Goal: Transaction & Acquisition: Purchase product/service

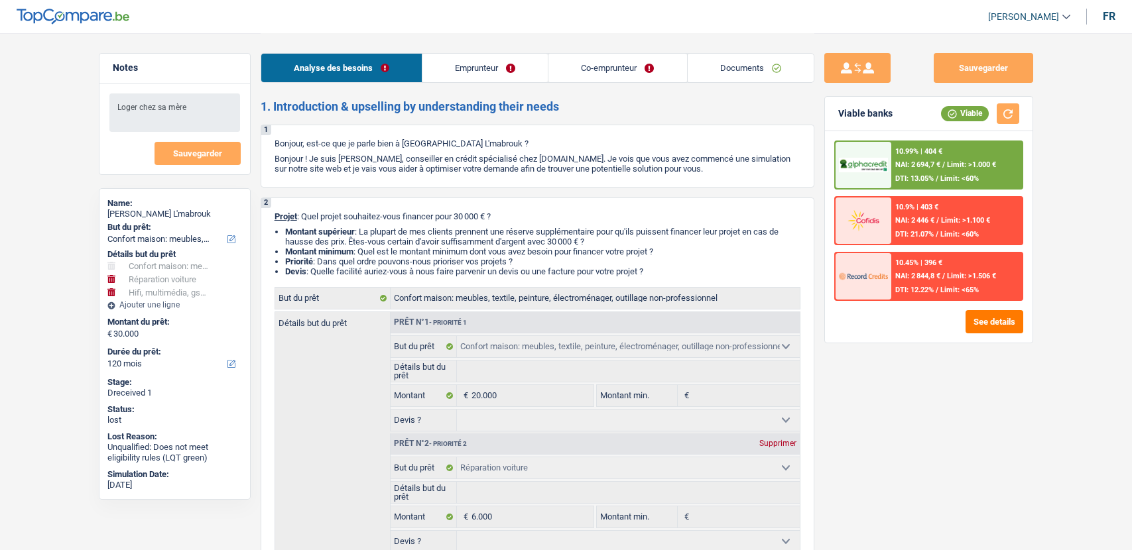
select select "household"
select select "carRepair"
select select "tech"
select select "120"
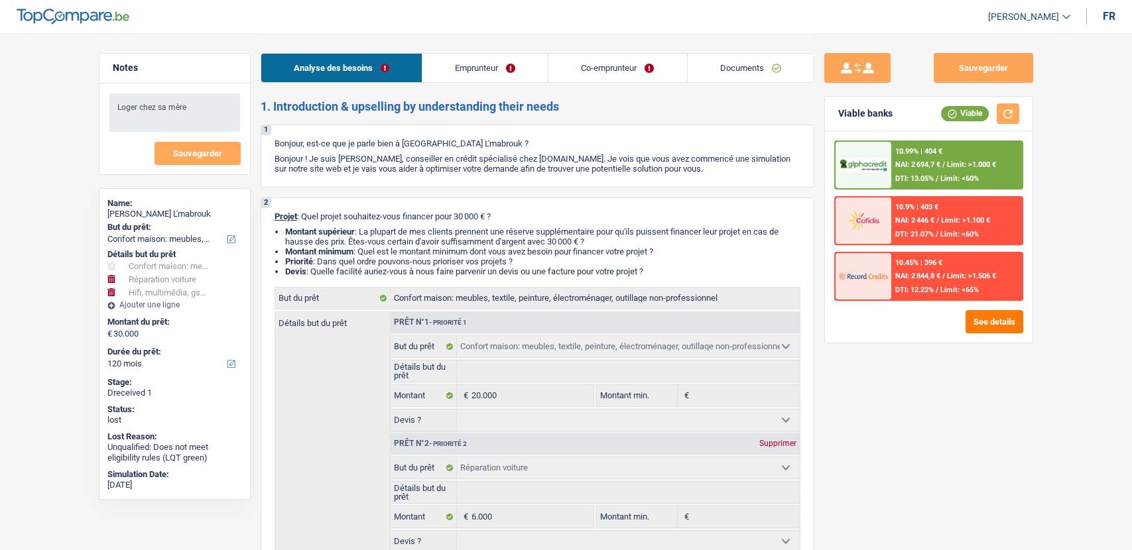
select select "household"
select select "carRepair"
select select "tech"
select select "120"
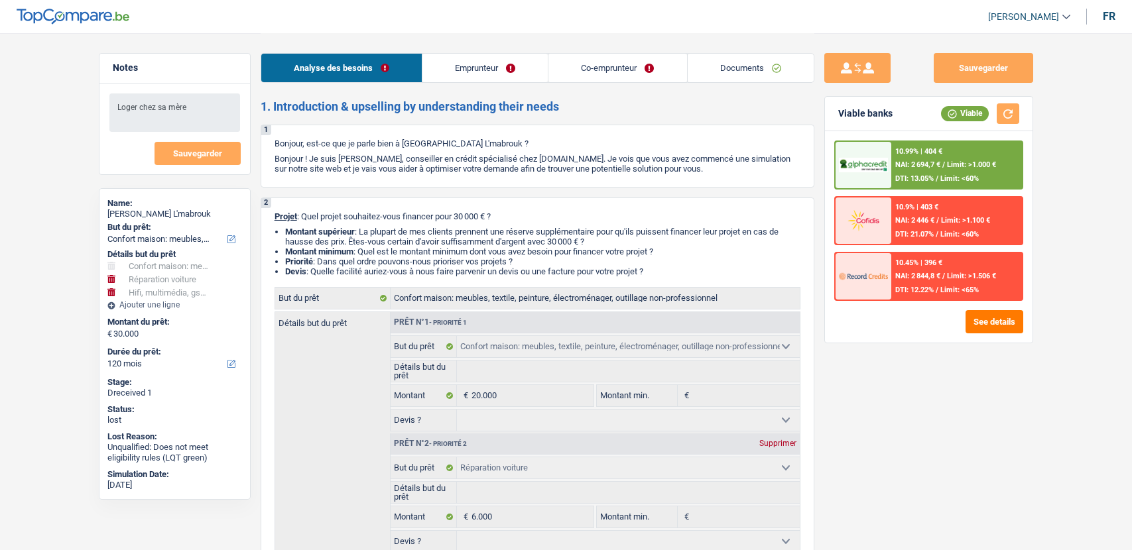
select select "worker"
select select "retired"
select select "netSalary"
select select "pension"
select select "liveWithParents"
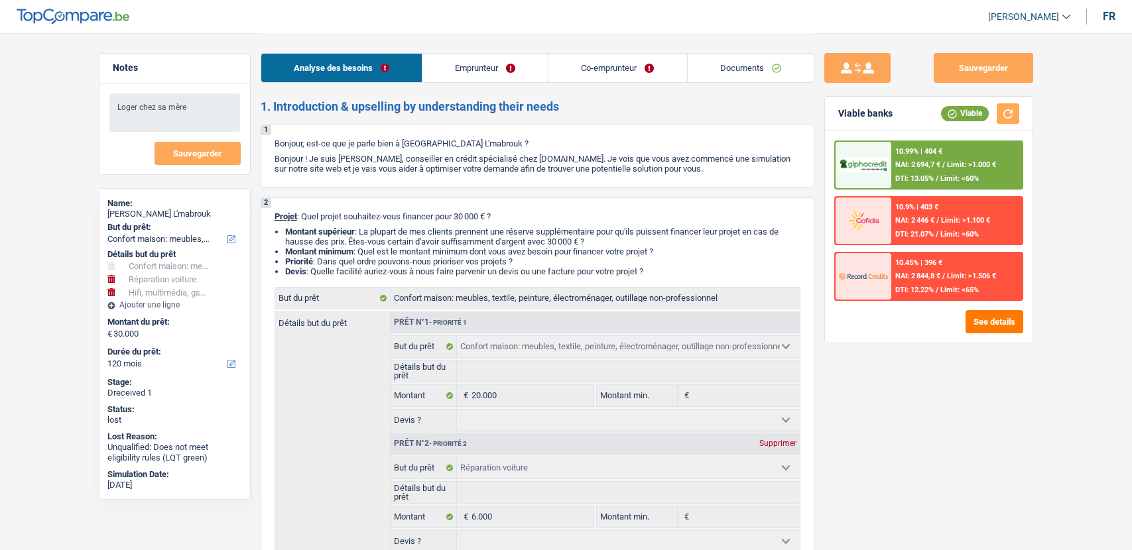
select select "household"
select select "carRepair"
select select "tech"
select select "120"
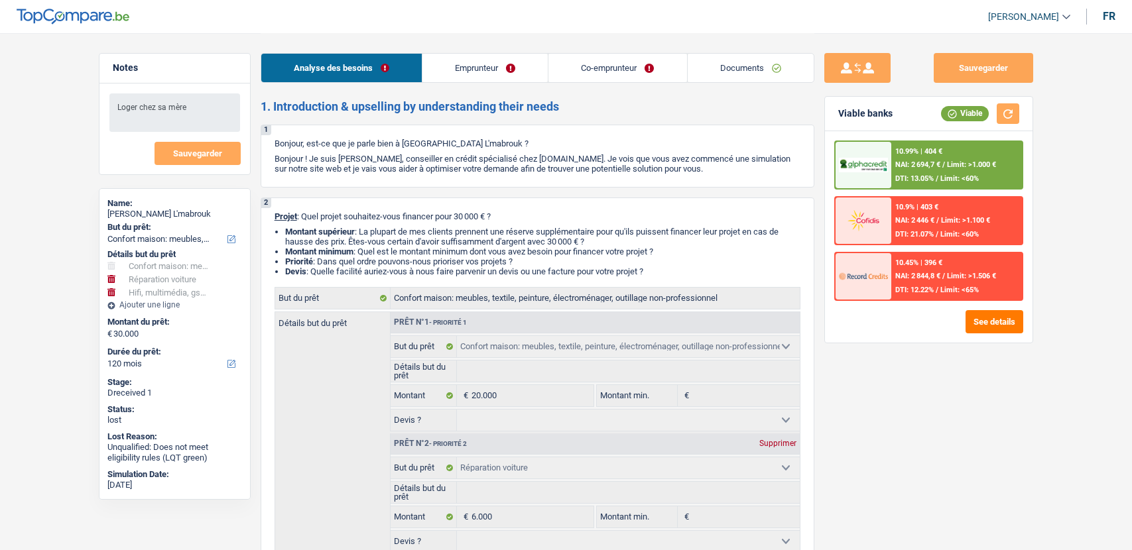
select select "retired"
select select "pension"
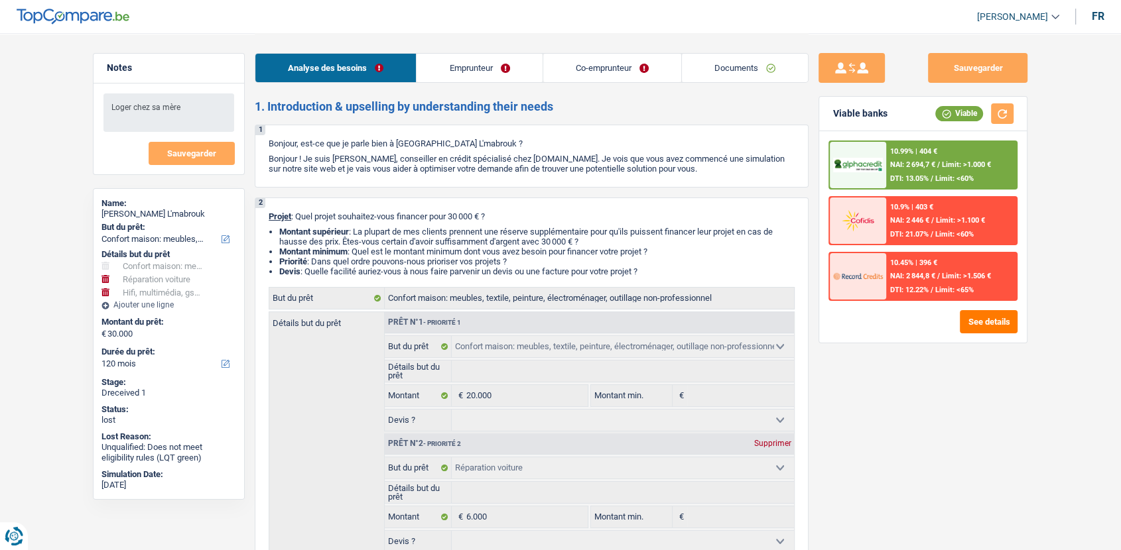
click at [614, 70] on link "Co-emprunteur" at bounding box center [612, 68] width 138 height 29
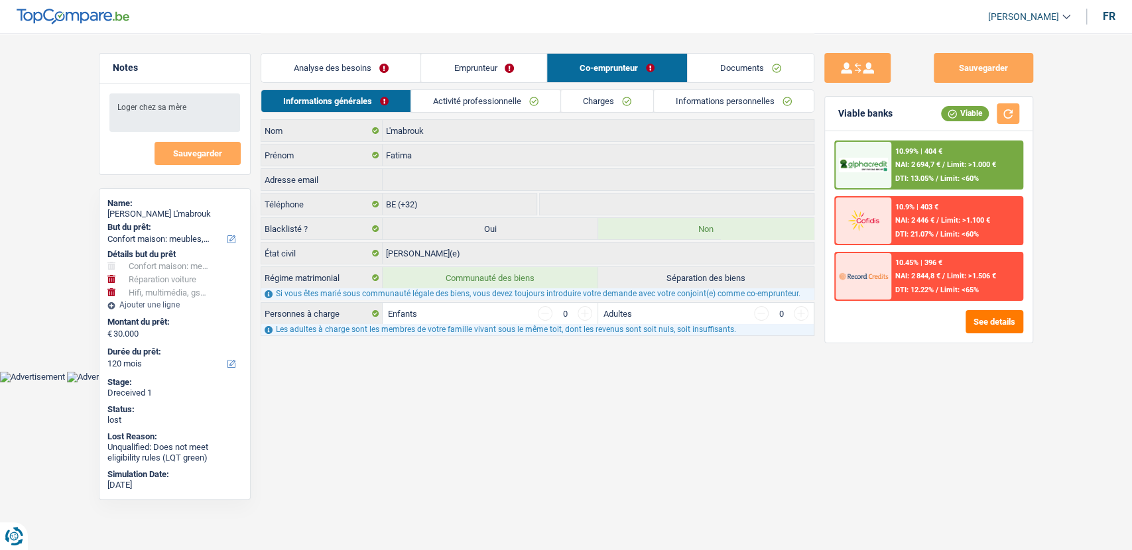
click at [483, 103] on link "Activité professionnelle" at bounding box center [485, 101] width 149 height 22
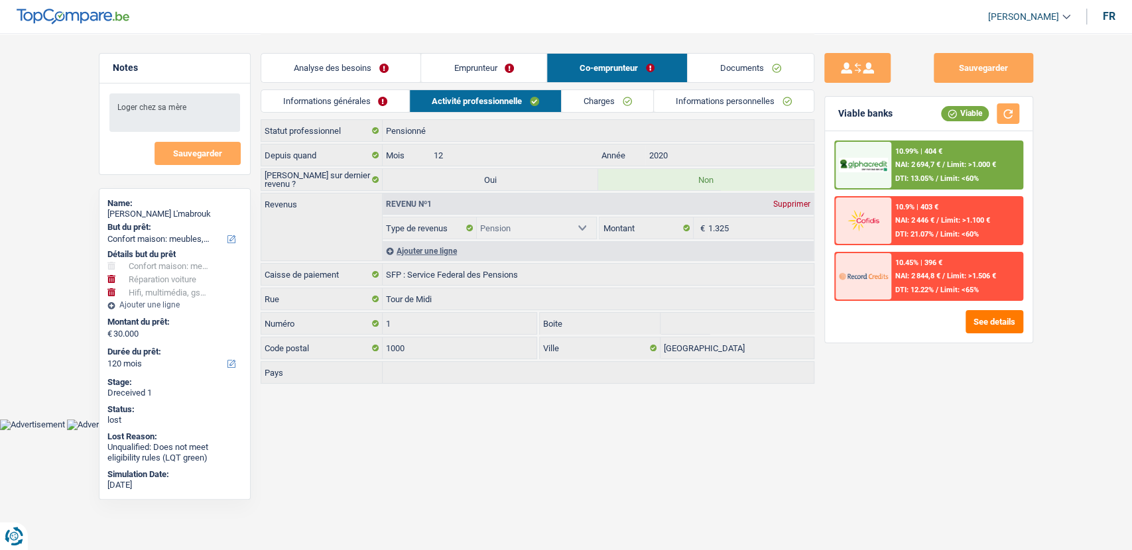
click at [480, 76] on link "Emprunteur" at bounding box center [483, 68] width 125 height 29
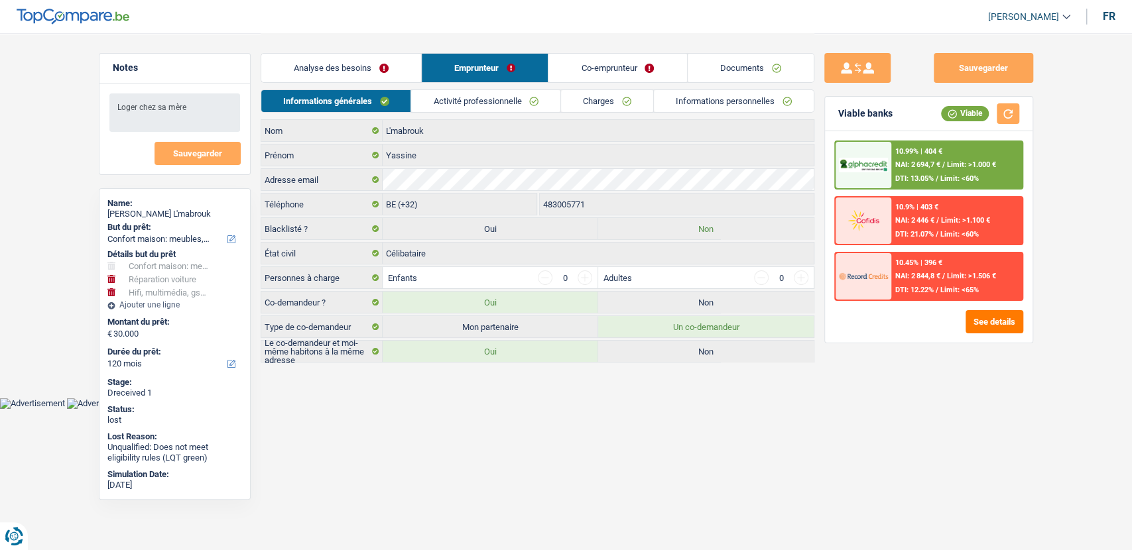
click at [440, 102] on link "Activité professionnelle" at bounding box center [485, 101] width 149 height 22
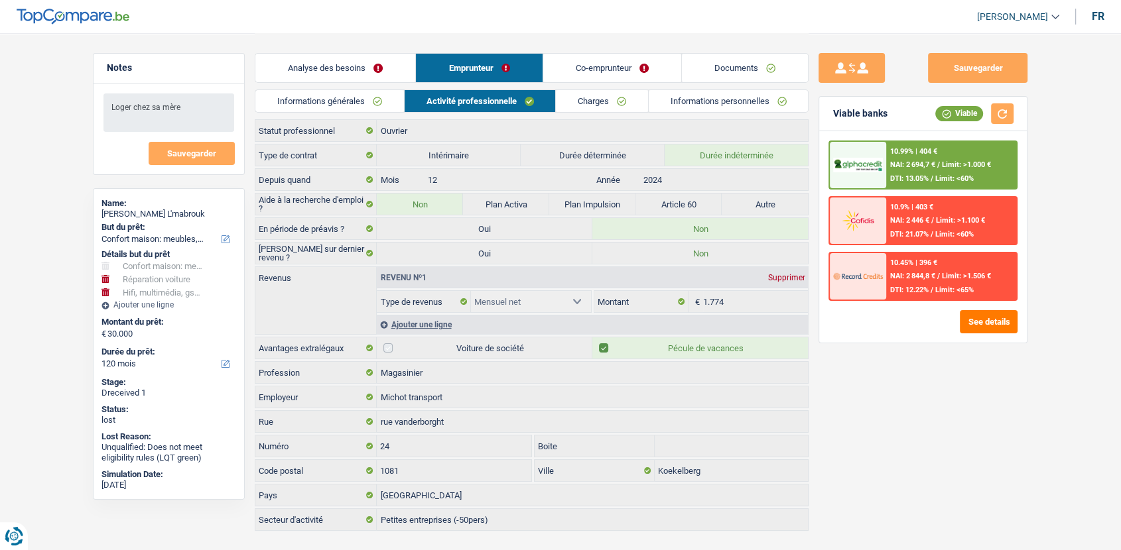
click at [759, 75] on link "Documents" at bounding box center [745, 68] width 126 height 29
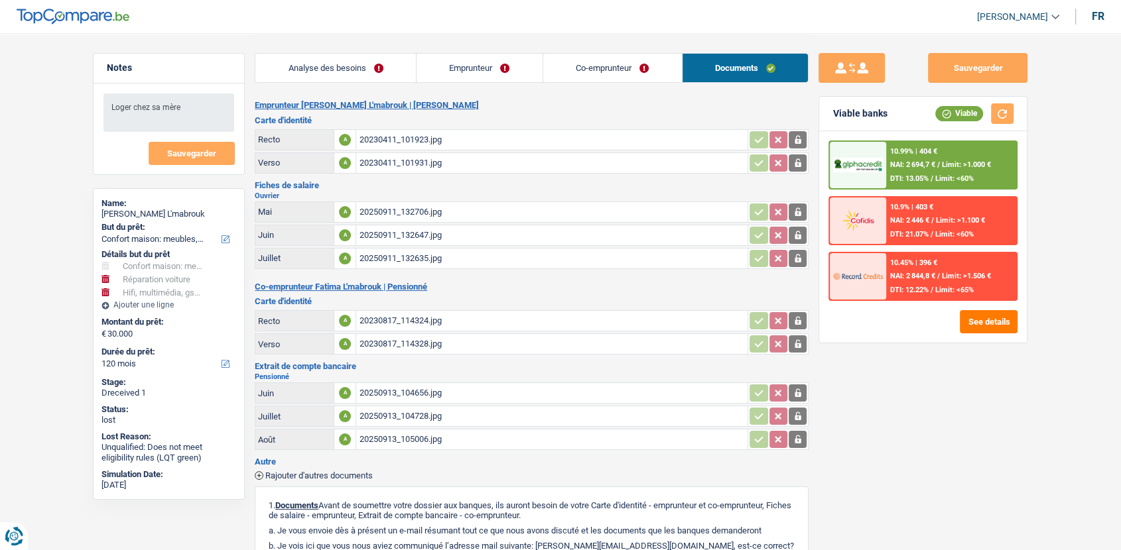
click at [497, 77] on link "Emprunteur" at bounding box center [479, 68] width 126 height 29
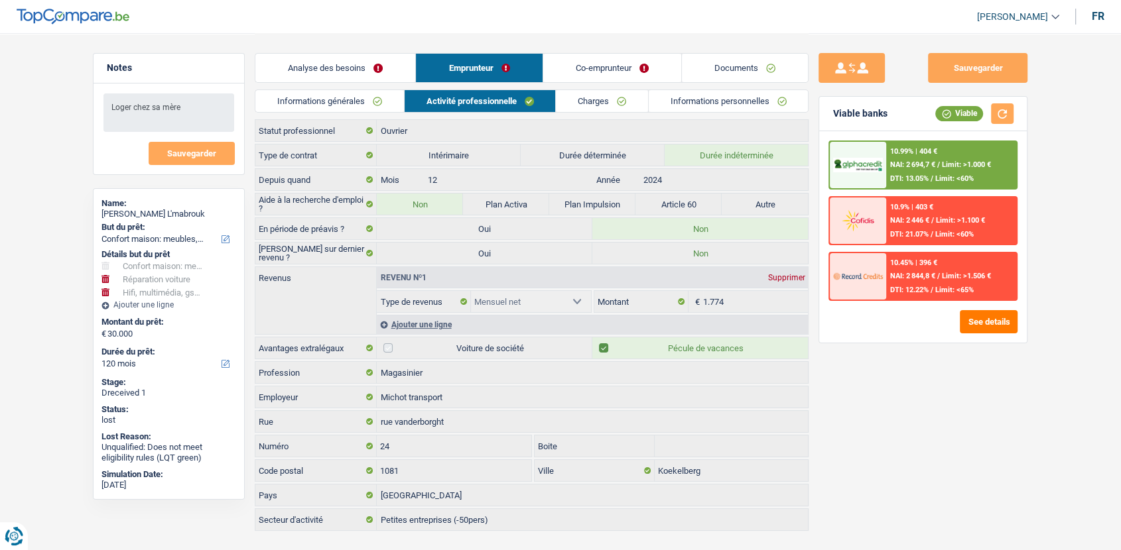
click at [603, 78] on link "Co-emprunteur" at bounding box center [612, 68] width 138 height 29
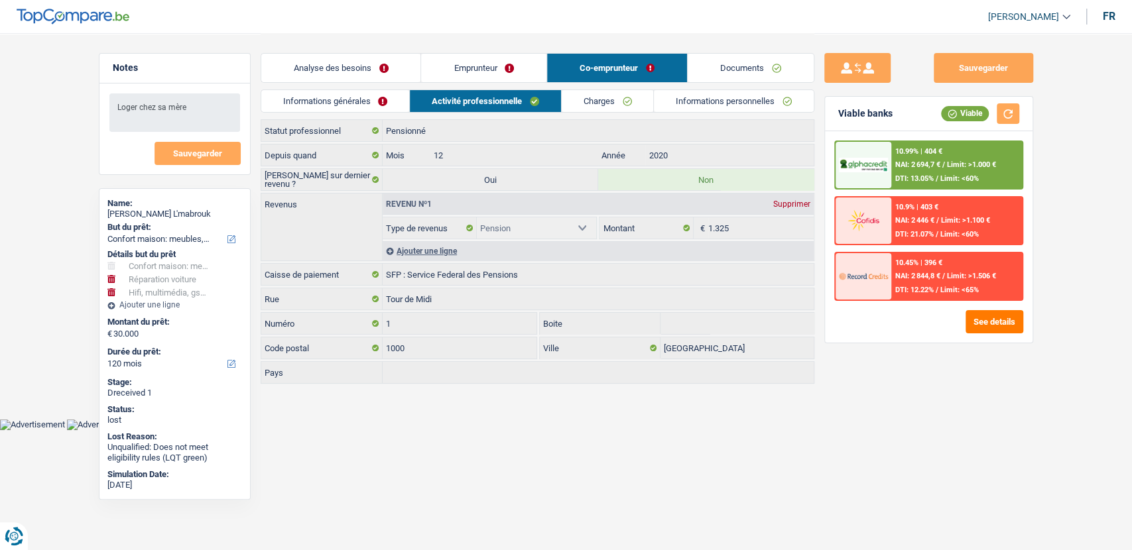
click at [731, 65] on link "Documents" at bounding box center [751, 68] width 126 height 29
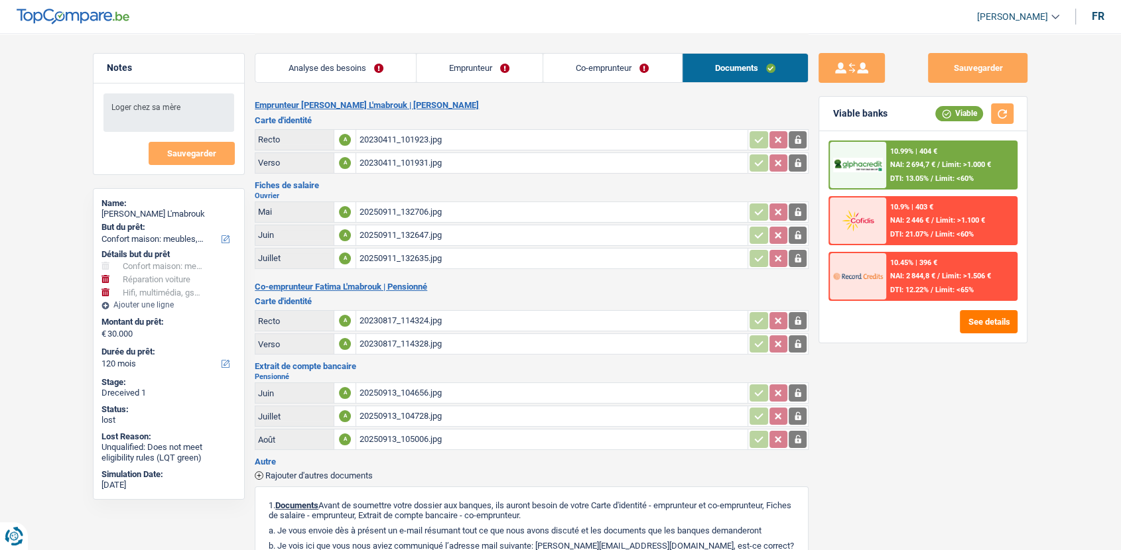
click at [580, 76] on link "Co-emprunteur" at bounding box center [612, 68] width 139 height 29
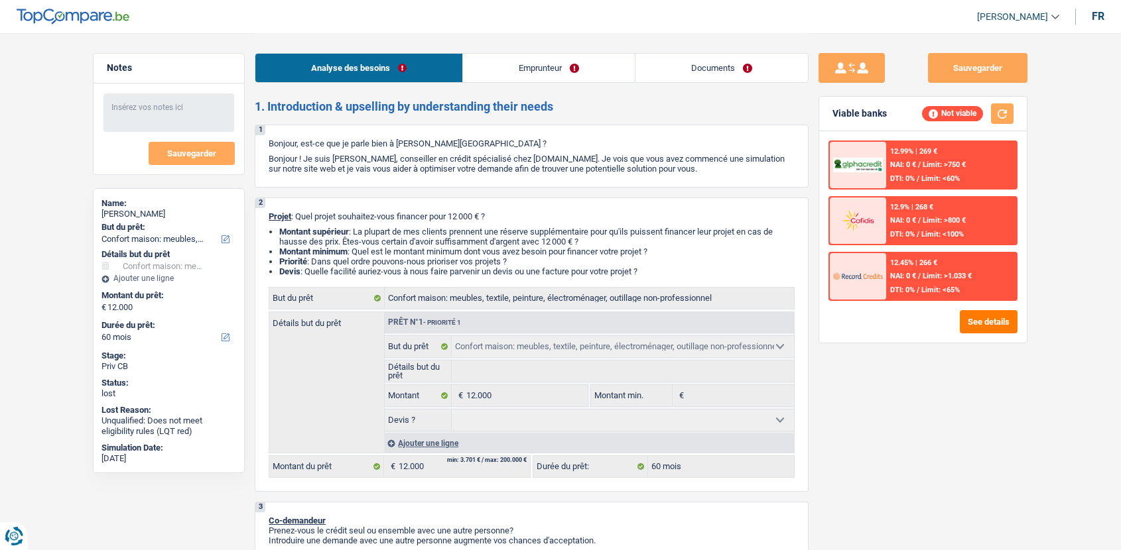
select select "household"
select select "60"
select select "household"
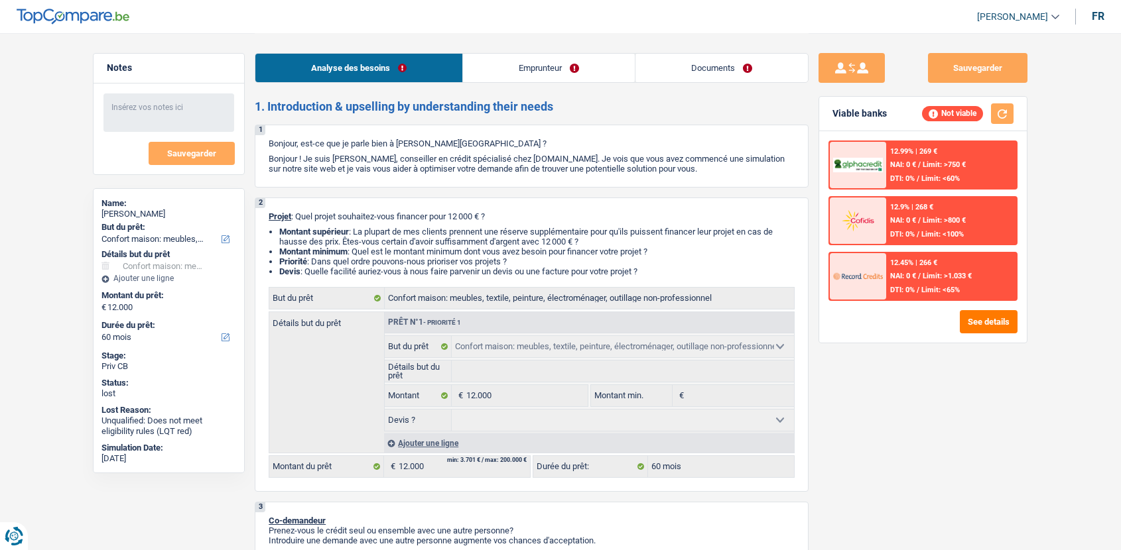
select select "60"
select select "invalid"
select select "disabilityPension"
select select "ownerWithoutMortgage"
select select "household"
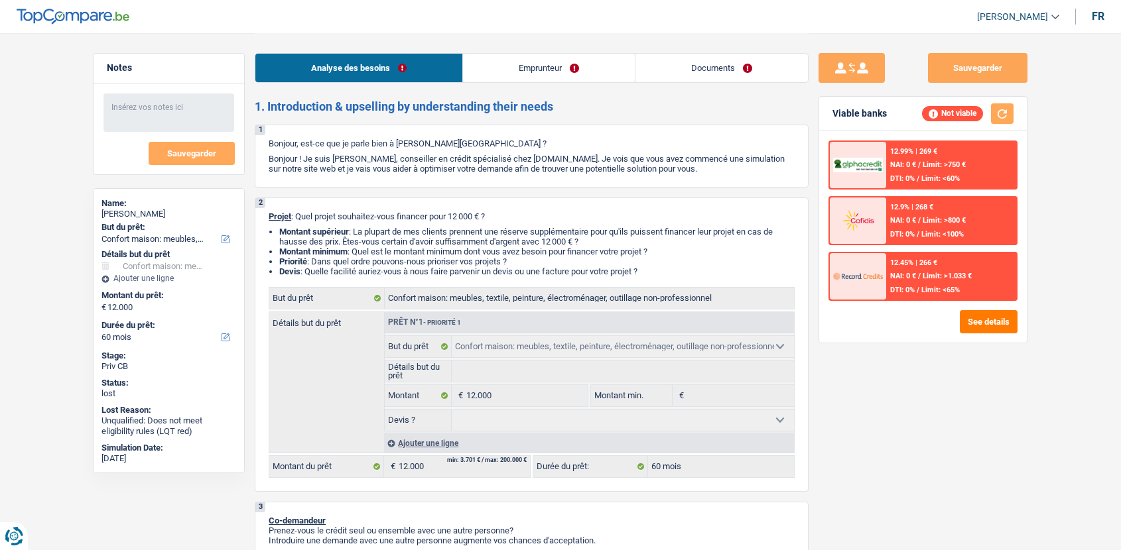
select select "household"
select select "60"
select select "invalid"
select select "disabilityPension"
select select "spf"
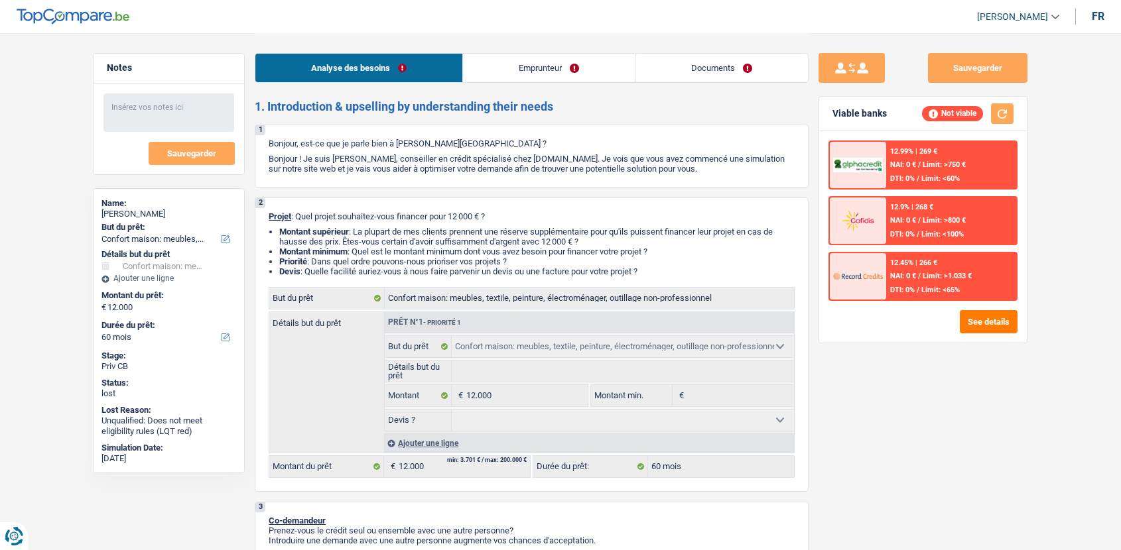
select select "BE"
click at [546, 73] on link "Emprunteur" at bounding box center [549, 68] width 172 height 29
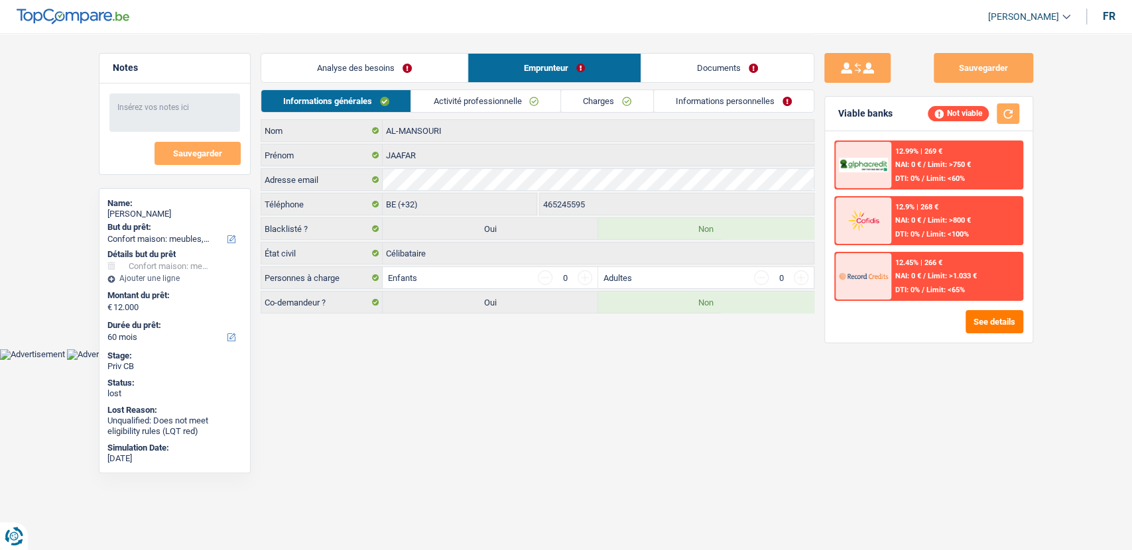
click at [442, 102] on link "Activité professionnelle" at bounding box center [485, 101] width 149 height 22
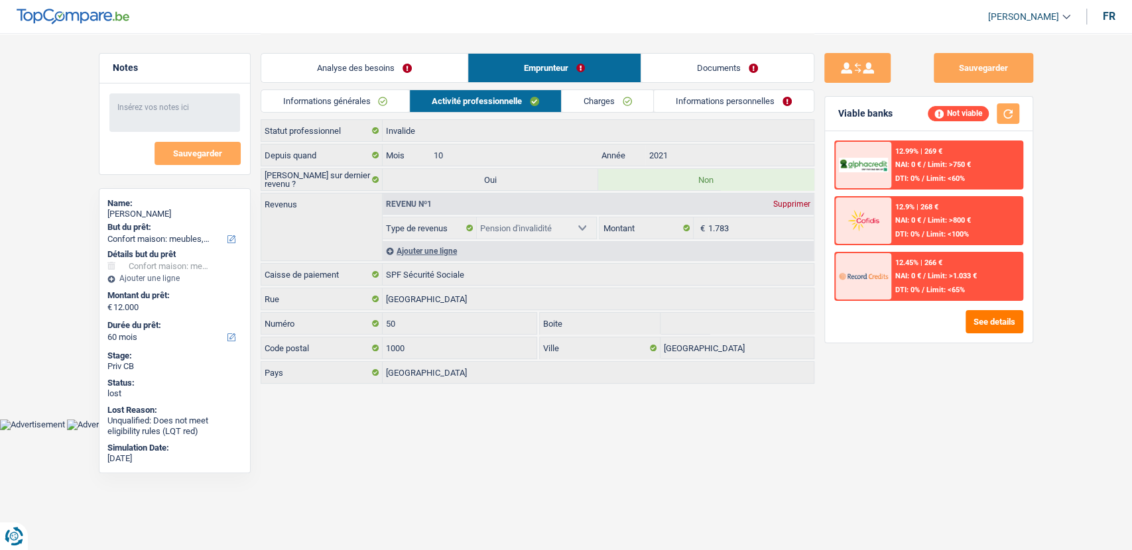
click at [619, 105] on link "Charges" at bounding box center [608, 101] width 92 height 22
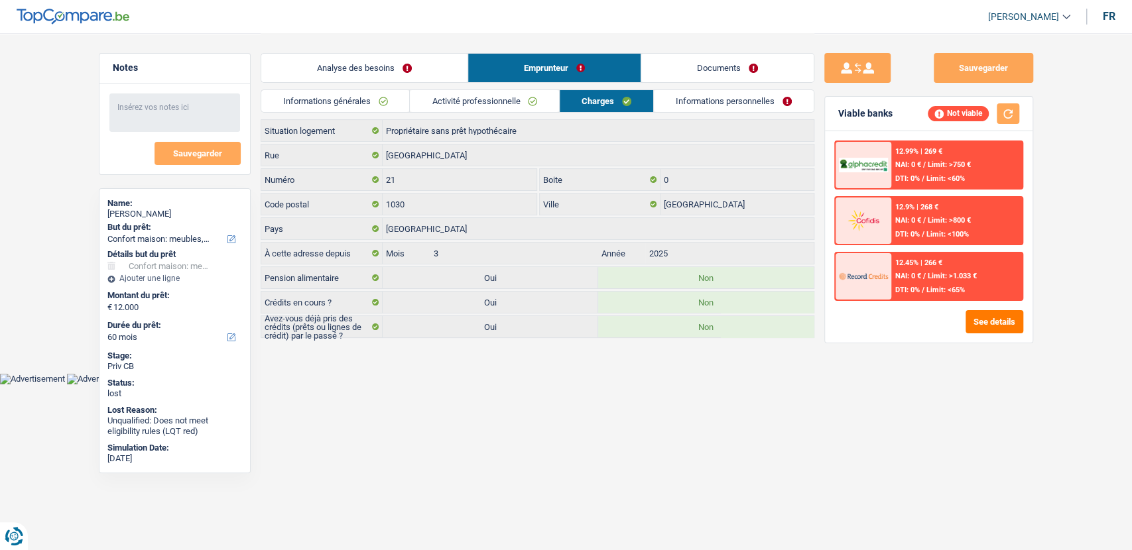
click at [690, 110] on link "Informations personnelles" at bounding box center [734, 101] width 160 height 22
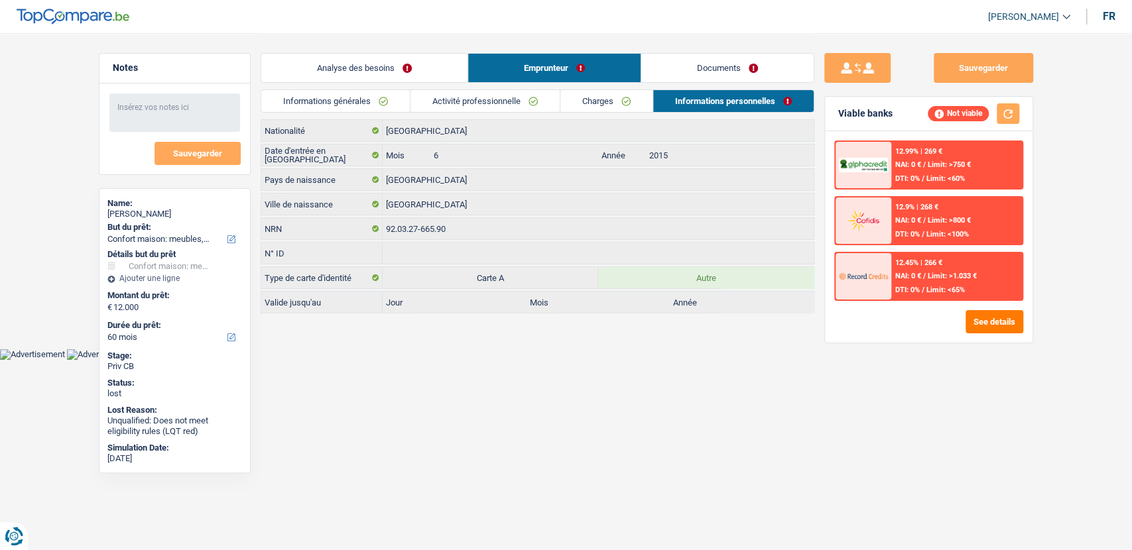
click at [698, 64] on link "Documents" at bounding box center [727, 68] width 172 height 29
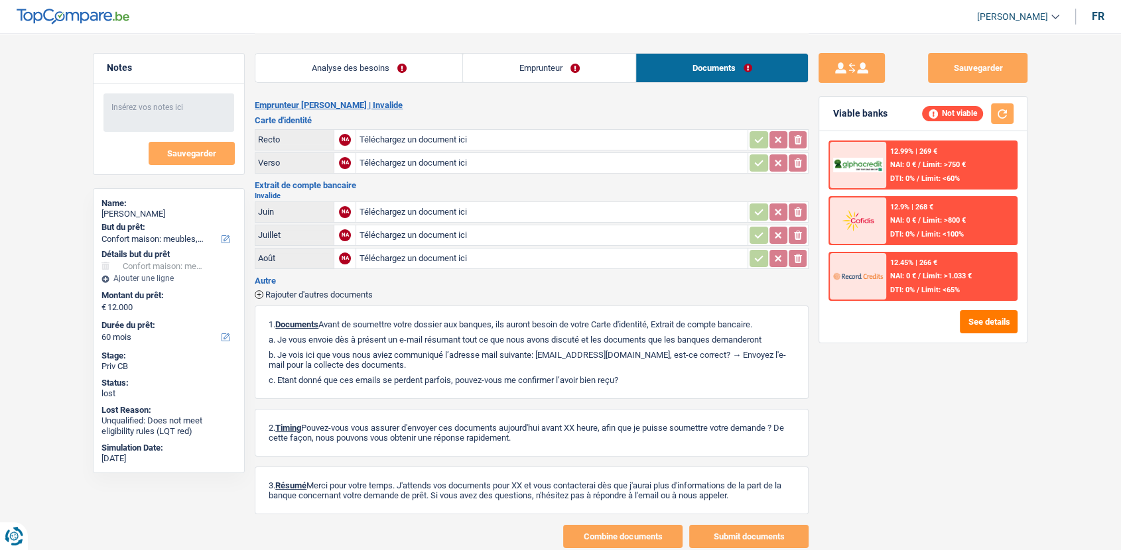
click at [410, 64] on link "Analyse des besoins" at bounding box center [358, 68] width 207 height 29
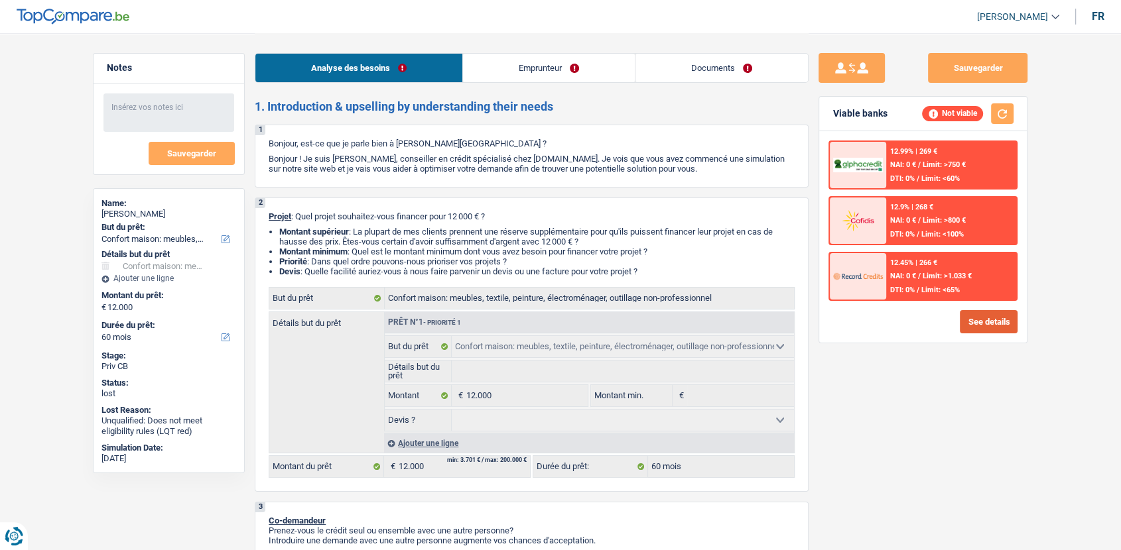
click at [986, 322] on button "See details" at bounding box center [989, 321] width 58 height 23
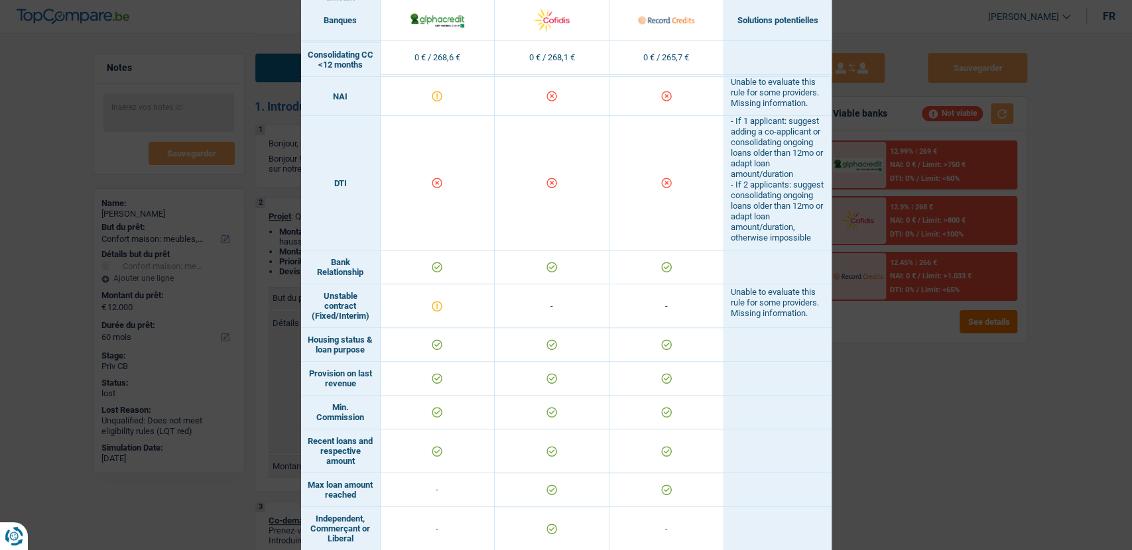
scroll to position [573, 0]
click at [1009, 399] on div "Banks conditions × Banques Solutions potentielles Revenus / Charges 0 € / 268,6…" at bounding box center [566, 275] width 1132 height 550
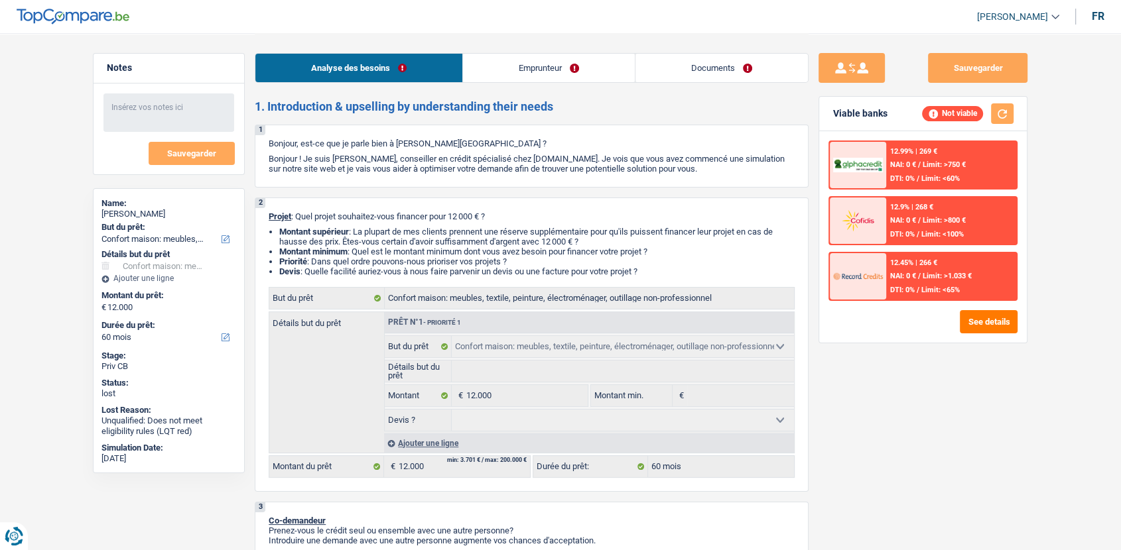
click at [588, 68] on link "Emprunteur" at bounding box center [549, 68] width 172 height 29
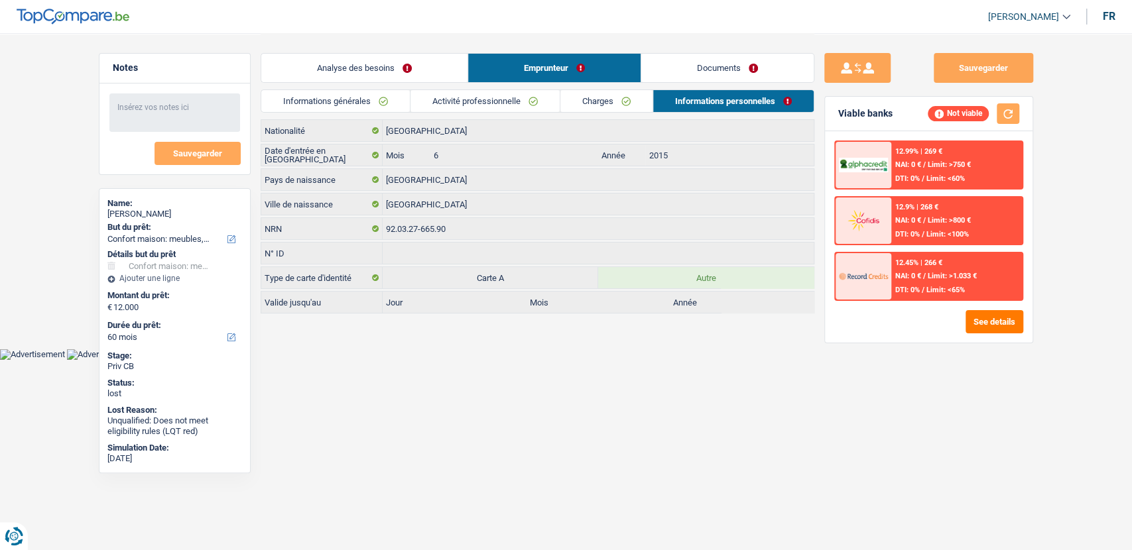
click at [702, 63] on link "Documents" at bounding box center [727, 68] width 172 height 29
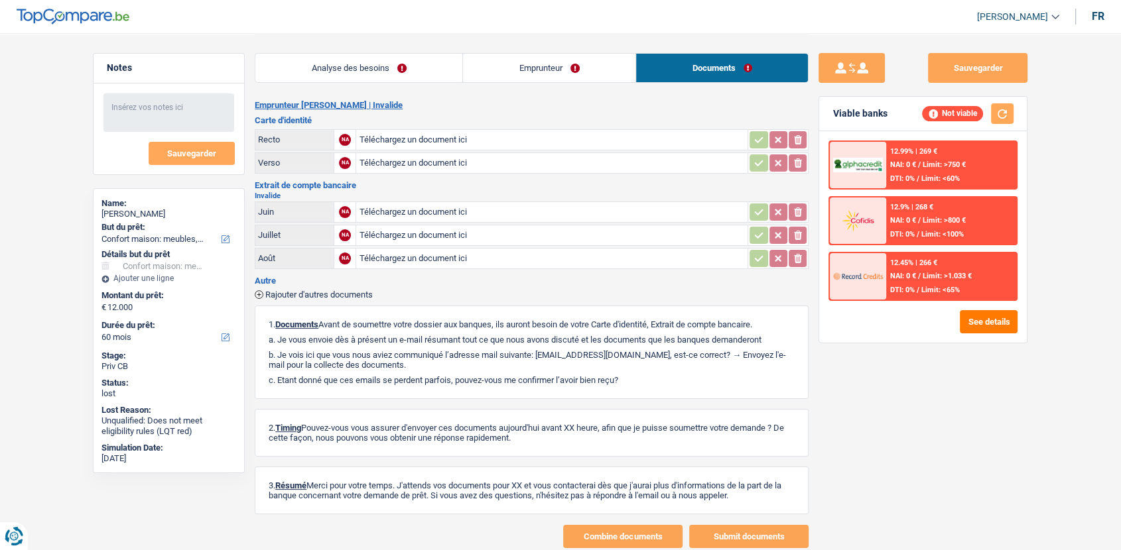
click at [586, 68] on link "Emprunteur" at bounding box center [549, 68] width 172 height 29
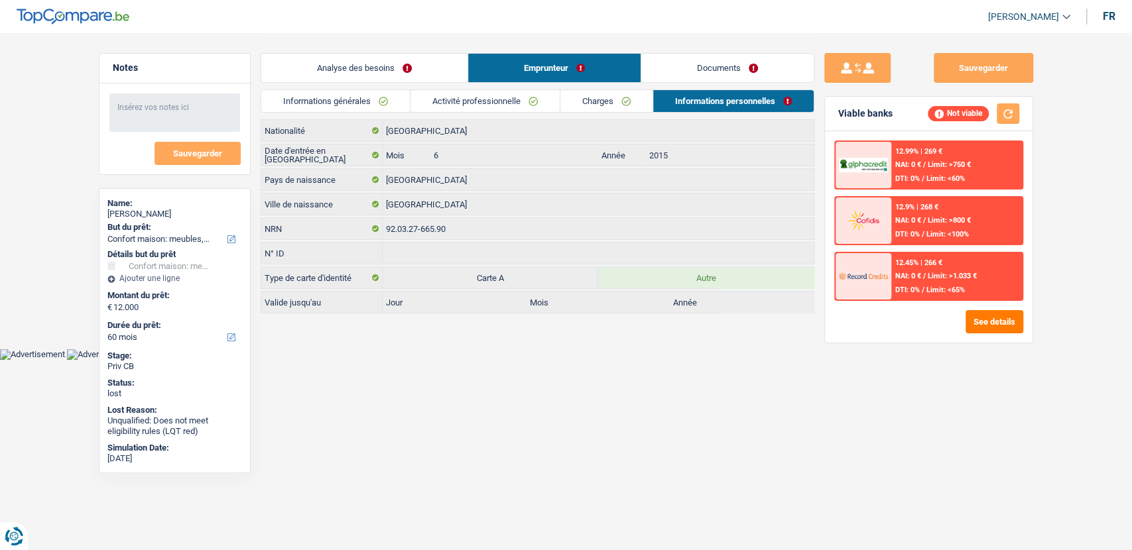
click at [483, 104] on link "Activité professionnelle" at bounding box center [484, 101] width 149 height 22
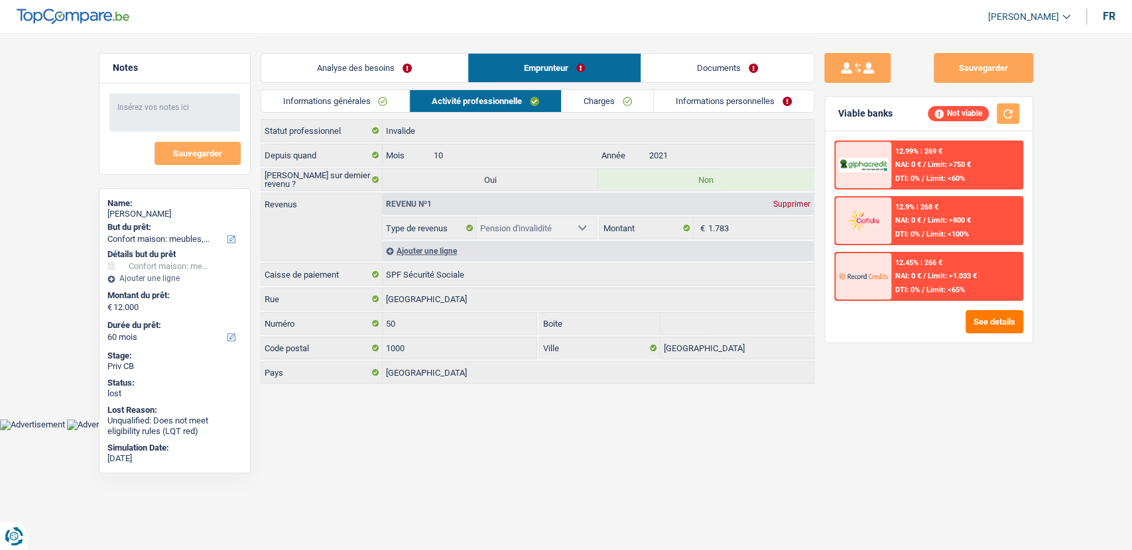
click at [344, 109] on link "Informations générales" at bounding box center [335, 101] width 149 height 22
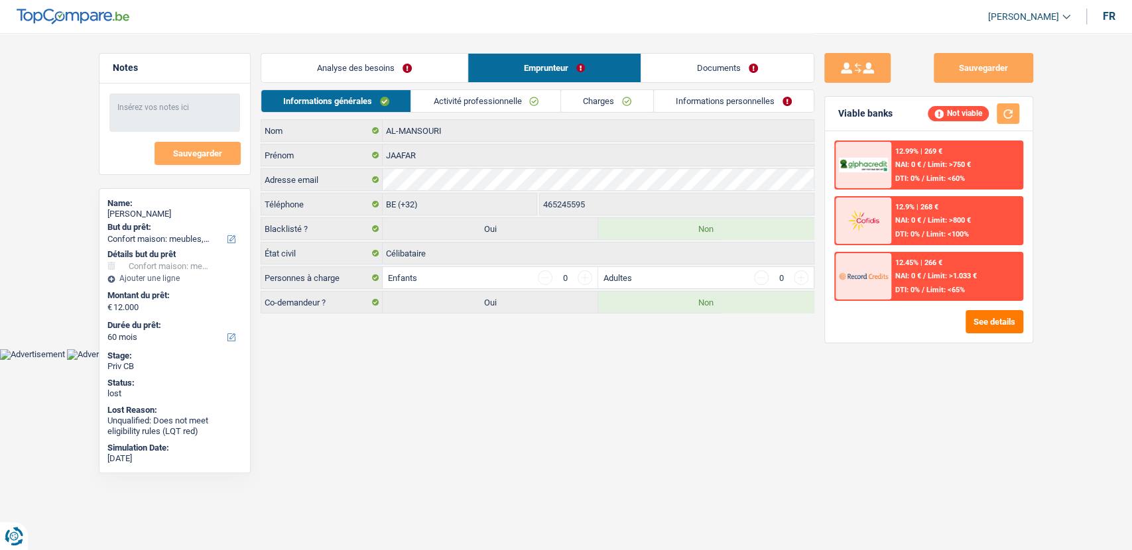
click at [410, 62] on link "Analyse des besoins" at bounding box center [364, 68] width 206 height 29
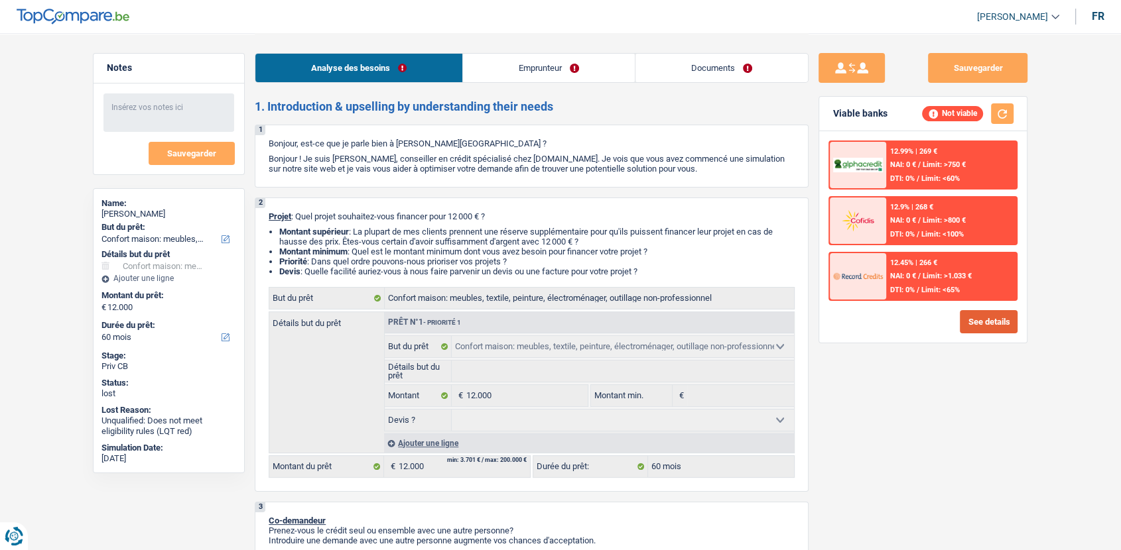
click at [981, 323] on button "See details" at bounding box center [989, 321] width 58 height 23
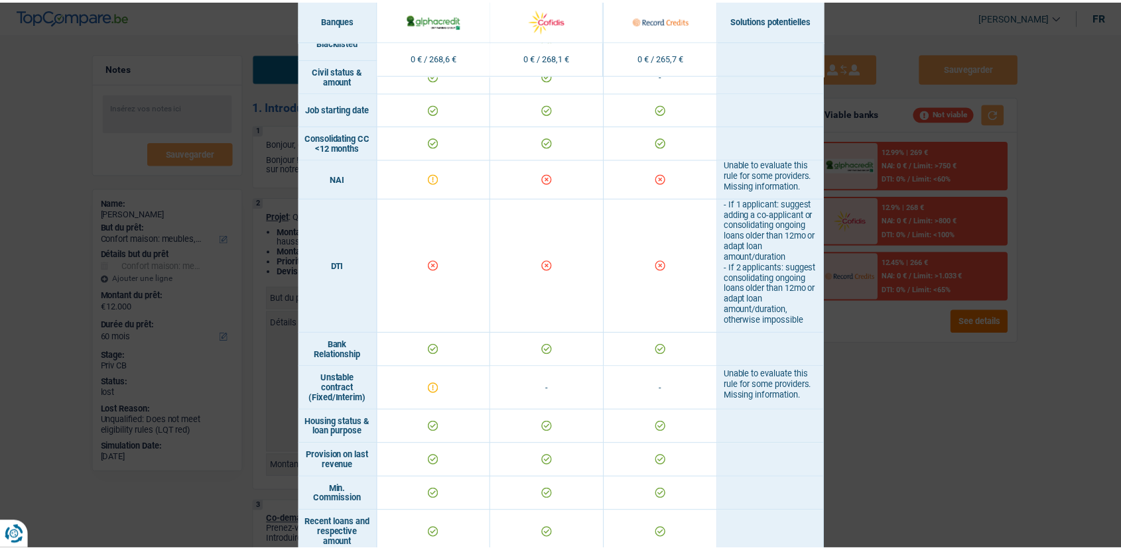
scroll to position [492, 0]
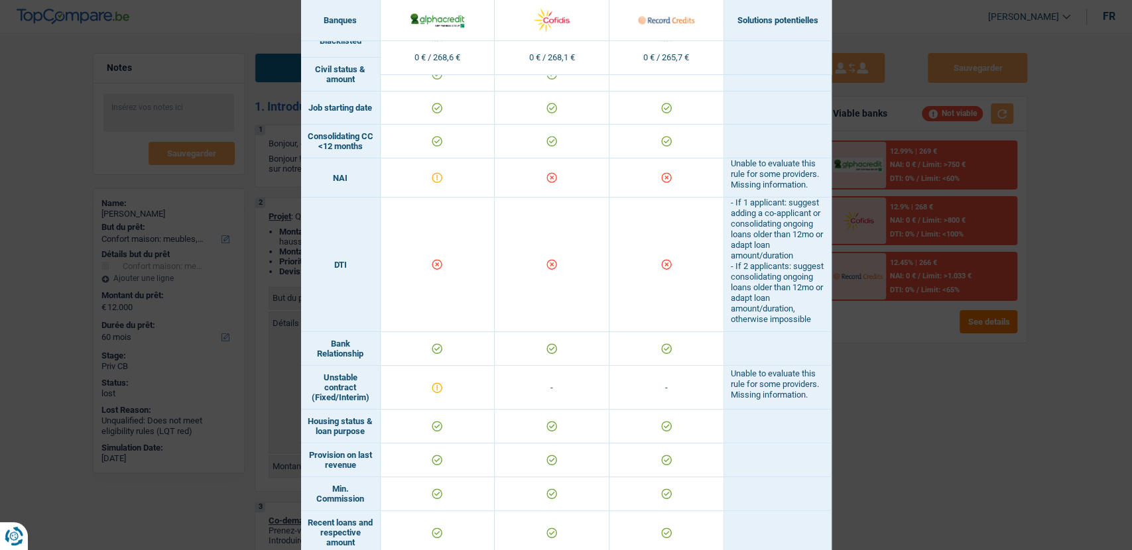
click at [1024, 406] on div "Banks conditions × Banques Solutions potentielles Revenus / Charges 0 € / 268,6…" at bounding box center [566, 275] width 1132 height 550
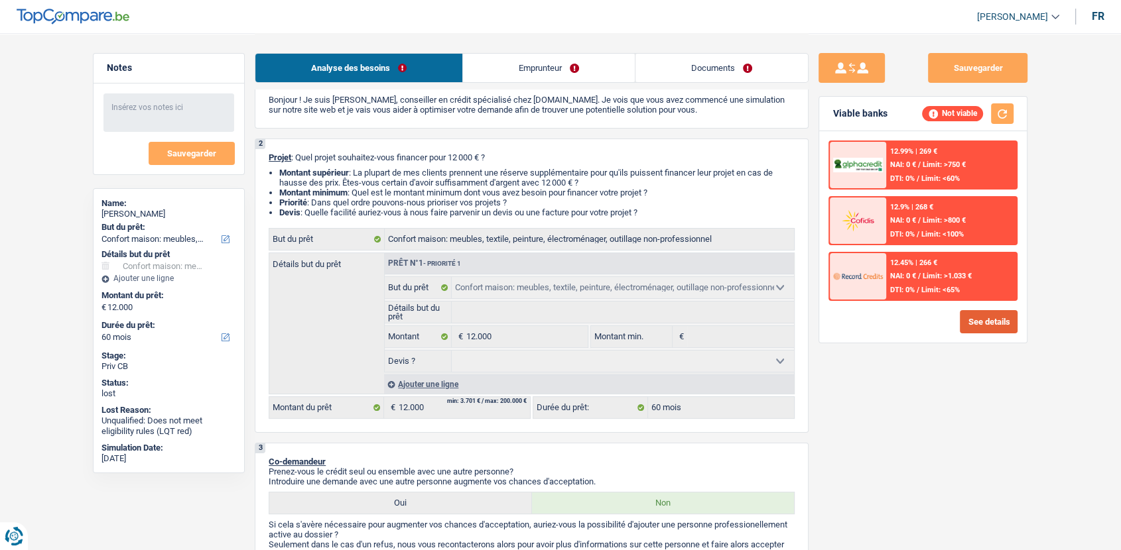
scroll to position [0, 0]
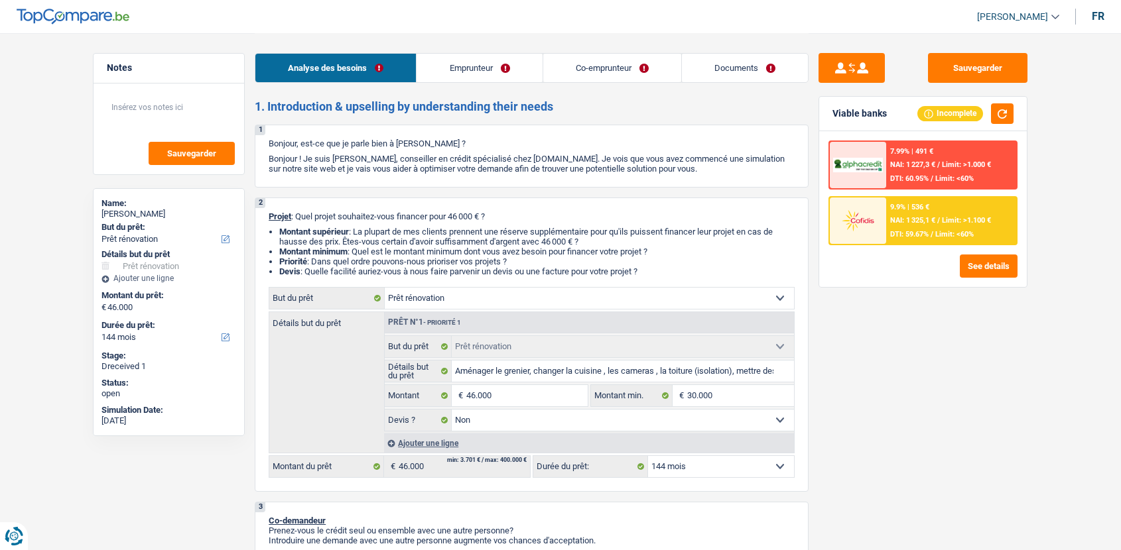
select select "renovation"
select select "144"
select select "renovation"
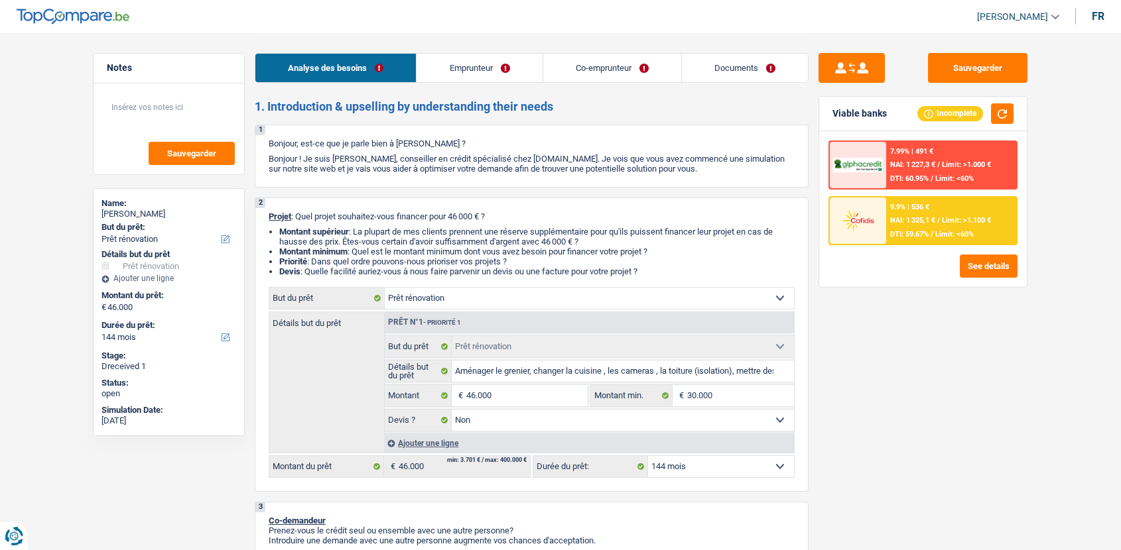
select select "false"
select select "144"
select select "mutuality"
select select "mutualityIndemnity"
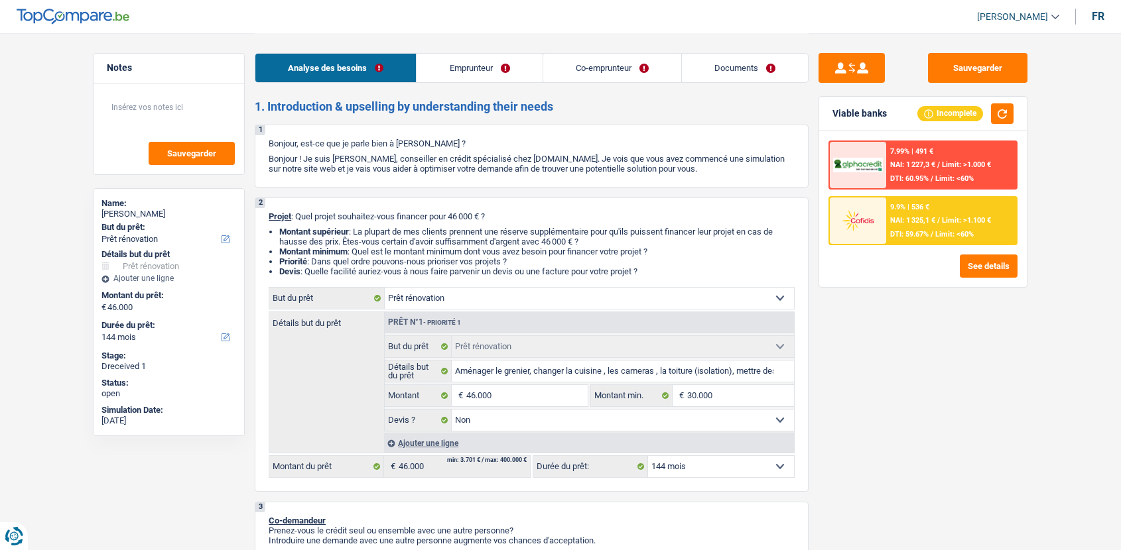
select select "familyAllowances"
select select "mutualityIndemnity"
select select "ownerWithMortgage"
select select "mortgage"
select select "300"
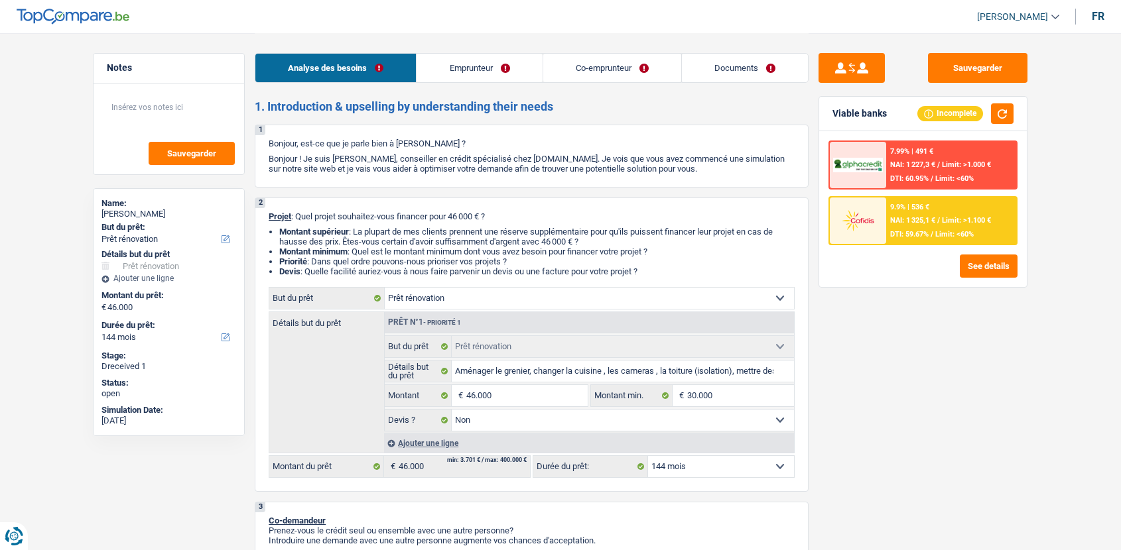
select select "carLoan"
select select "36"
select select "renovation"
select select "false"
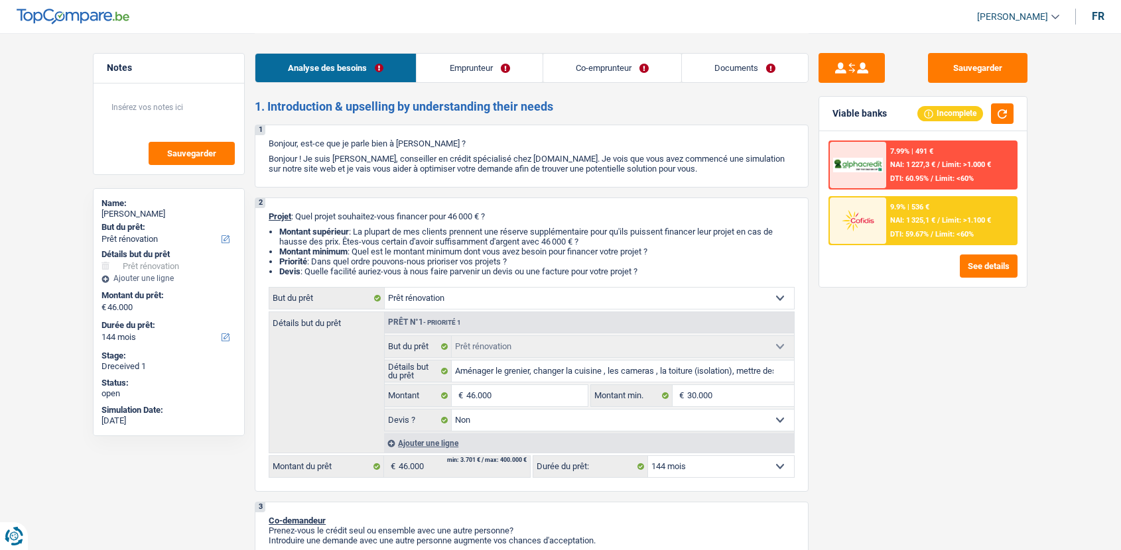
select select "144"
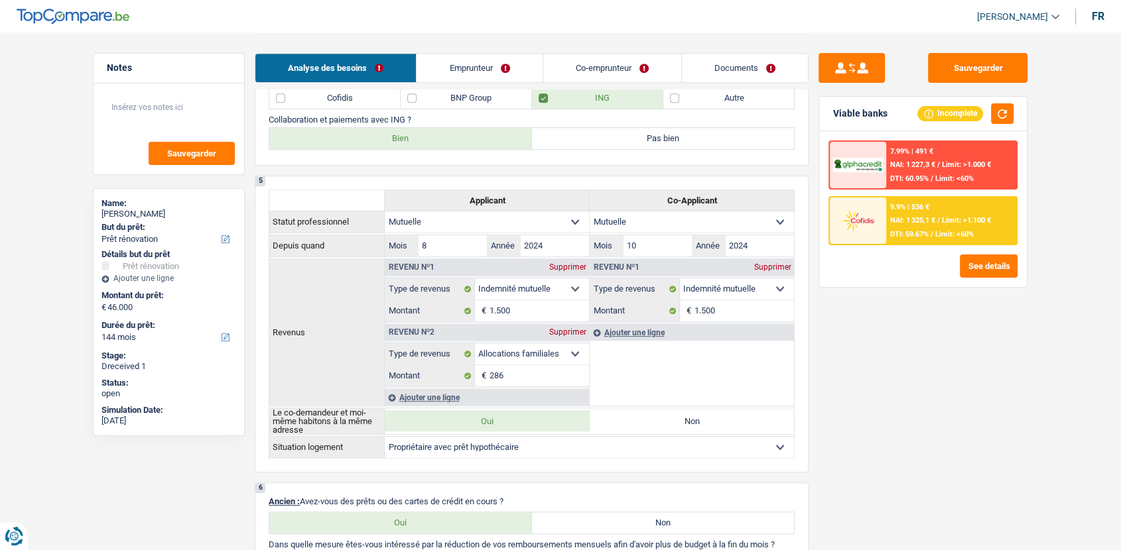
click at [749, 65] on link "Documents" at bounding box center [745, 68] width 126 height 29
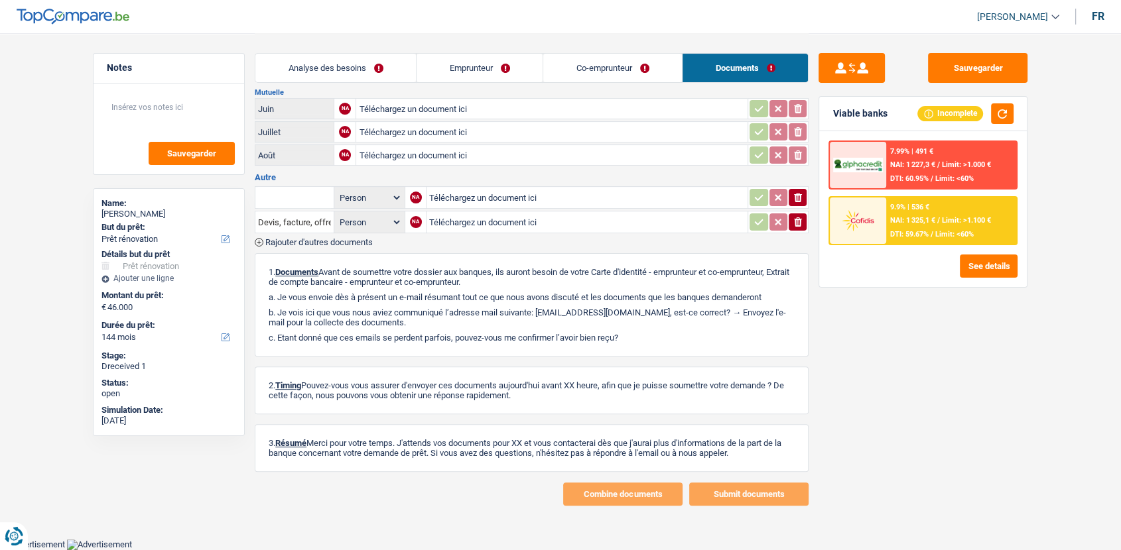
scroll to position [316, 0]
click at [379, 73] on link "Analyse des besoins" at bounding box center [335, 68] width 160 height 29
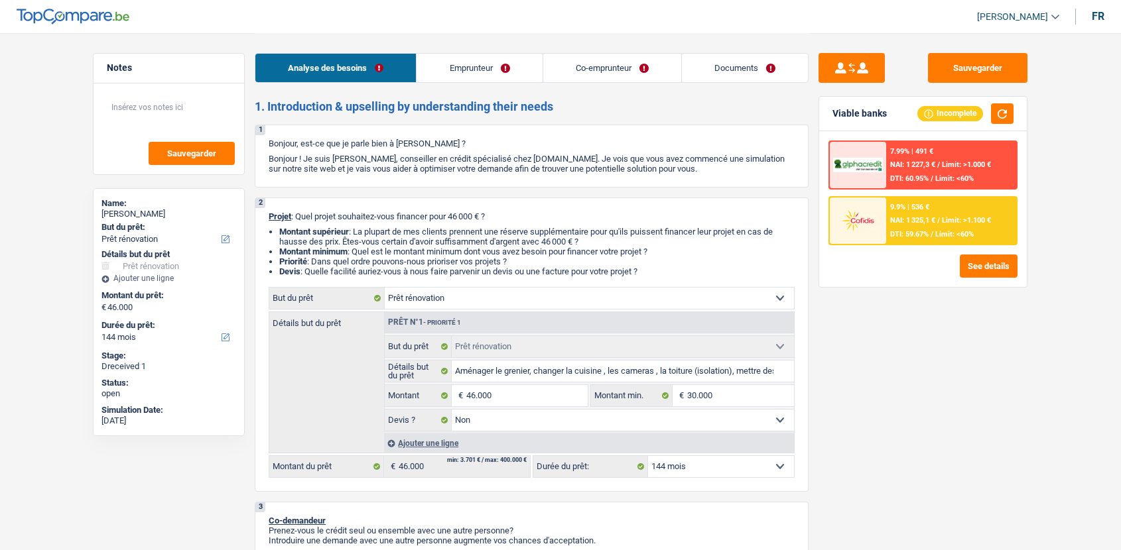
select select "renovation"
select select "144"
select select "renovation"
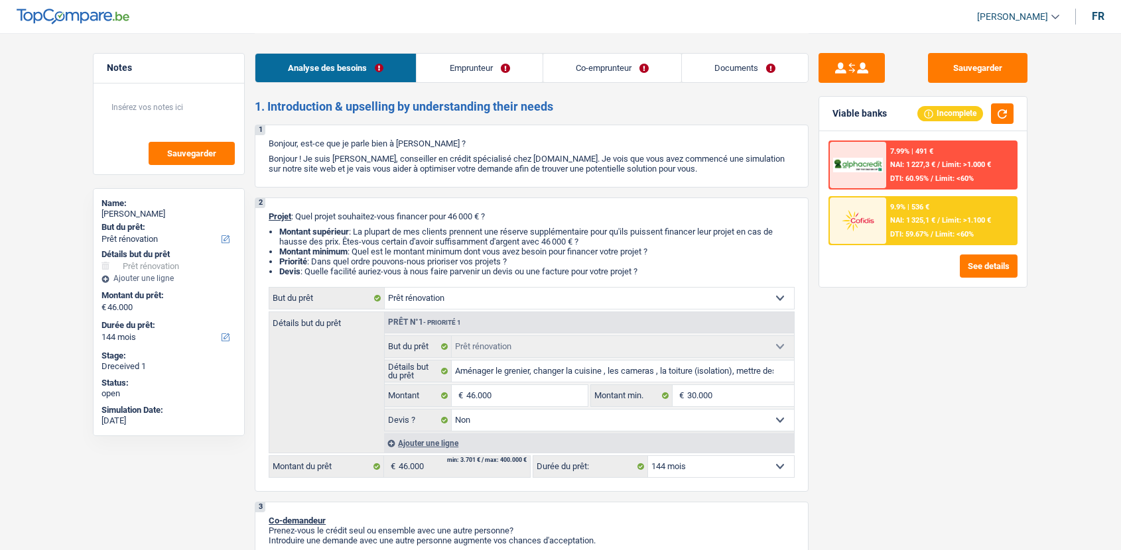
select select "false"
select select "144"
select select "mutuality"
select select "mutualityIndemnity"
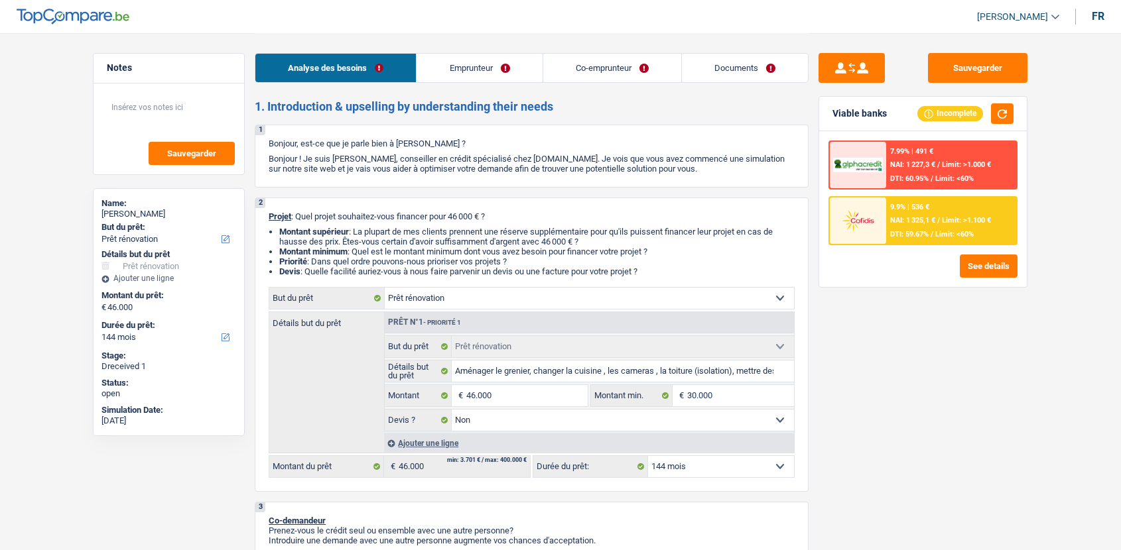
select select "familyAllowances"
select select "mutualityIndemnity"
select select "ownerWithMortgage"
select select "mortgage"
select select "300"
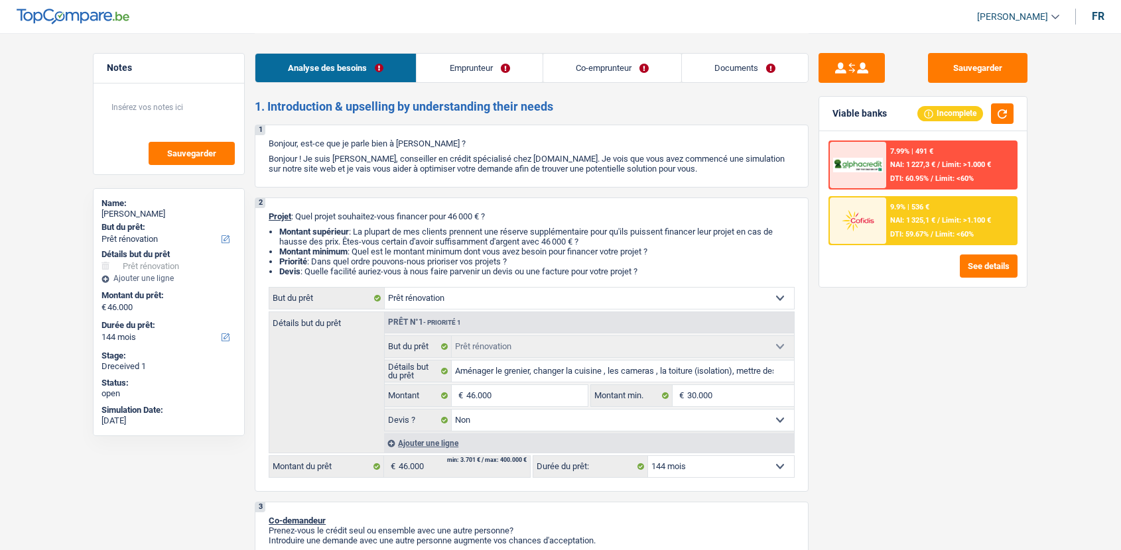
select select "carLoan"
select select "36"
select select "renovation"
select select "false"
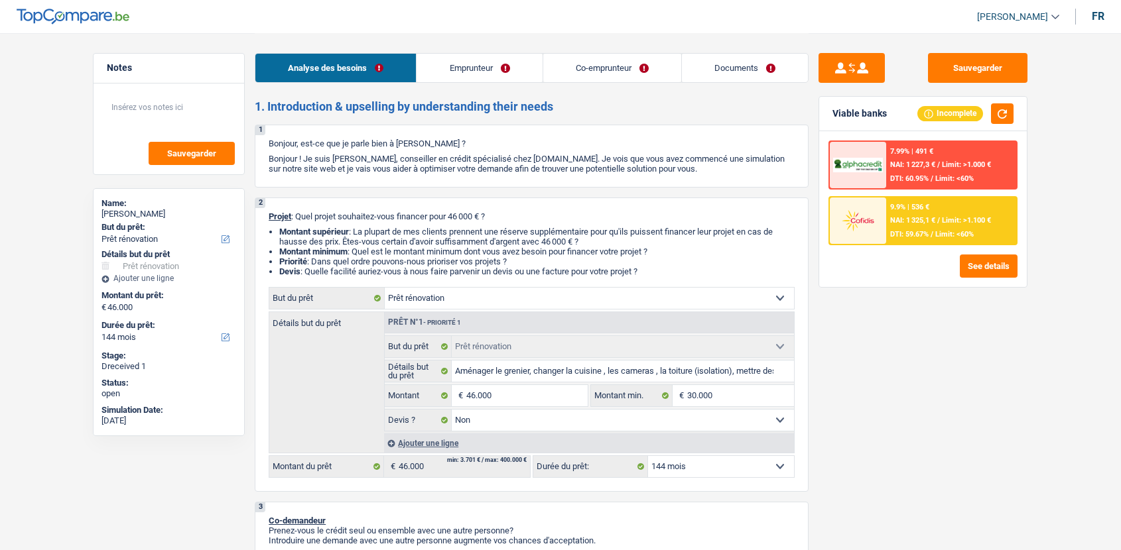
select select "144"
select select "renovation"
select select "144"
select select "renovation"
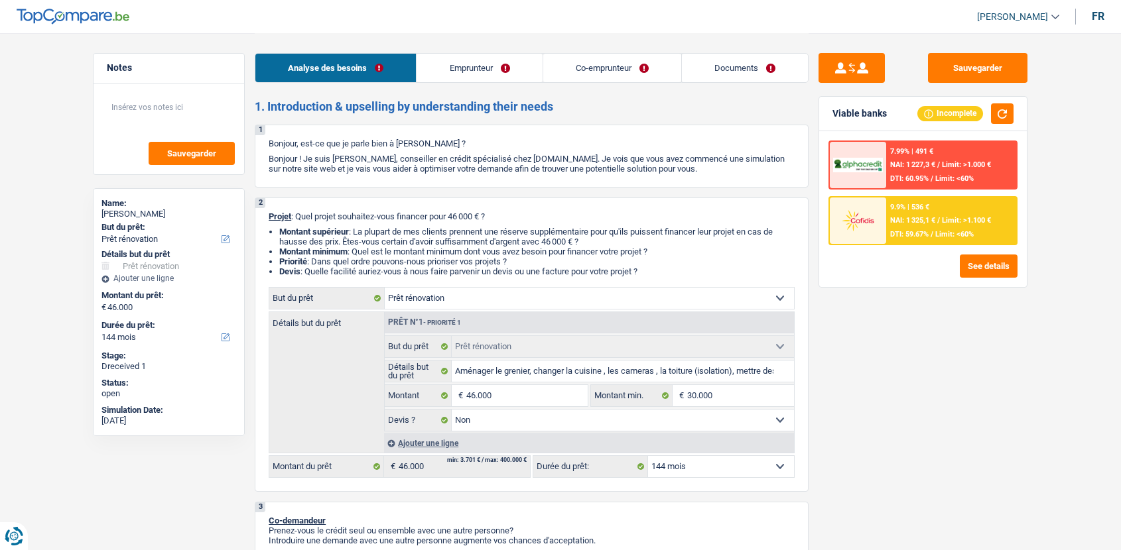
select select "renovation"
select select "false"
select select "144"
select select "mutuality"
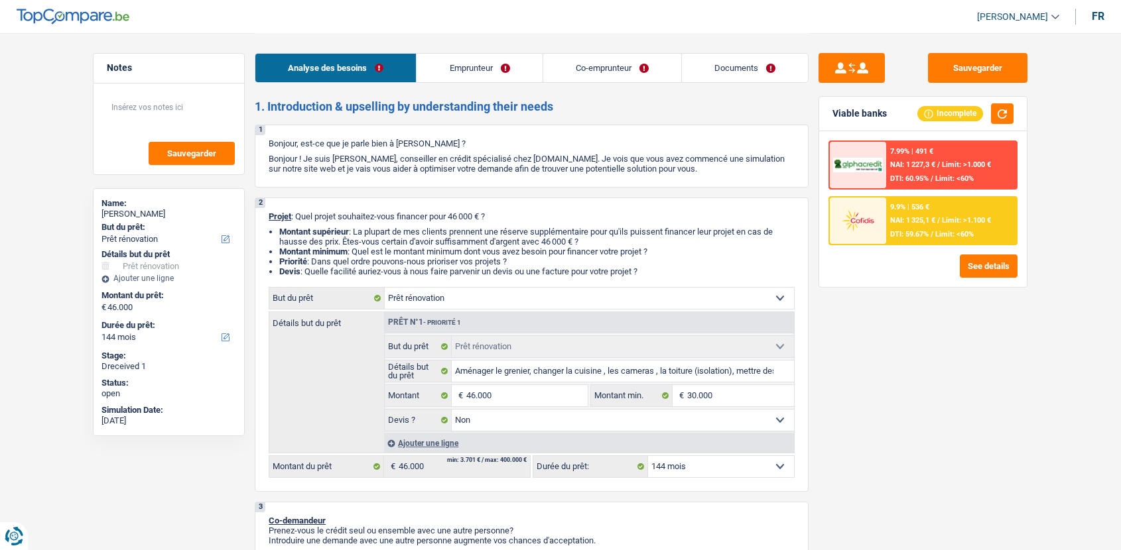
select select "mutualityIndemnity"
select select "familyAllowances"
select select "mutualityIndemnity"
select select "ownerWithMortgage"
select select "mortgage"
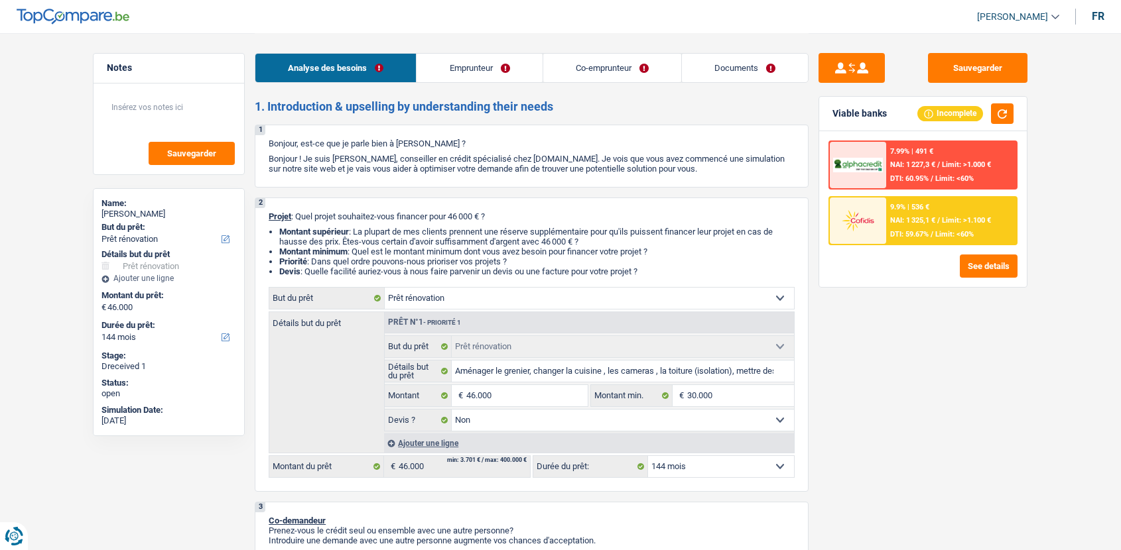
select select "300"
select select "carLoan"
select select "36"
select select "renovation"
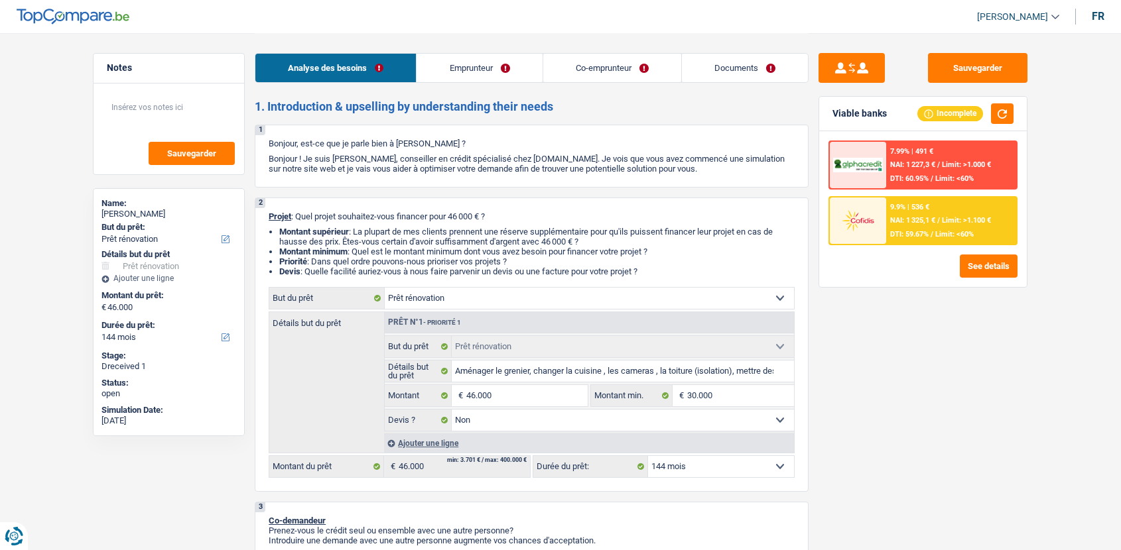
select select "false"
select select "144"
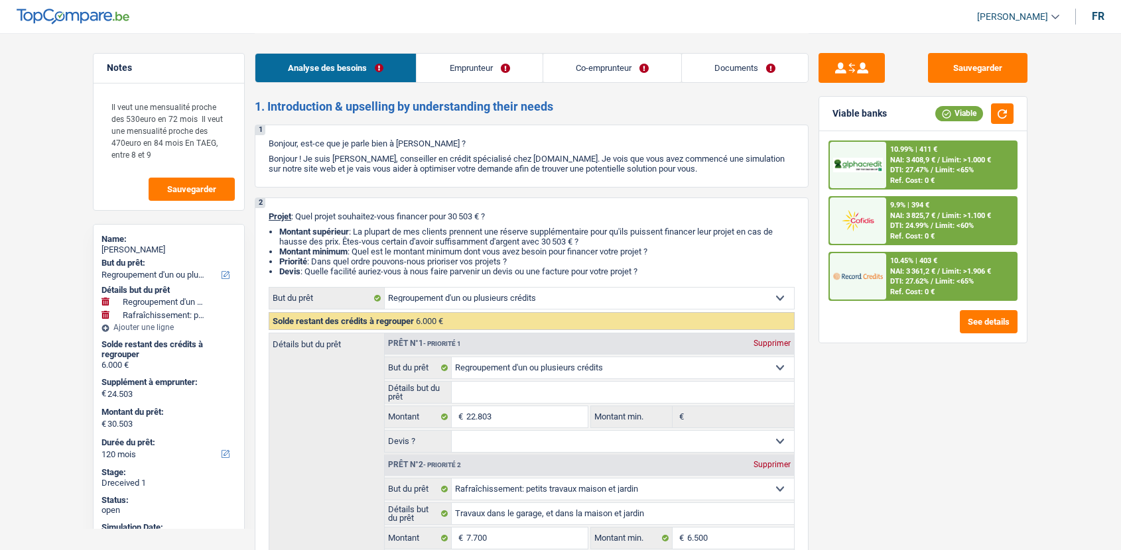
select select "refinancing"
select select "houseOrGarden"
select select "120"
select select "refinancing"
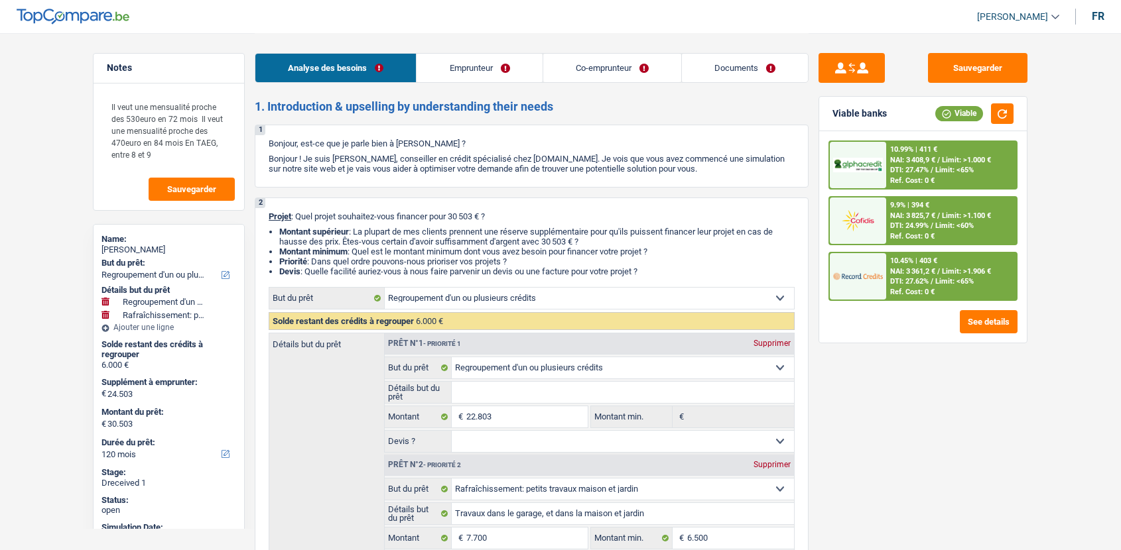
select select "refinancing"
select select "houseOrGarden"
select select "false"
select select "120"
select select "publicEmployee"
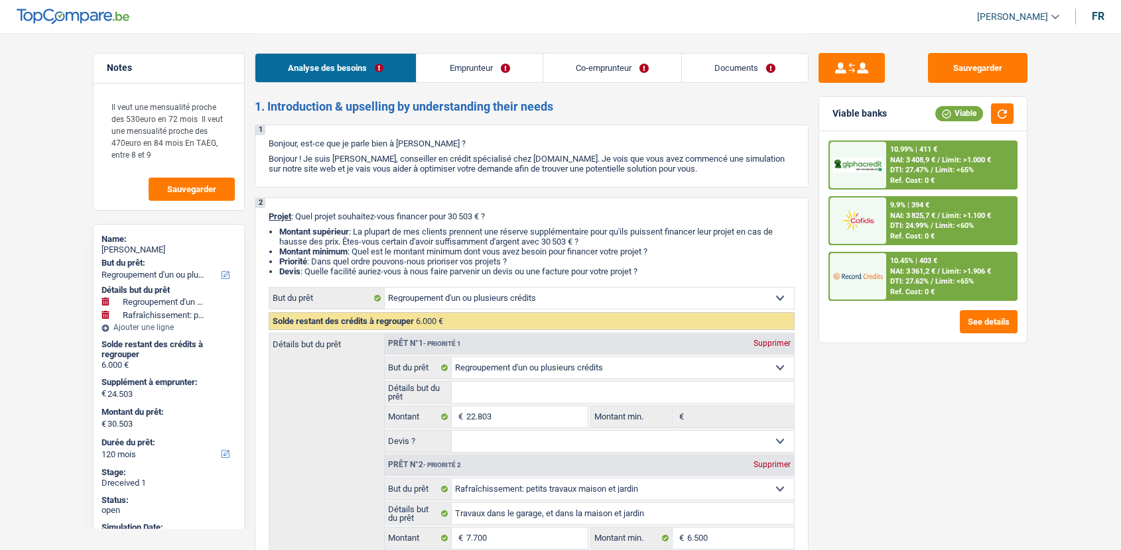
select select "worker"
select select "netSalary"
select select "familyAllowances"
select select "mealVouchers"
select select "netSalary"
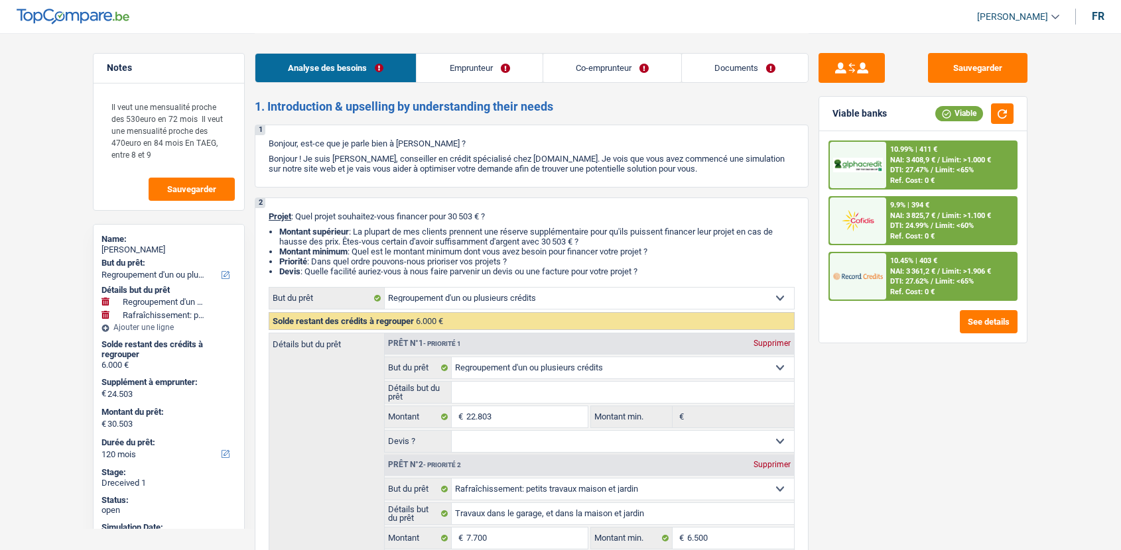
select select "familyAllowances"
select select "ownerWithMortgage"
select select "mortgage"
select select "360"
select select "refinancing"
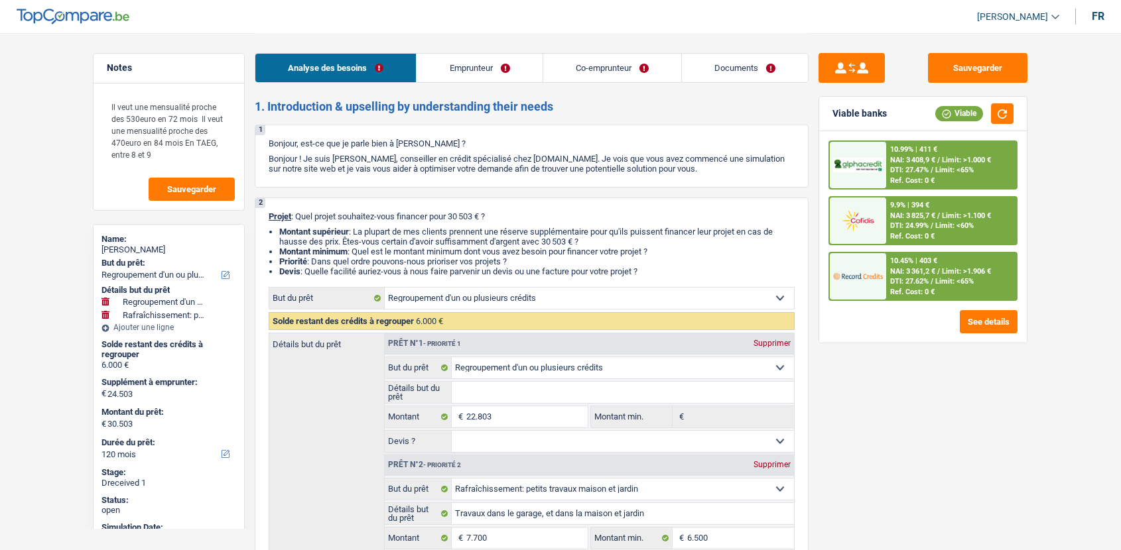
select select "refinancing"
select select "houseOrGarden"
select select "false"
select select "120"
click at [732, 68] on link "Documents" at bounding box center [745, 68] width 126 height 29
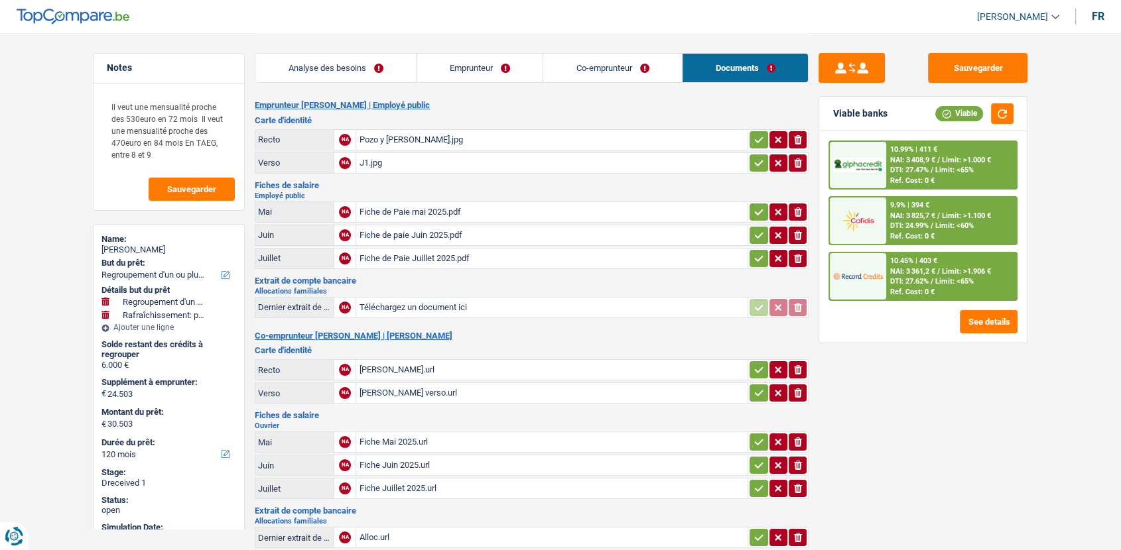
click at [472, 212] on div "Fiche de Paie mai 2025.pdf" at bounding box center [552, 212] width 386 height 20
click at [494, 138] on div "Pozo y Plaza Jonathan recto.jpg" at bounding box center [552, 140] width 386 height 20
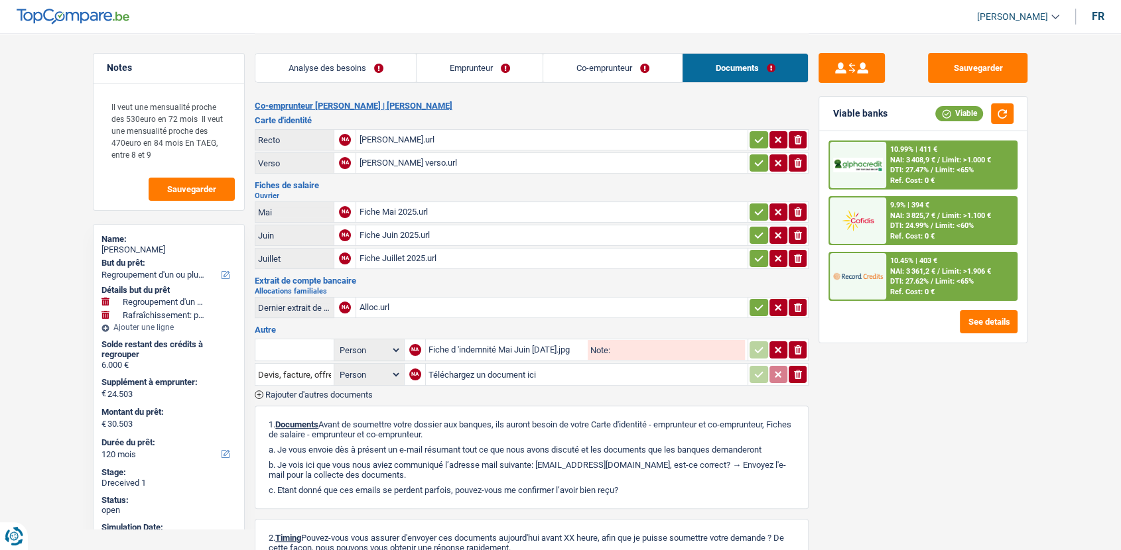
scroll to position [208, 0]
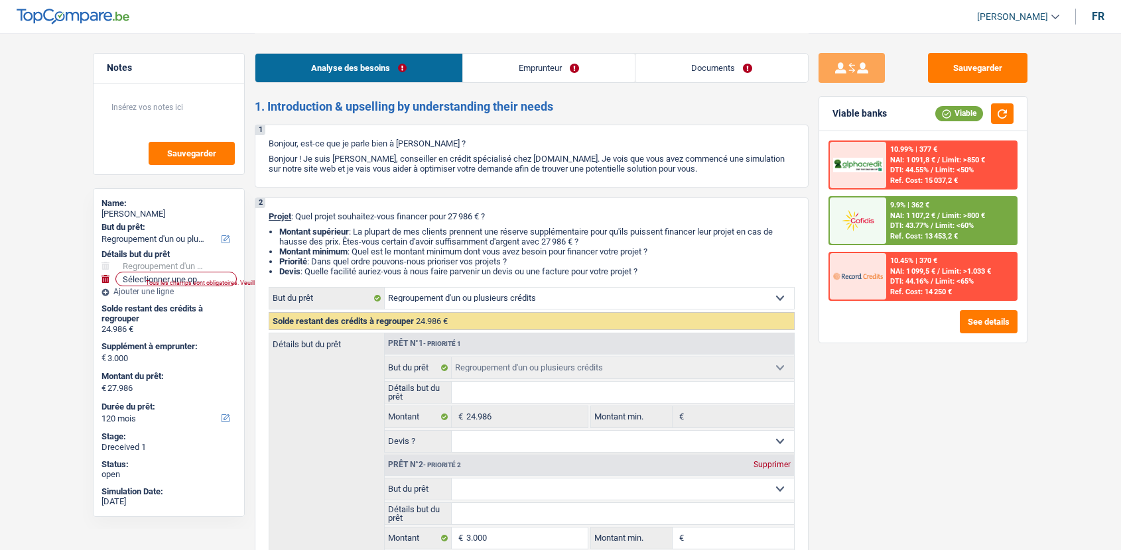
select select "refinancing"
select select "120"
select select "refinancing"
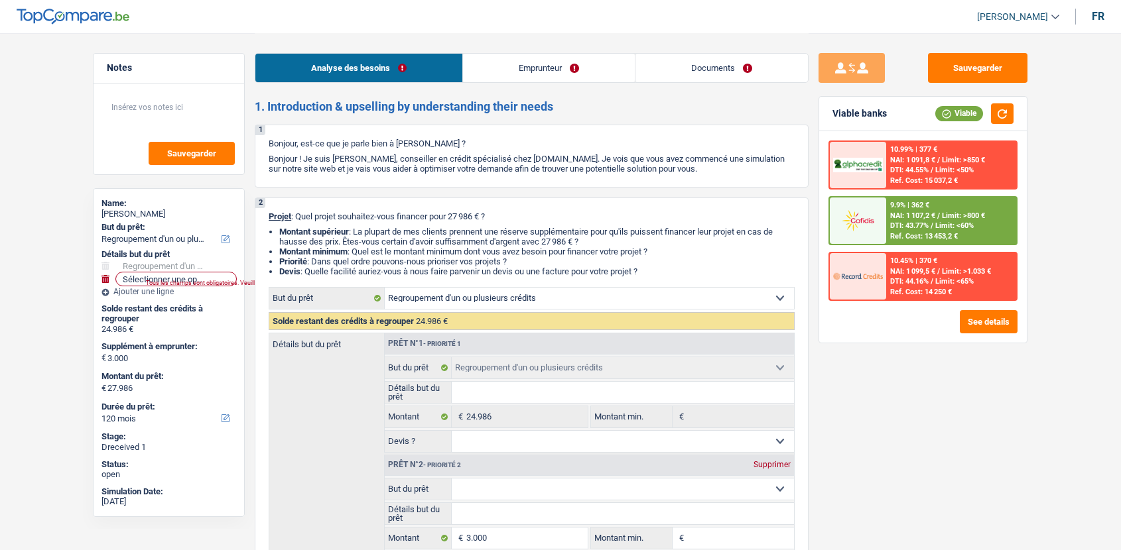
select select "120"
select select "invalid"
select select "disabilityPension"
select select "other"
select select "rents"
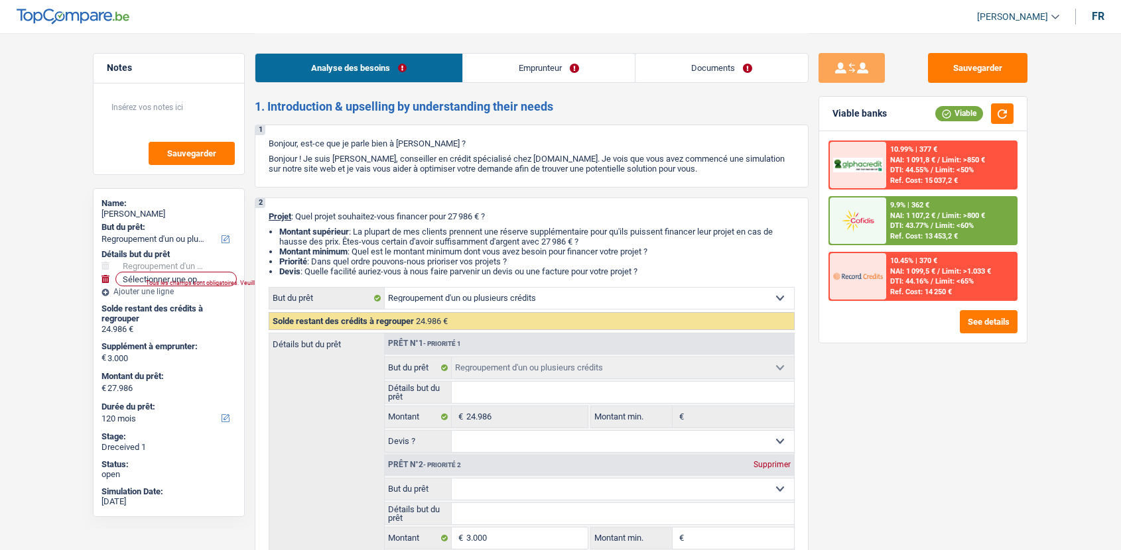
select select "personalSale"
select select "60"
select select "personalLoan"
select select "homeFurnishingOrRelocation"
select select "60"
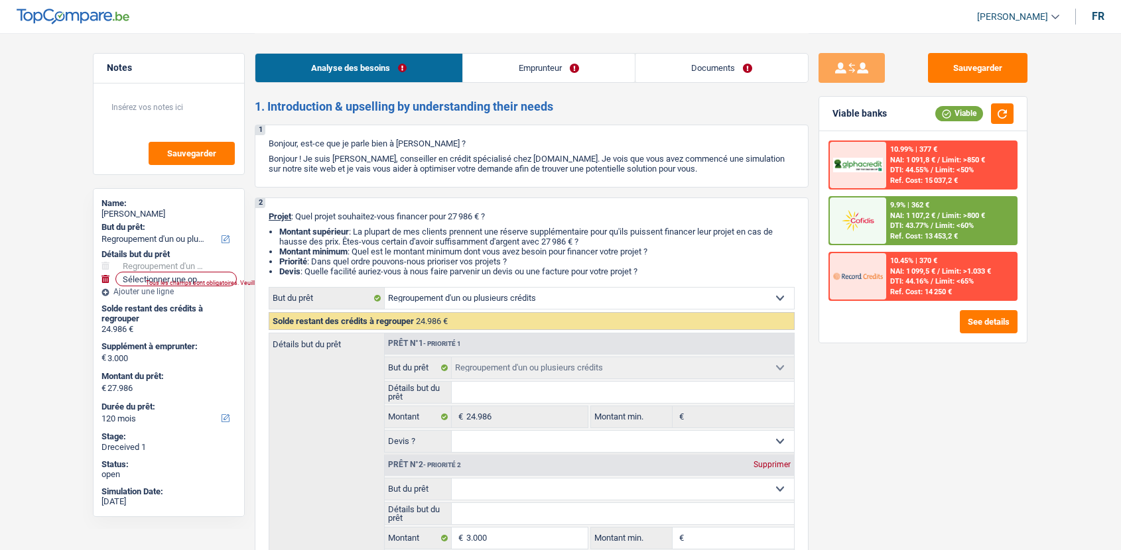
select select "cardOrCredit"
select select "refinancing"
select select "120"
click at [733, 74] on link "Documents" at bounding box center [721, 68] width 172 height 29
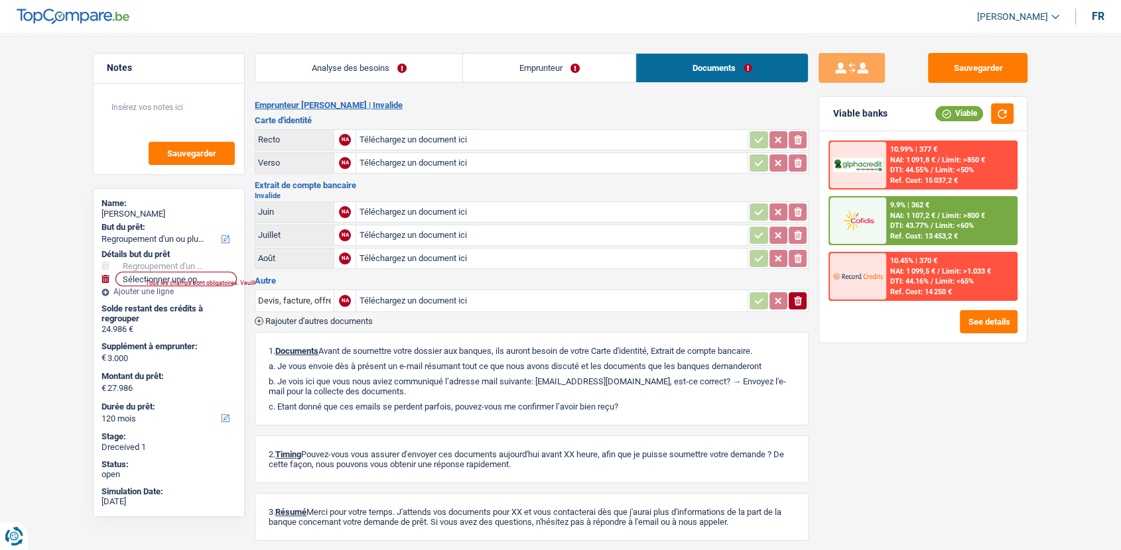
click at [362, 66] on link "Analyse des besoins" at bounding box center [358, 68] width 207 height 29
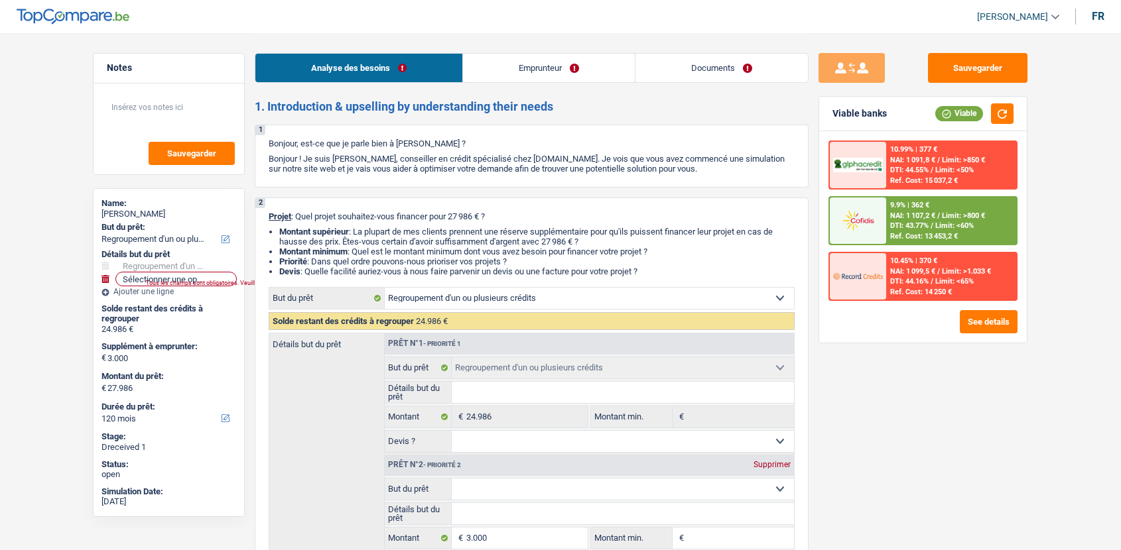
select select "refinancing"
select select "120"
select select "refinancing"
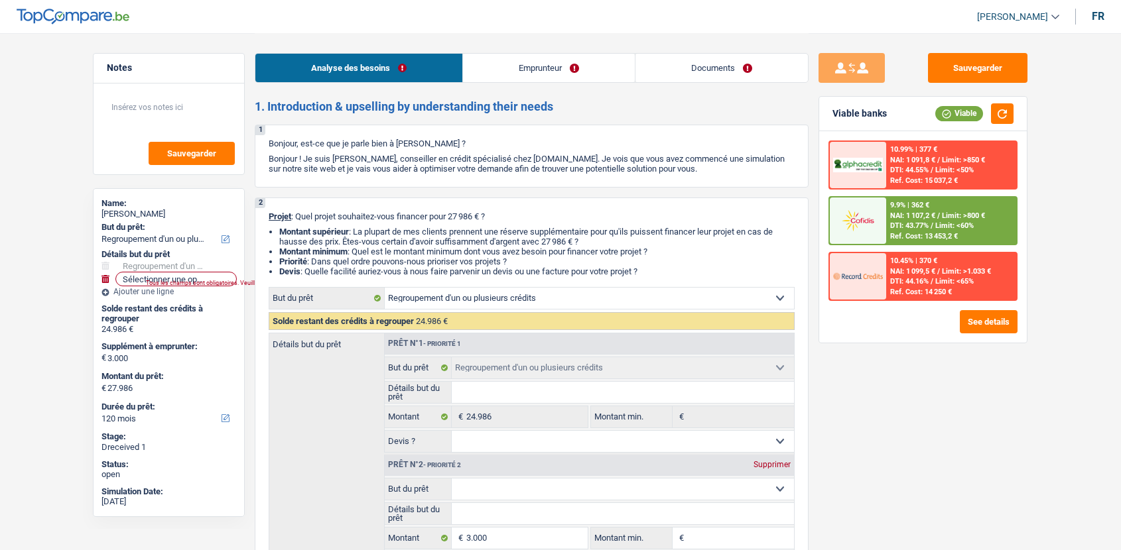
select select "120"
select select "invalid"
select select "disabilityPension"
select select "other"
select select "rents"
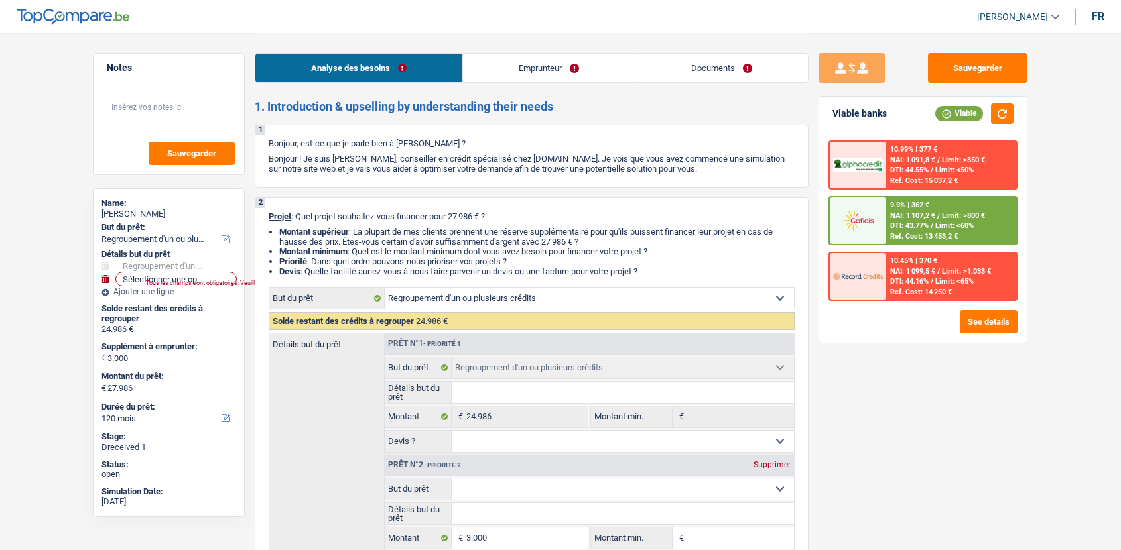
select select "personalSale"
select select "60"
select select "personalLoan"
select select "homeFurnishingOrRelocation"
select select "60"
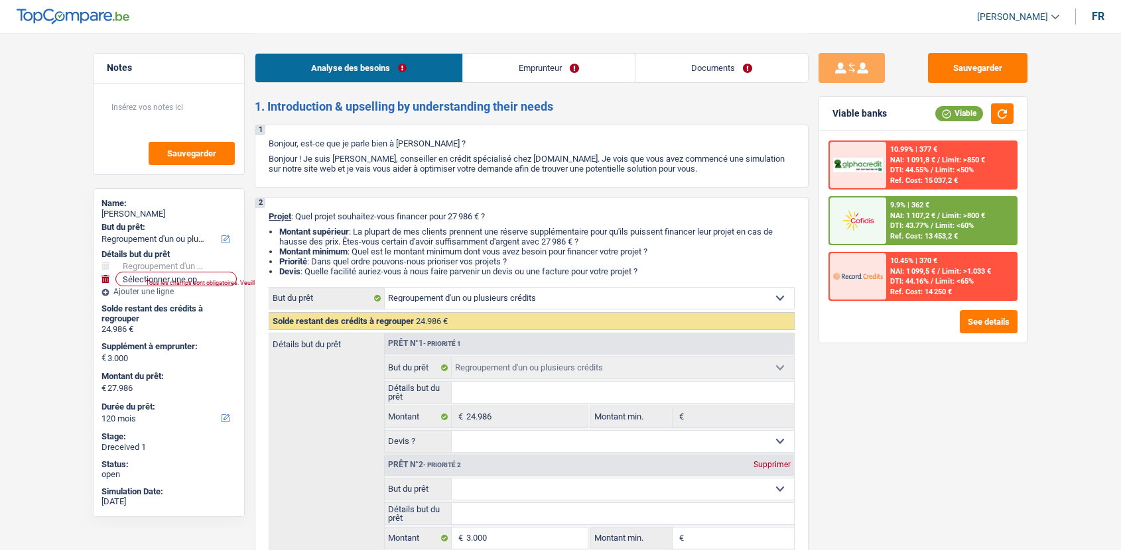
select select "cardOrCredit"
select select "refinancing"
select select "120"
click at [531, 78] on link "Emprunteur" at bounding box center [549, 68] width 172 height 29
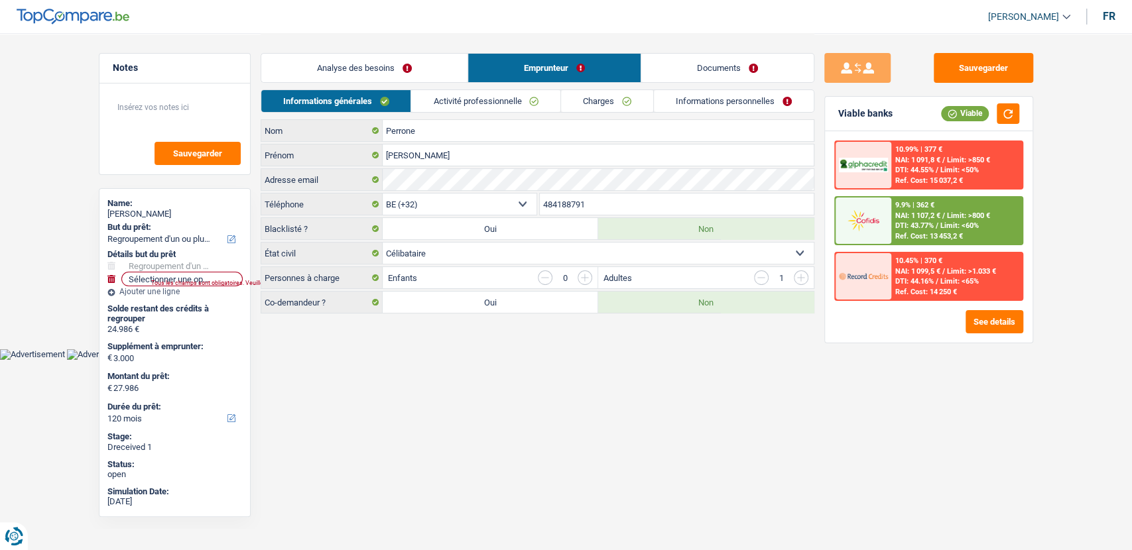
click at [686, 67] on link "Documents" at bounding box center [727, 68] width 172 height 29
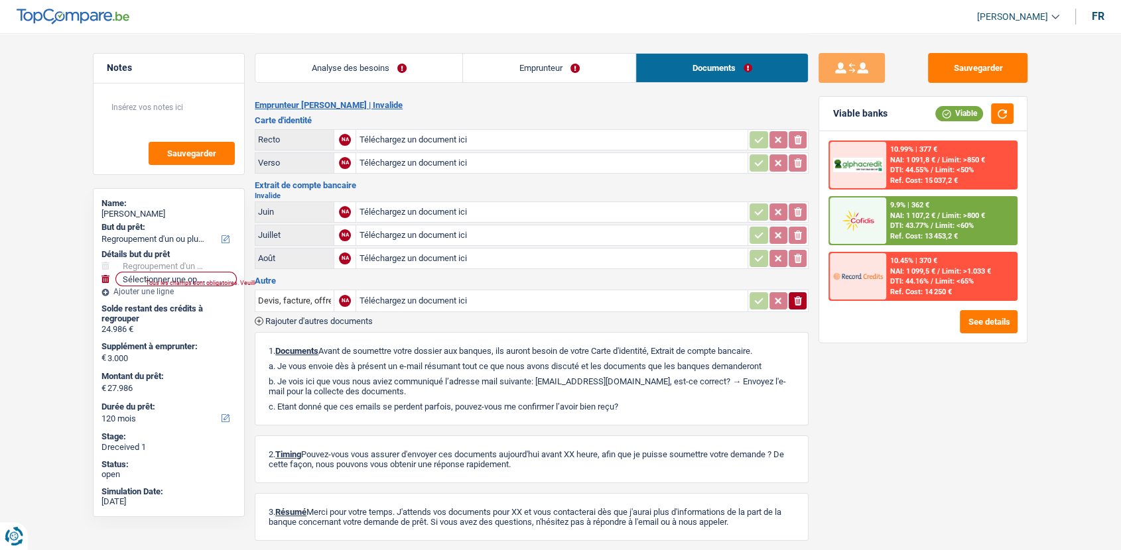
click at [568, 66] on link "Emprunteur" at bounding box center [549, 68] width 172 height 29
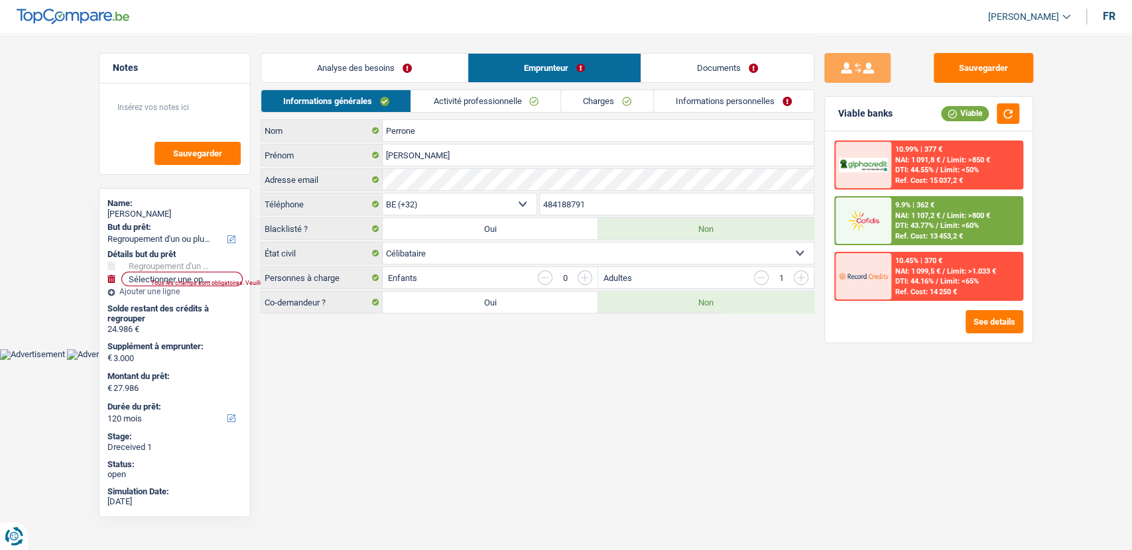
click at [403, 70] on link "Analyse des besoins" at bounding box center [364, 68] width 206 height 29
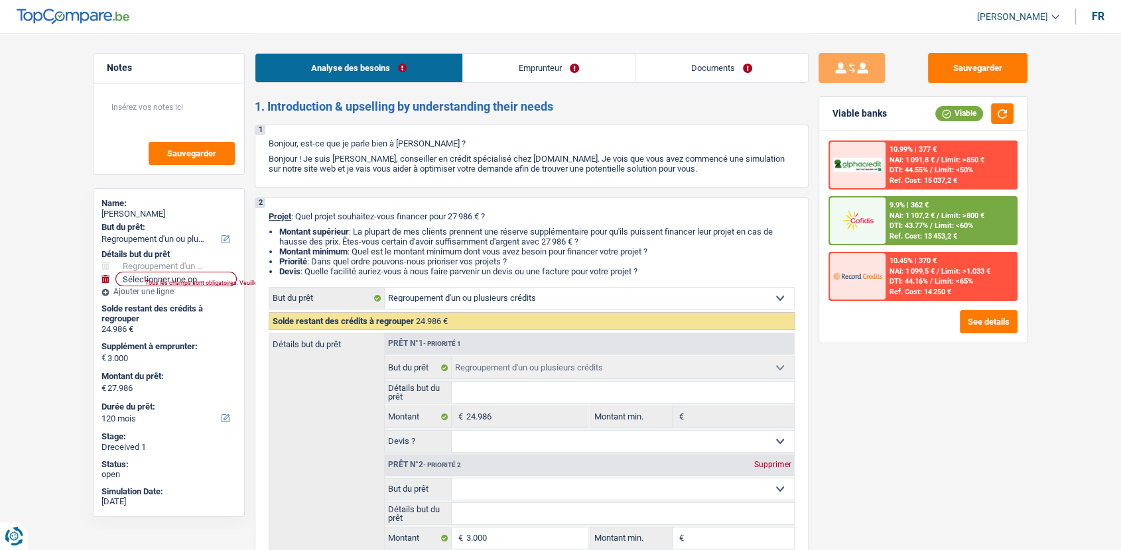
click at [548, 78] on link "Emprunteur" at bounding box center [549, 68] width 172 height 29
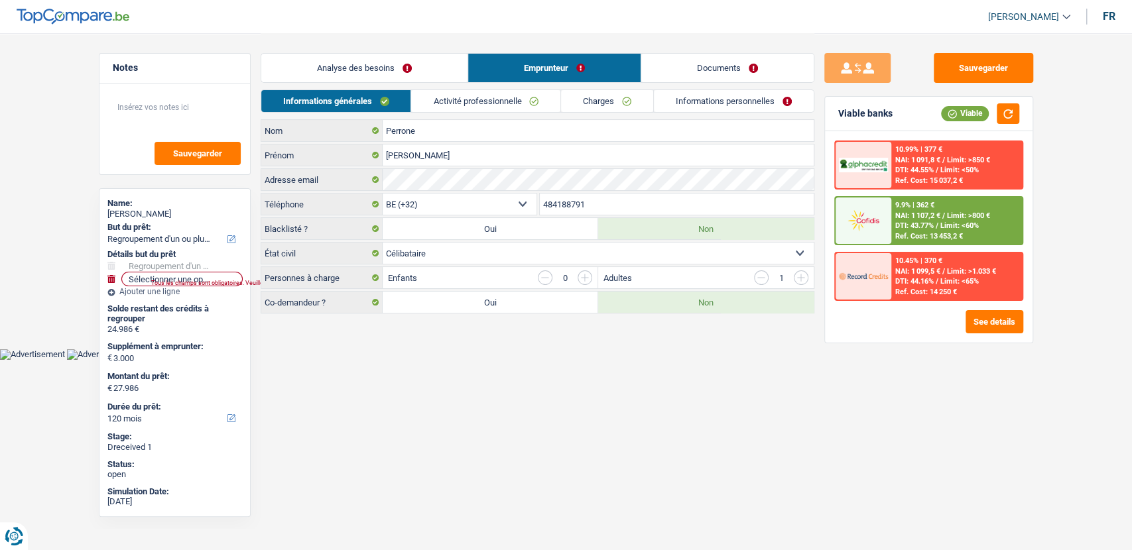
click at [456, 105] on link "Activité professionnelle" at bounding box center [485, 101] width 149 height 22
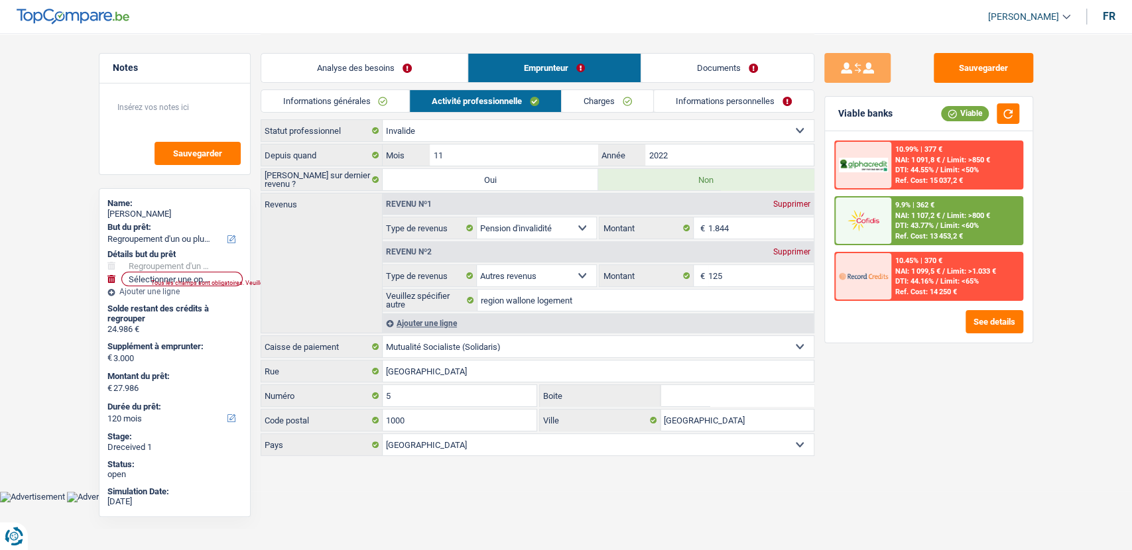
click at [601, 104] on link "Charges" at bounding box center [608, 101] width 92 height 22
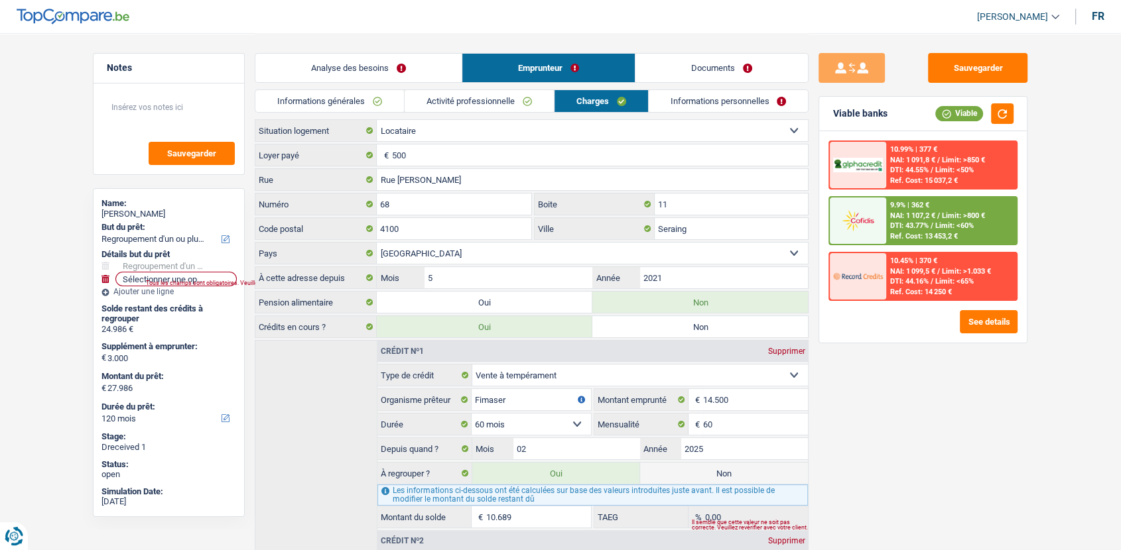
click at [700, 99] on link "Informations personnelles" at bounding box center [729, 101] width 160 height 22
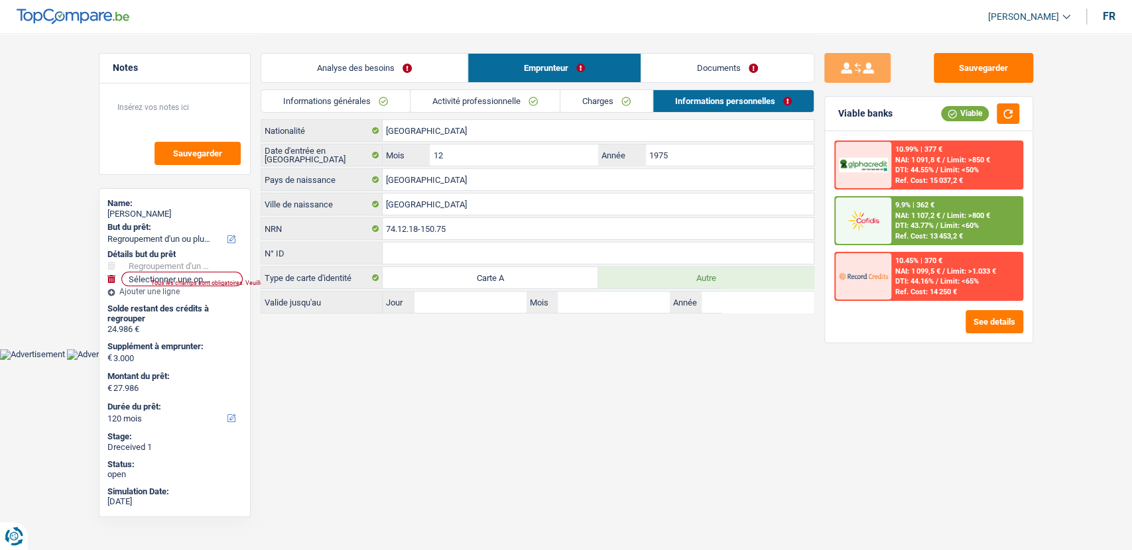
click at [723, 71] on link "Documents" at bounding box center [727, 68] width 172 height 29
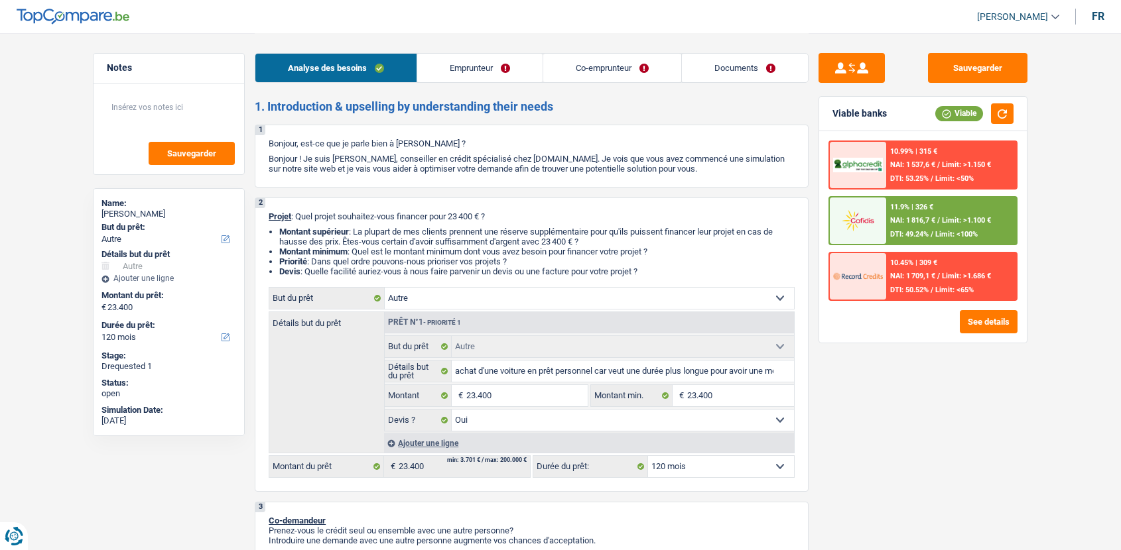
select select "other"
select select "120"
select select "other"
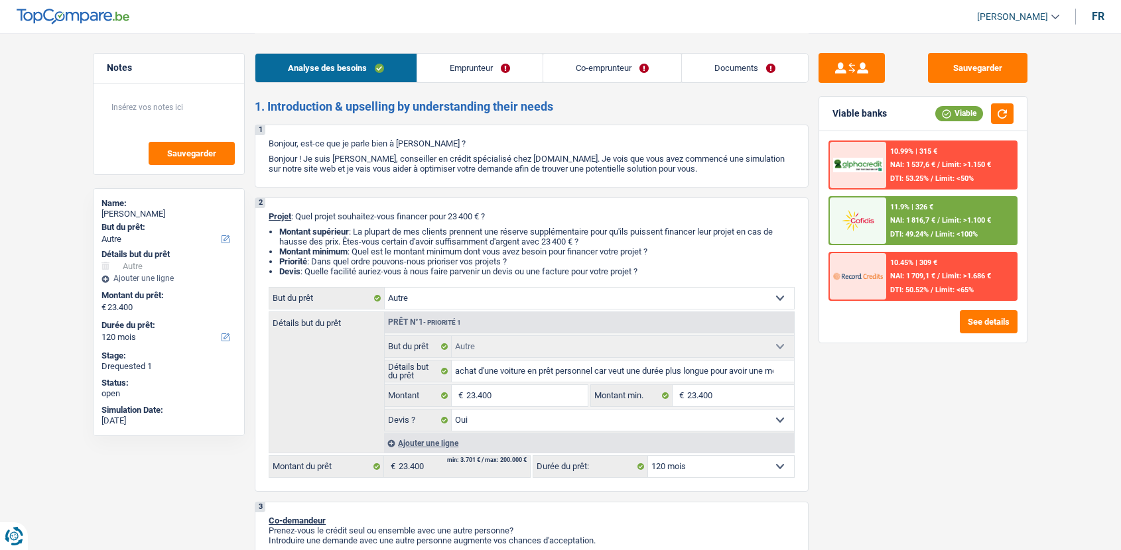
select select "yes"
select select "120"
select select "worker"
select select "unemployed"
select select "netSalary"
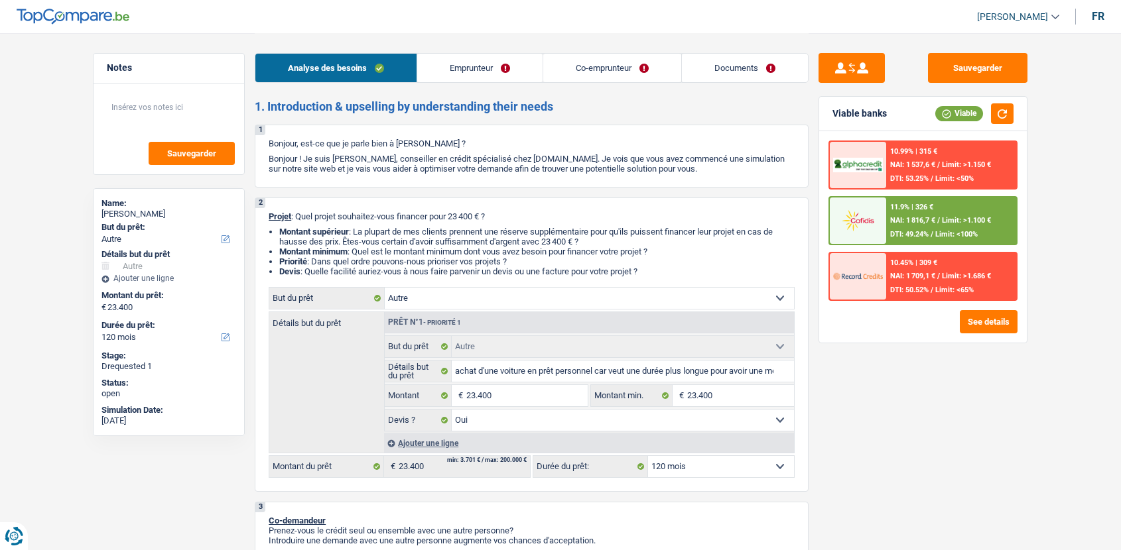
select select "mealVouchers"
select select "familyAllowances"
select select "unemployment"
select select "rents"
select select "personalLoan"
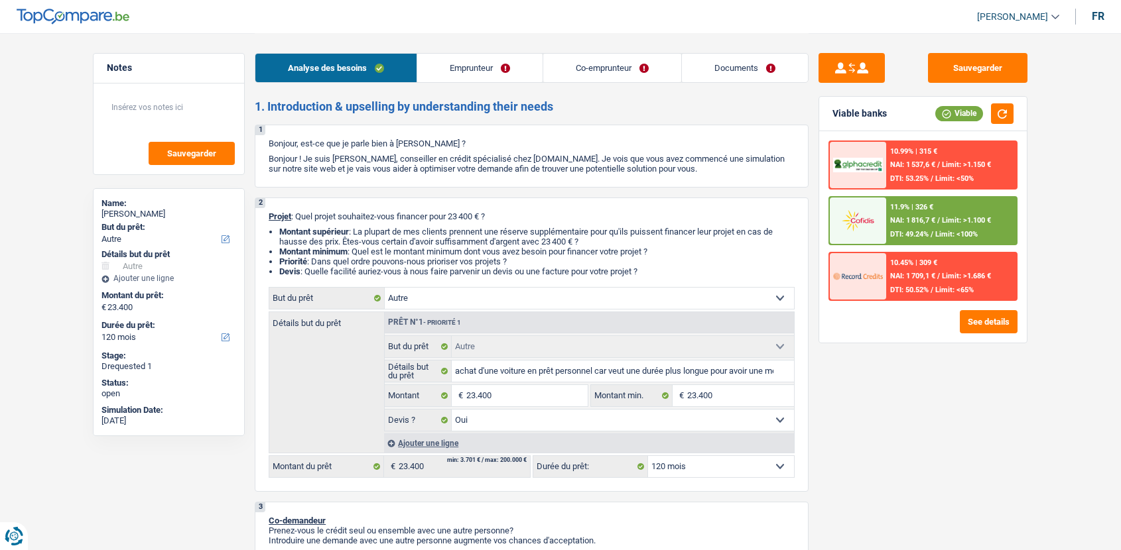
select select "familyEvent"
select select "36"
select select "other"
select select "yes"
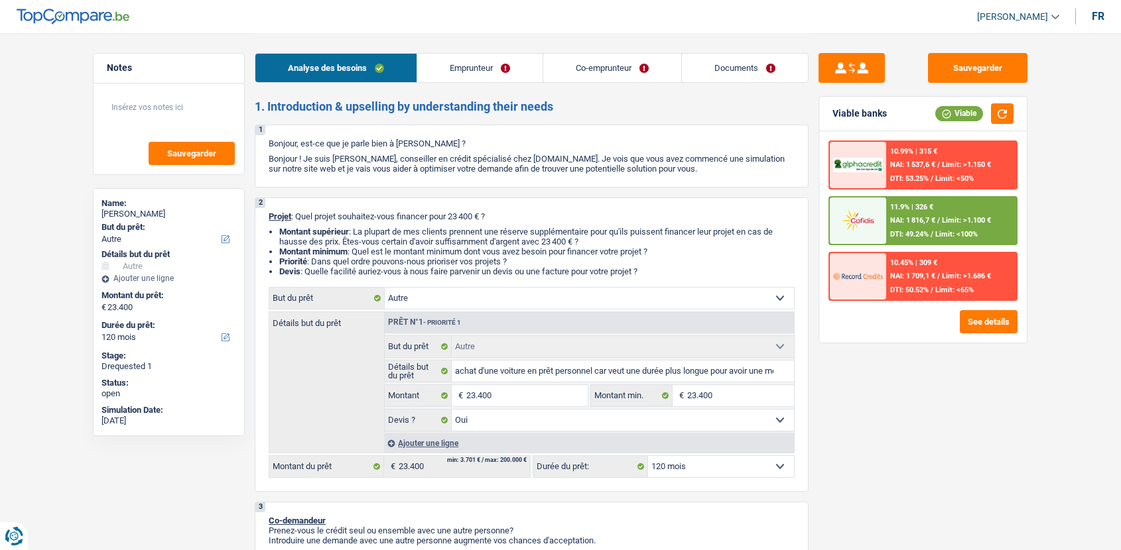
select select "120"
click at [737, 64] on link "Documents" at bounding box center [745, 68] width 126 height 29
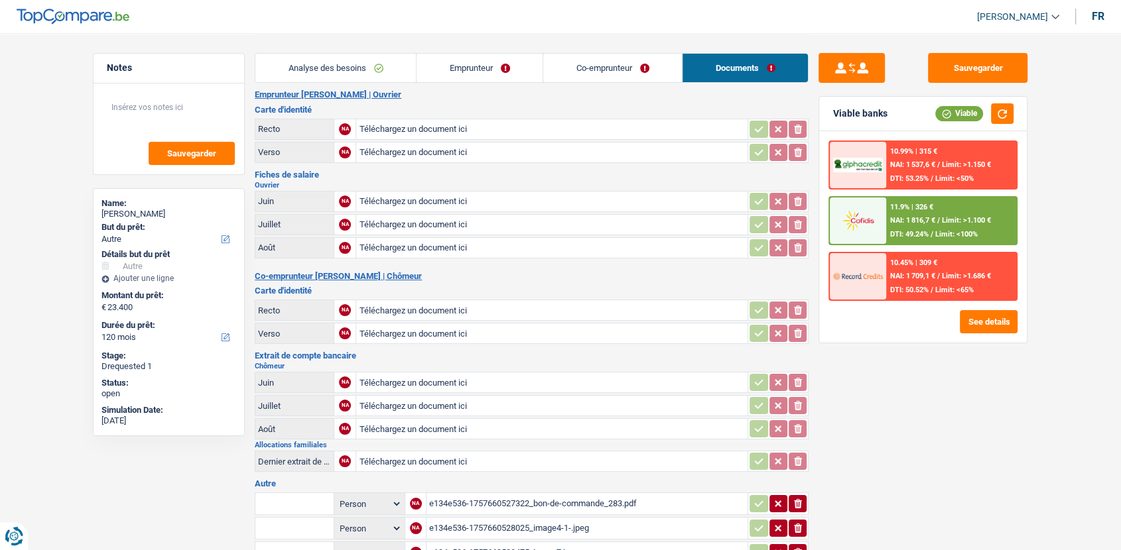
scroll to position [288, 0]
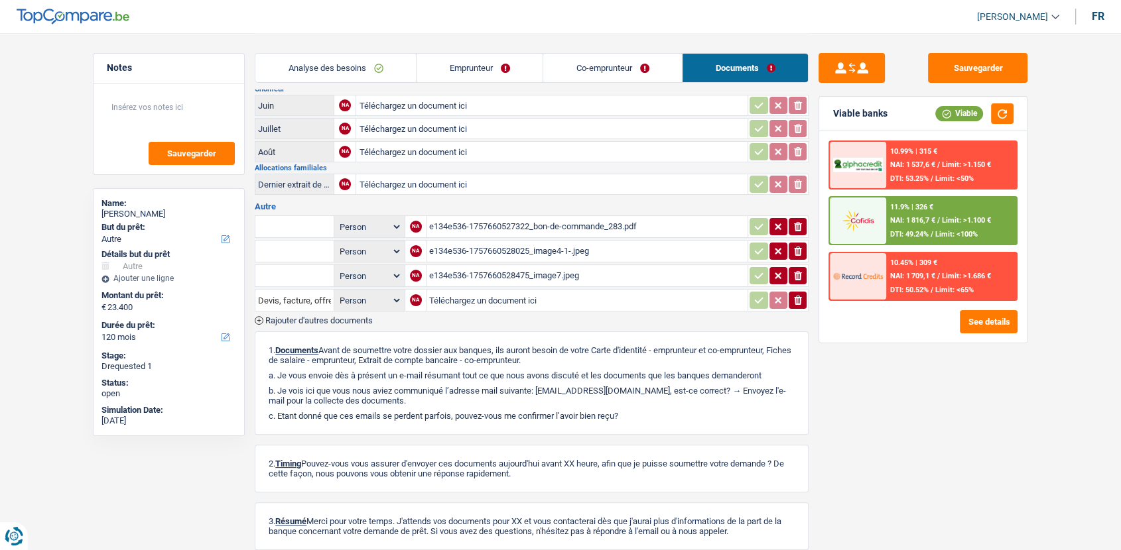
click at [584, 280] on td "e134e536-1757660528475_image7.jpeg" at bounding box center [587, 276] width 322 height 23
click at [584, 270] on div "e134e536-1757660528475_image7.jpeg" at bounding box center [587, 276] width 316 height 20
click at [487, 241] on div "e134e536-1757660528025_image4-1-.jpeg" at bounding box center [587, 251] width 316 height 20
click at [444, 218] on div "e134e536-1757660527322_bon-de-commande_283.pdf" at bounding box center [587, 227] width 316 height 20
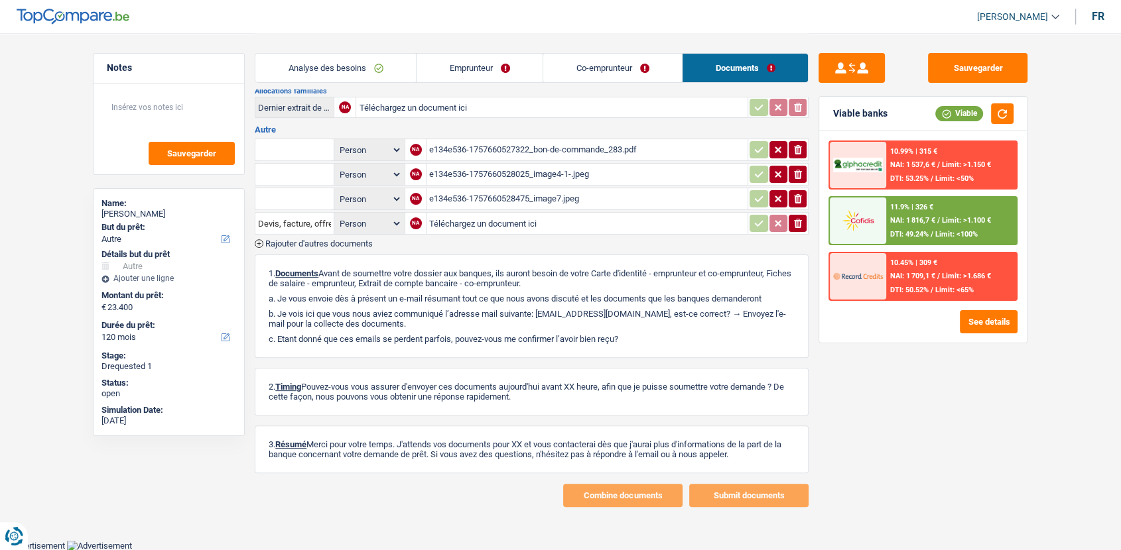
scroll to position [0, 0]
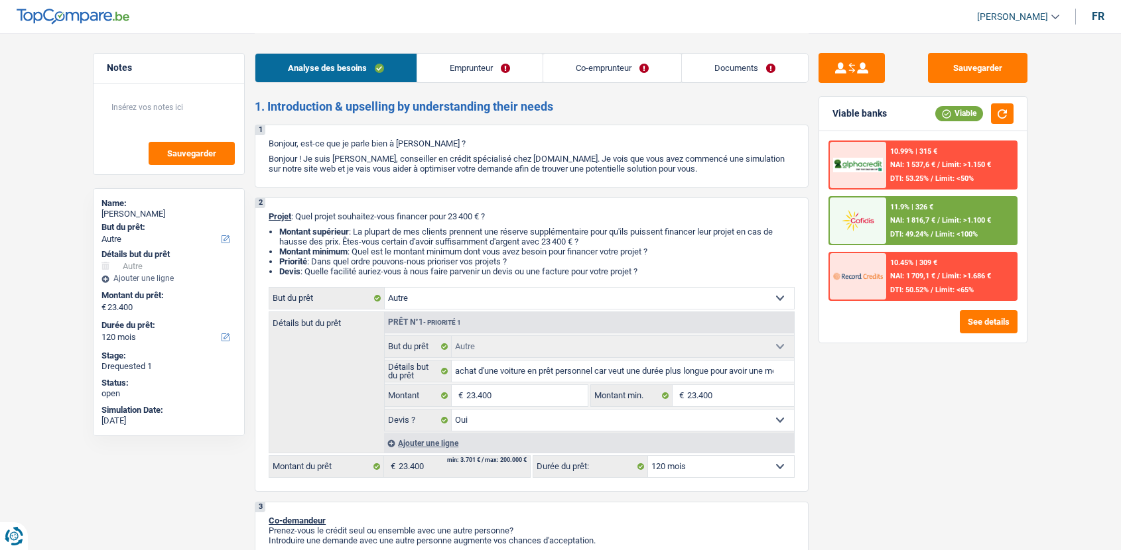
select select "other"
select select "120"
select select "other"
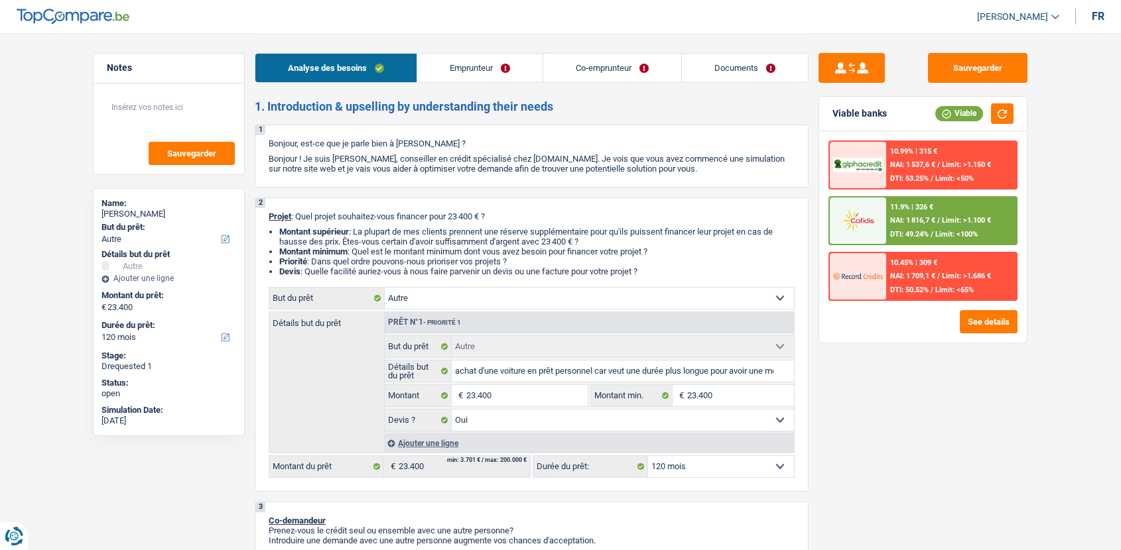
select select "yes"
select select "120"
select select "worker"
select select "unemployed"
select select "netSalary"
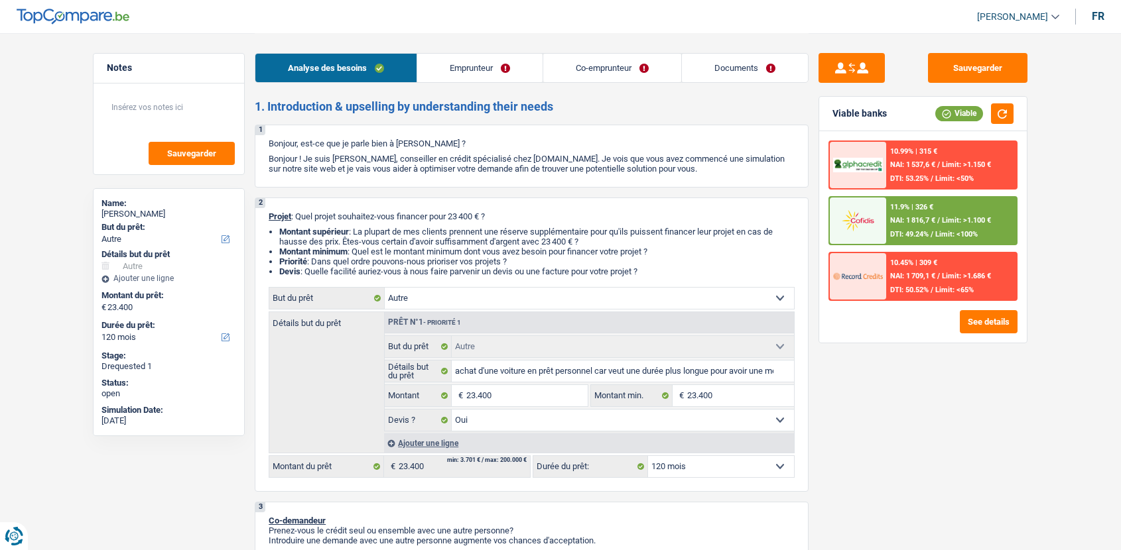
select select "mealVouchers"
select select "familyAllowances"
select select "unemployment"
select select "rents"
select select "personalLoan"
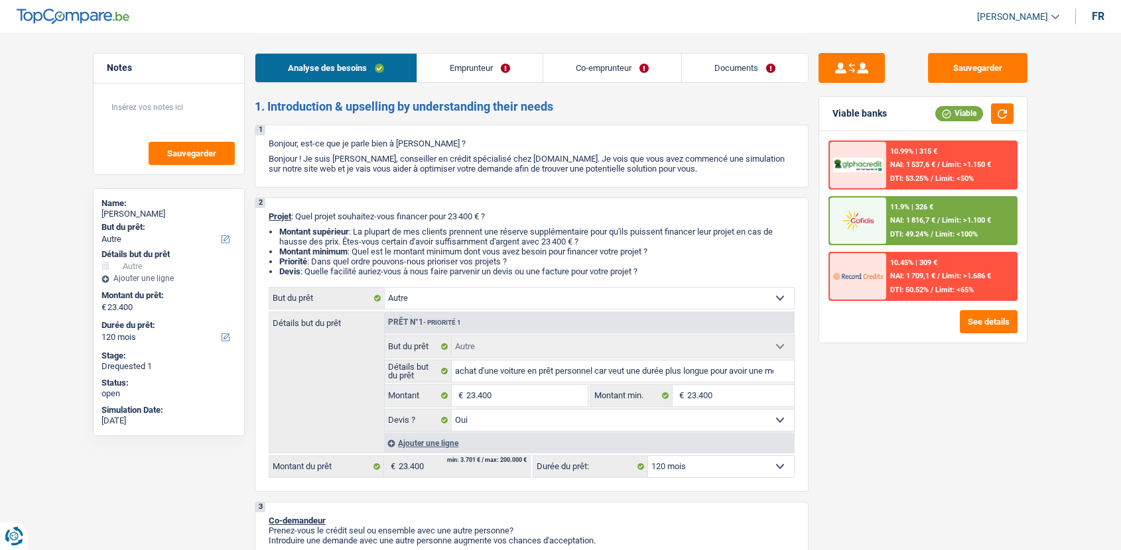
select select "familyEvent"
select select "36"
select select "other"
select select "yes"
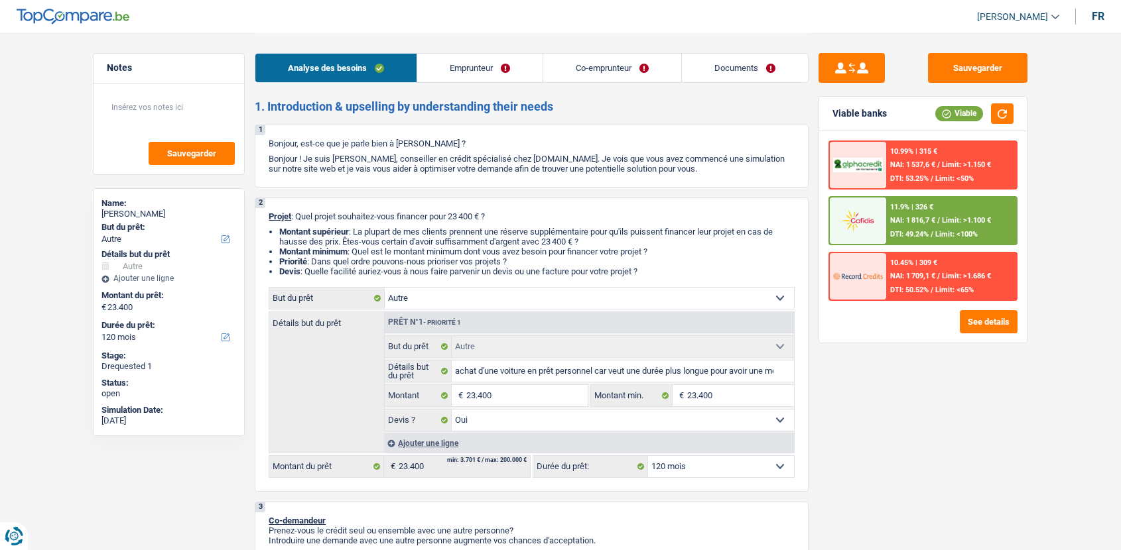
select select "120"
drag, startPoint x: 0, startPoint y: 0, endPoint x: 722, endPoint y: 77, distance: 725.6
click at [722, 77] on link "Documents" at bounding box center [745, 68] width 126 height 29
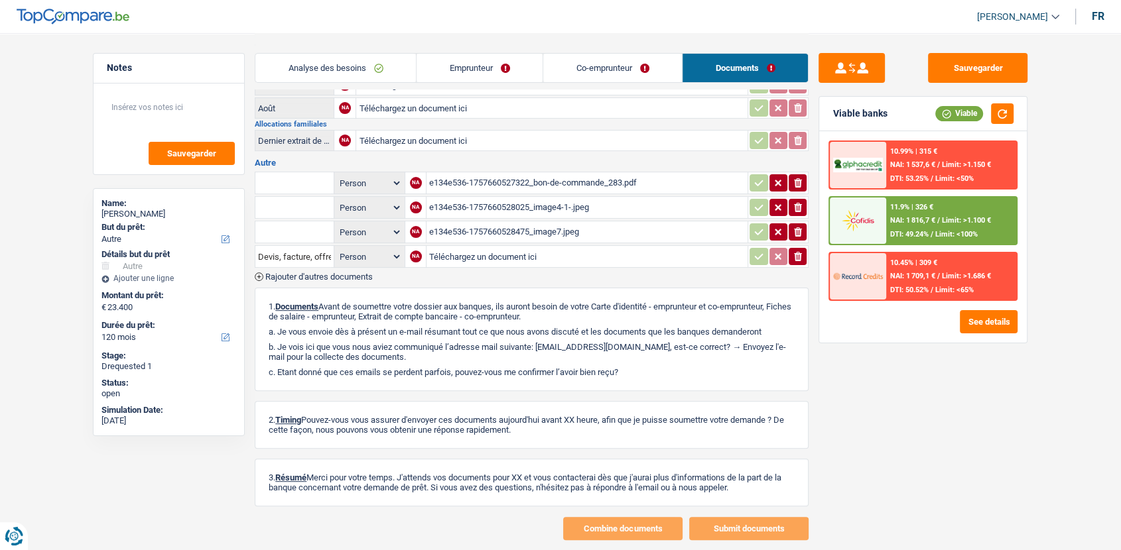
scroll to position [365, 0]
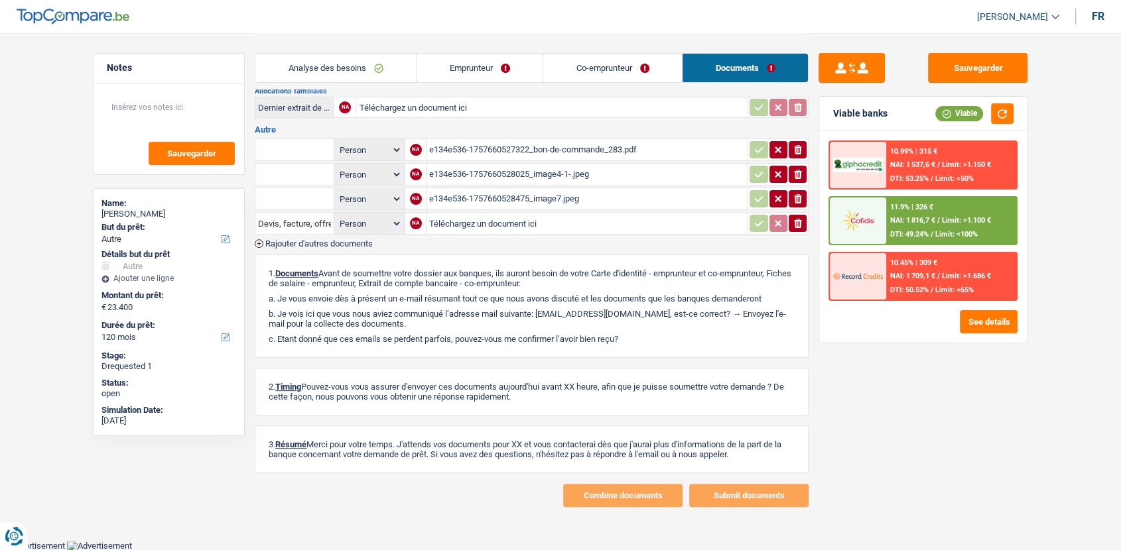
click at [544, 143] on div "e134e536-1757660527322_bon-de-commande_283.pdf" at bounding box center [587, 150] width 316 height 20
click at [519, 170] on div "e134e536-1757660528025_image4-1-.jpeg" at bounding box center [587, 174] width 316 height 20
click at [474, 200] on div "e134e536-1757660528475_image7.jpeg" at bounding box center [587, 199] width 316 height 20
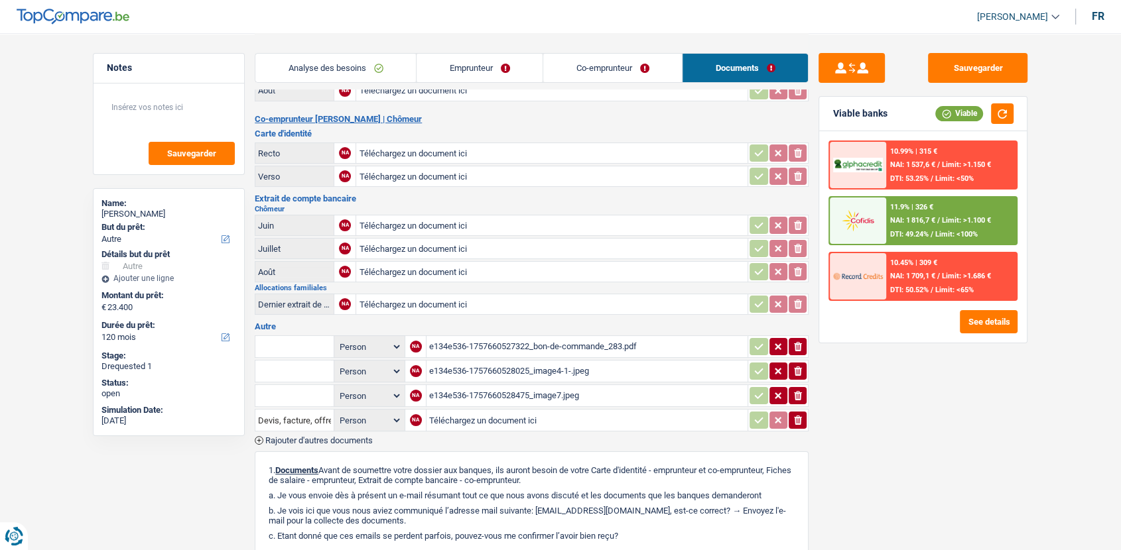
scroll to position [0, 0]
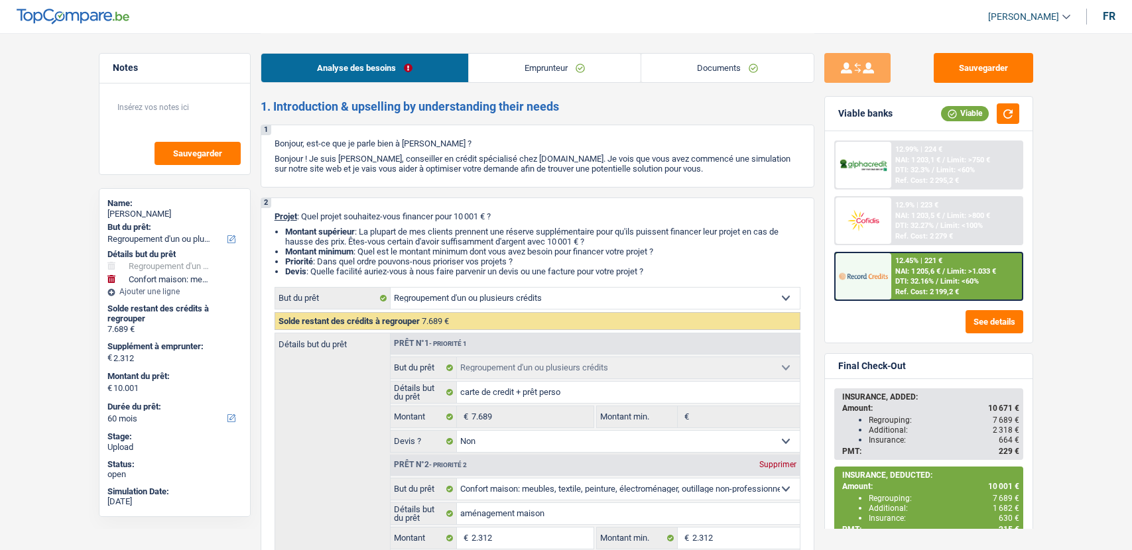
select select "refinancing"
select select "household"
select select "60"
select select "refinancing"
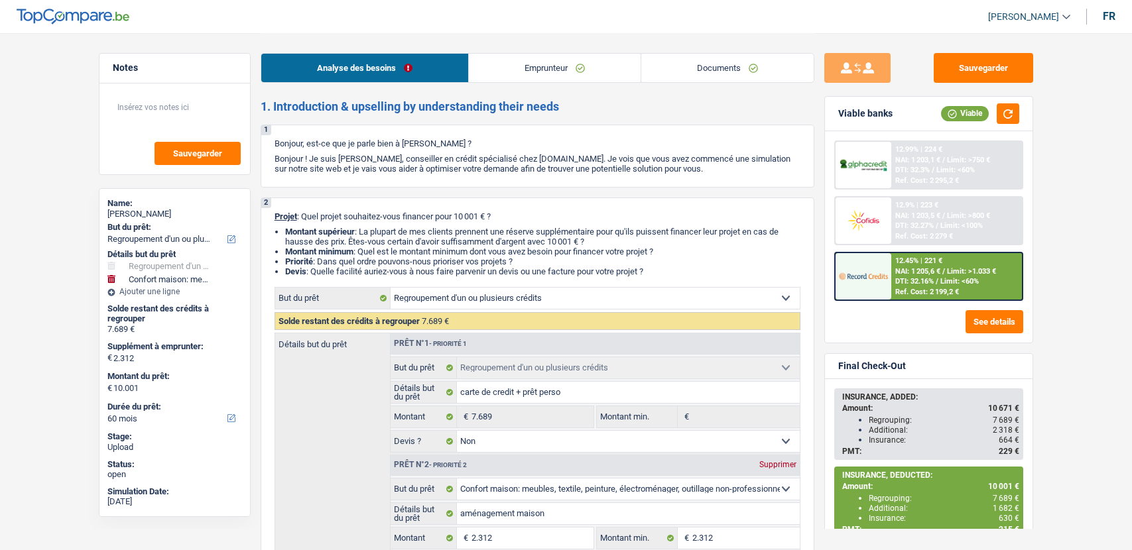
select select "refinancing"
select select "false"
select select "household"
select select "false"
select select "60"
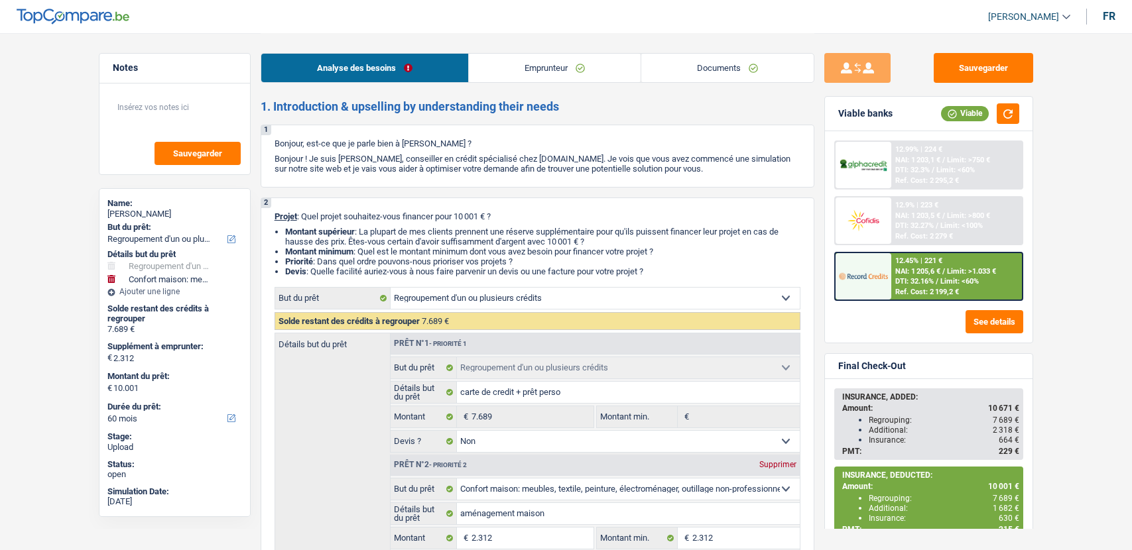
select select "invalid"
select select "disabilityPension"
select select "rents"
select select "cardOrCredit"
select select "personalLoan"
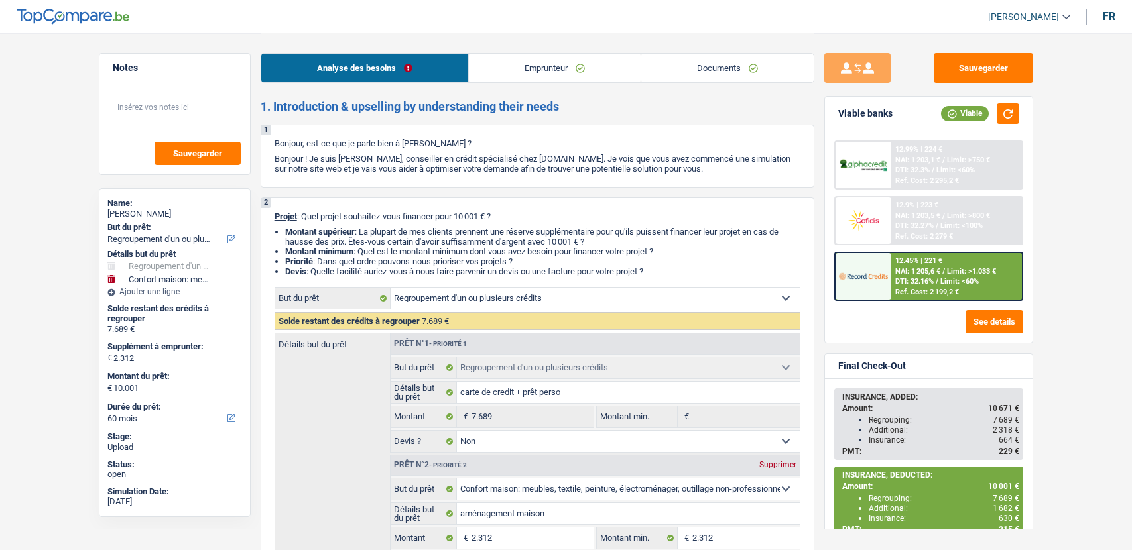
select select "other"
select select "60"
select select "refinancing"
select select "false"
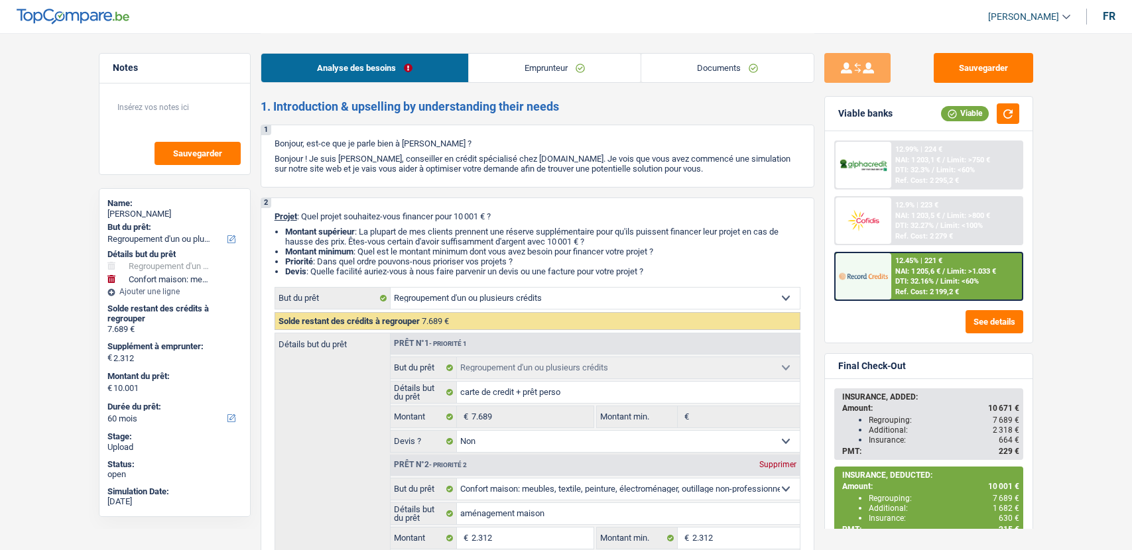
select select "household"
select select "false"
select select "60"
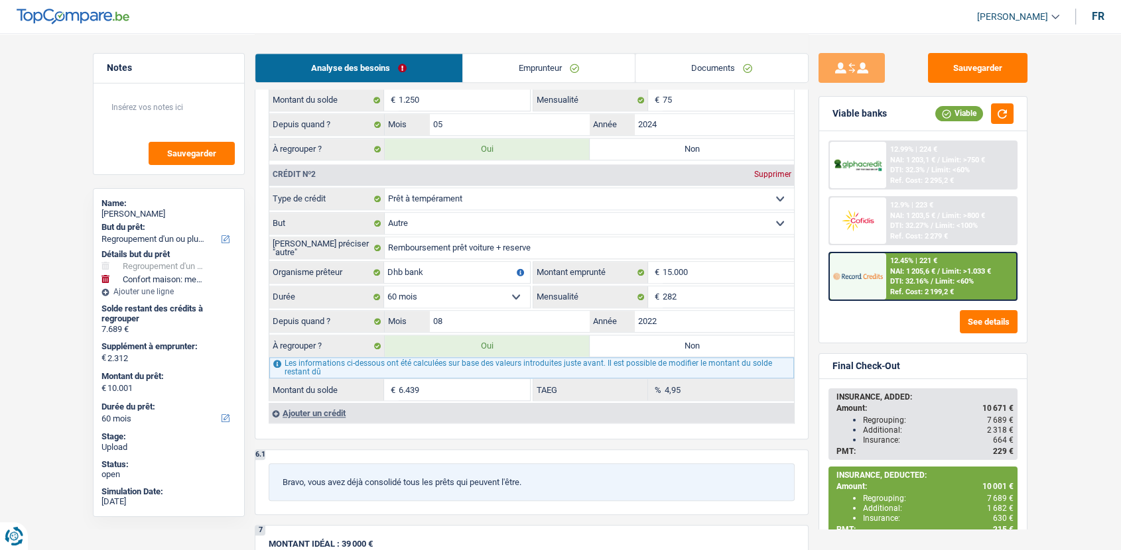
scroll to position [1292, 0]
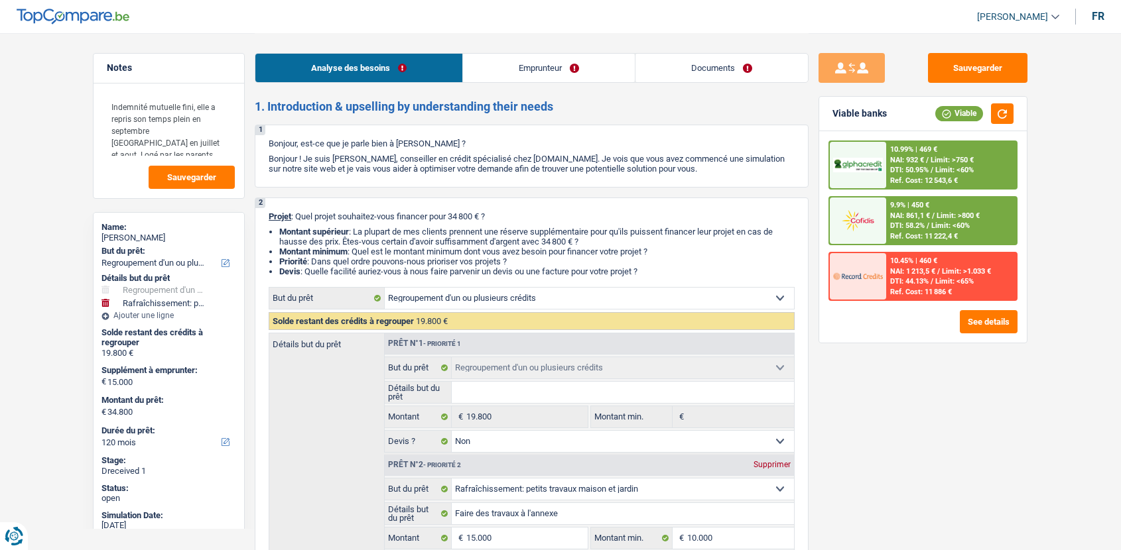
select select "refinancing"
select select "houseOrGarden"
select select "120"
select select "refinancing"
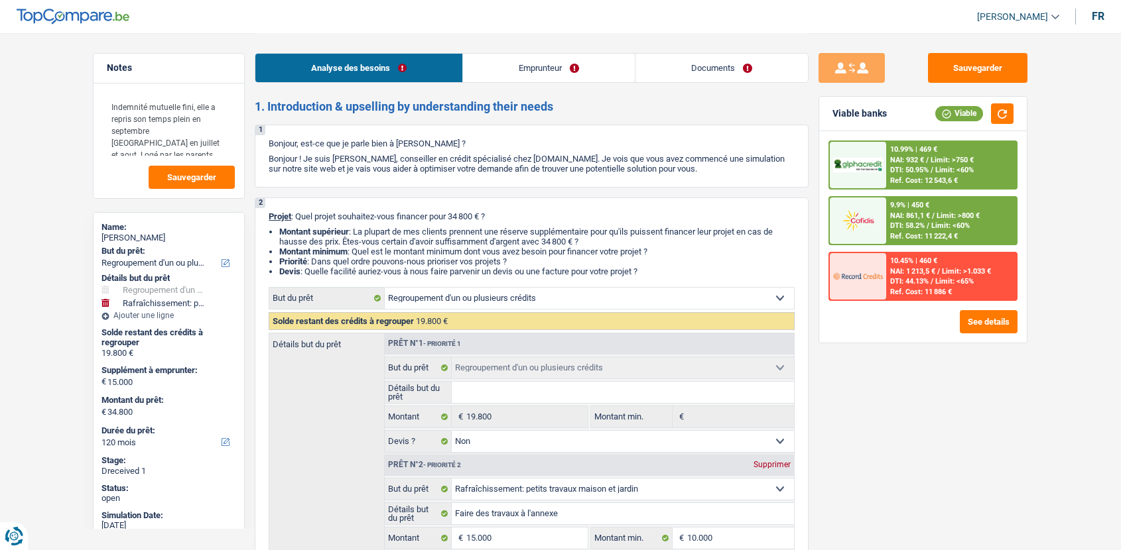
select select "refinancing"
select select "false"
select select "houseOrGarden"
select select "false"
select select "120"
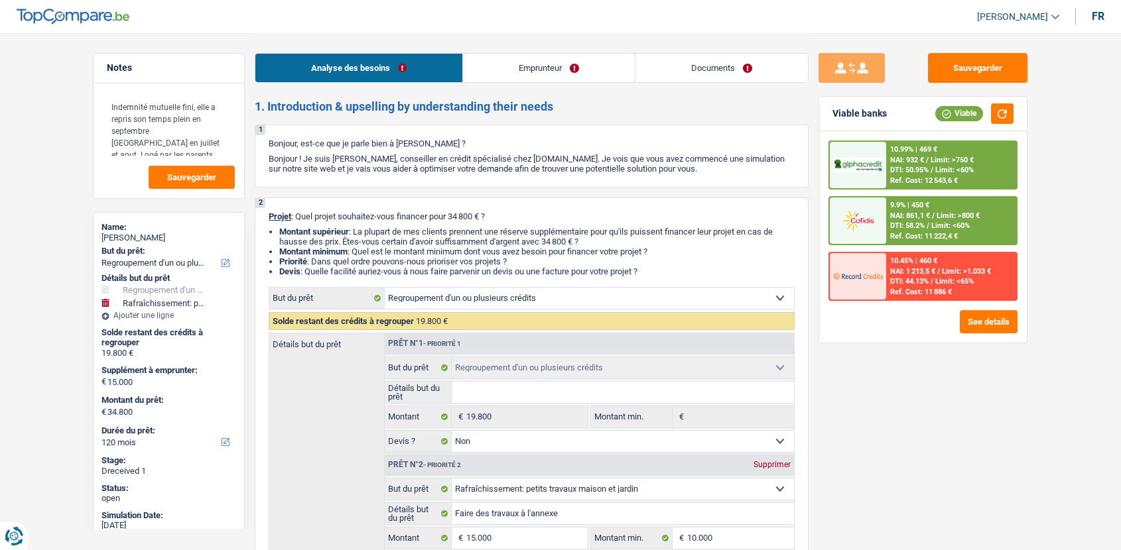
select select "privateEmployee"
select select "mealVouchers"
select select "mutualityIndemnity"
select select "netSalary"
select select "liveWithParents"
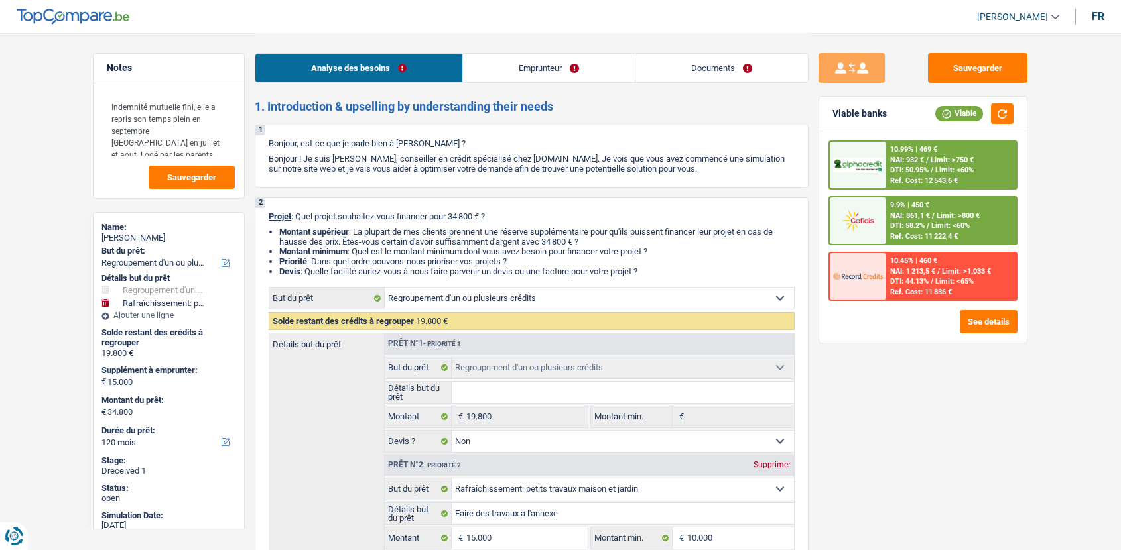
select select "personalLoan"
select select "carRestore"
select select "36"
select select "creditConsolidation"
select select "84"
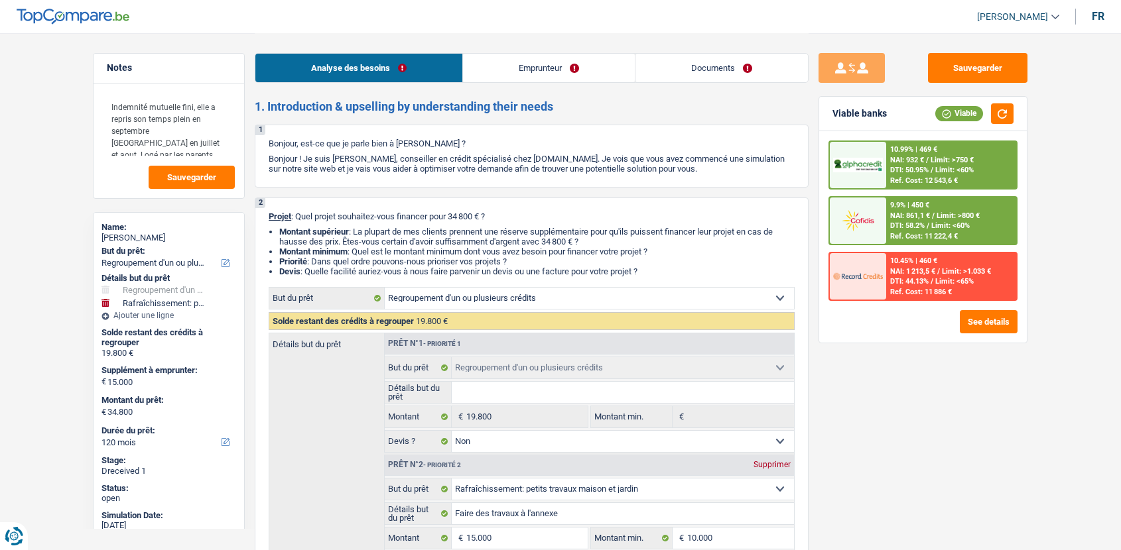
select select "personalLoan"
select select "smallWorks"
select select "48"
select select "cardOrCredit"
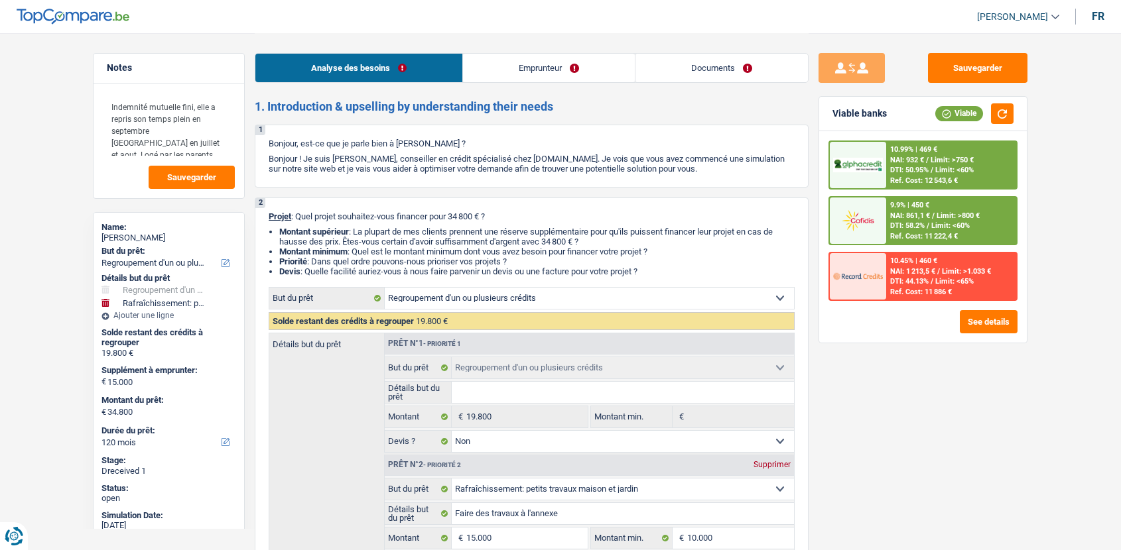
select select "refinancing"
select select "false"
select select "houseOrGarden"
select select "false"
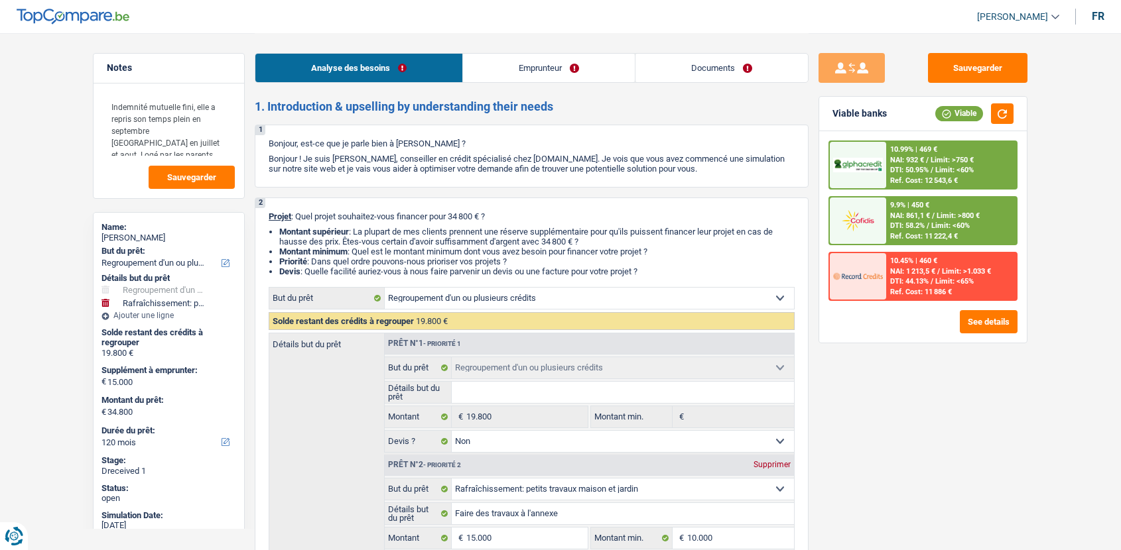
select select "120"
drag, startPoint x: 0, startPoint y: 0, endPoint x: 707, endPoint y: 74, distance: 710.8
click at [707, 74] on link "Documents" at bounding box center [721, 68] width 172 height 29
select select "refinancing"
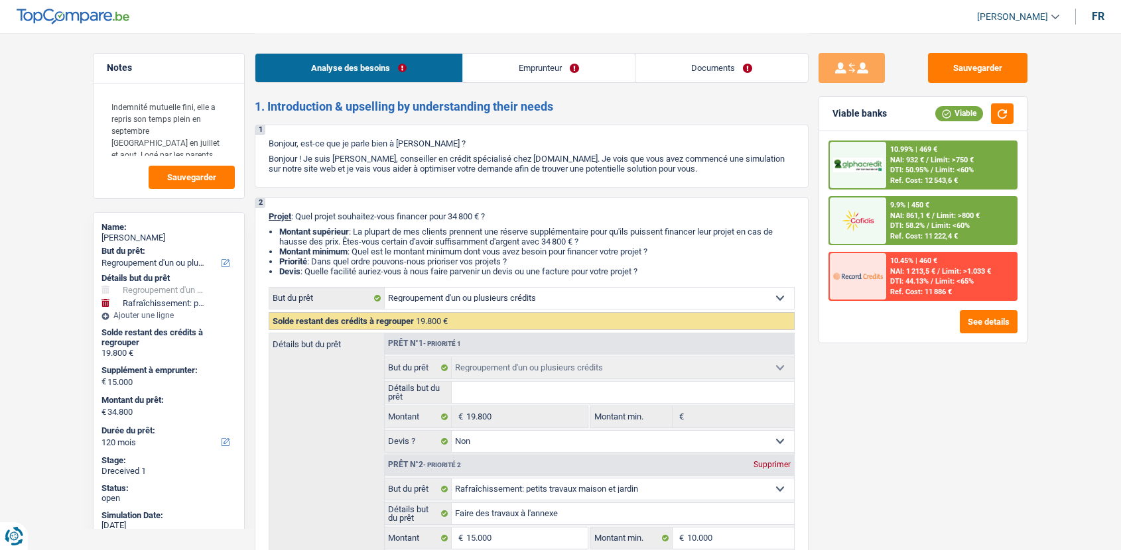
select select "houseOrGarden"
select select "120"
select select "refinancing"
select select "false"
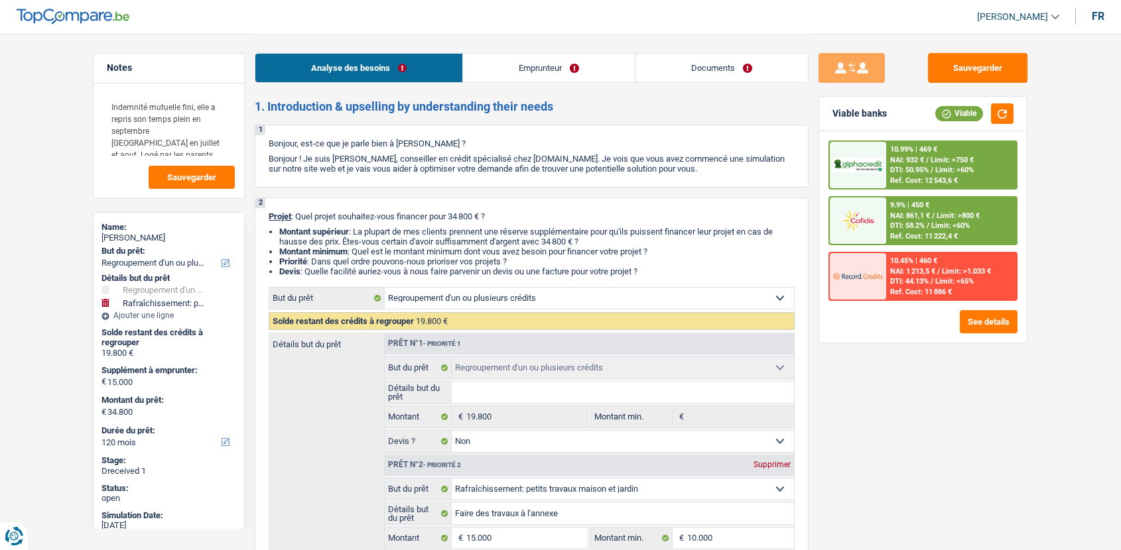
select select "houseOrGarden"
select select "false"
select select "120"
select select "privateEmployee"
select select "mealVouchers"
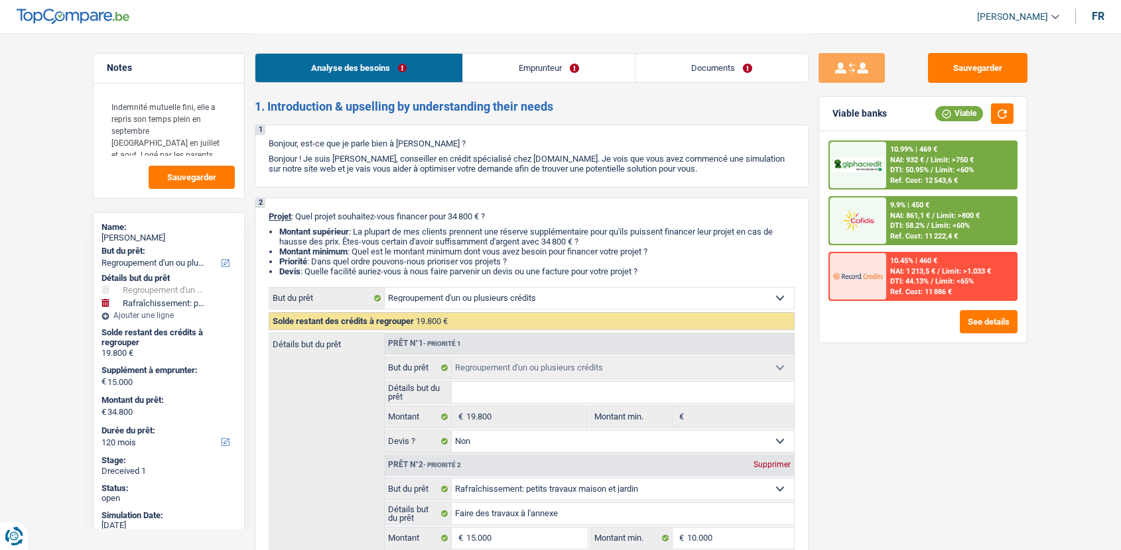
select select "mutualityIndemnity"
select select "netSalary"
select select "liveWithParents"
select select "personalLoan"
select select "carRestore"
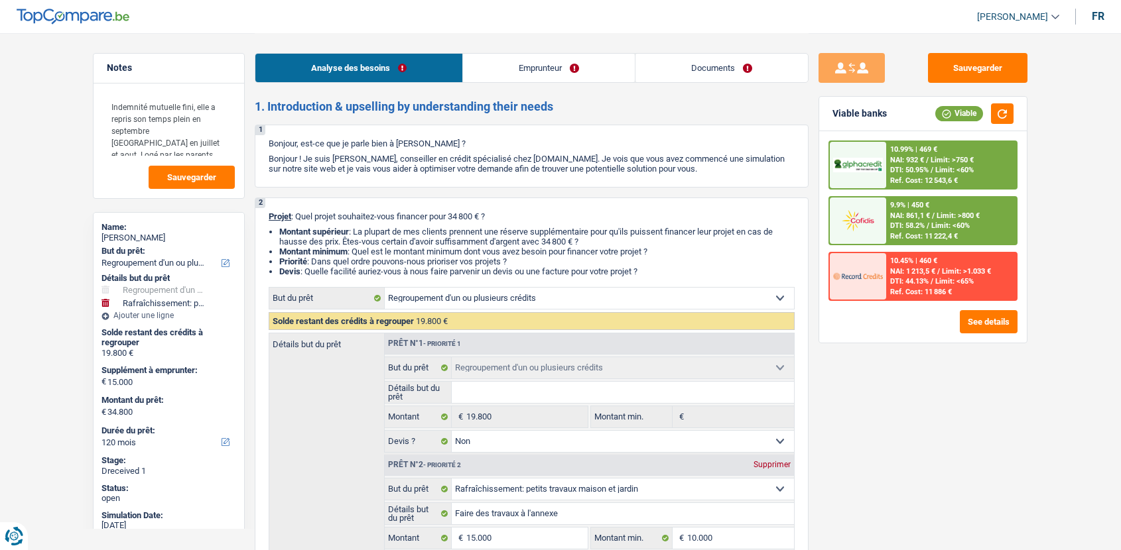
select select "36"
select select "creditConsolidation"
select select "84"
select select "personalLoan"
select select "smallWorks"
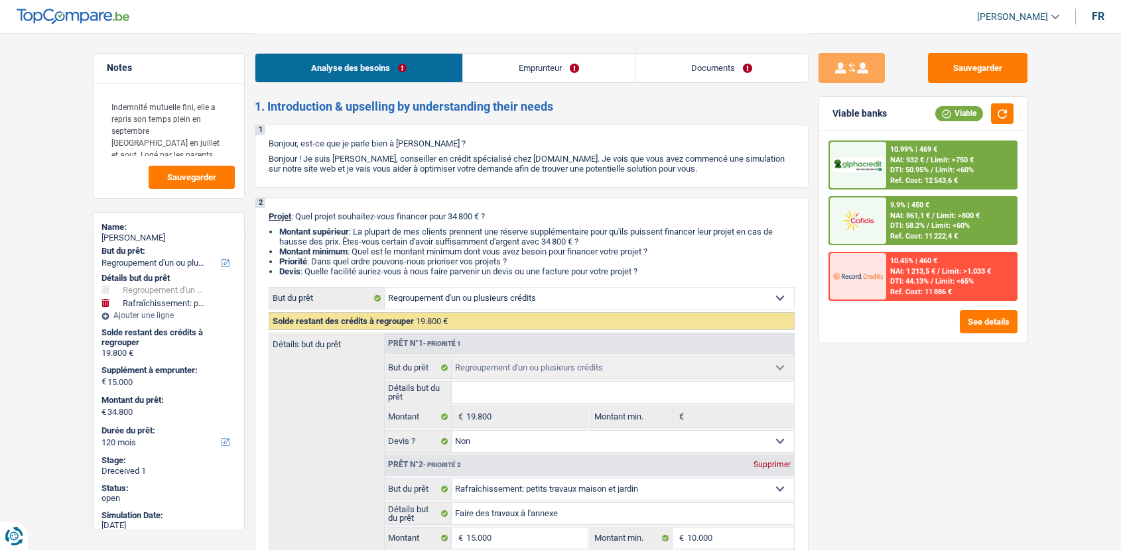
select select "48"
select select "cardOrCredit"
select select "refinancing"
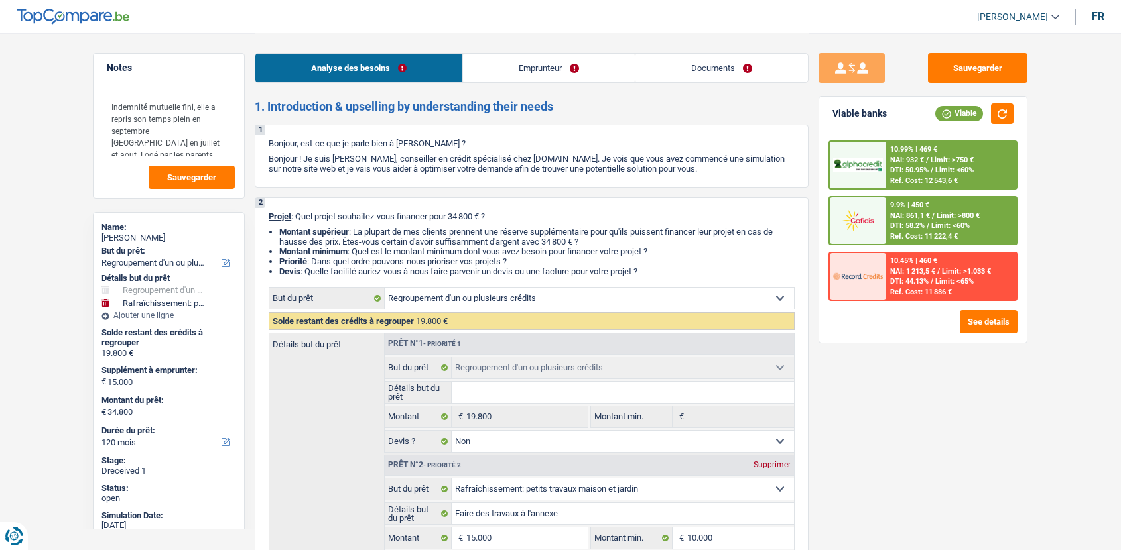
select select "false"
select select "houseOrGarden"
select select "false"
select select "120"
click at [706, 80] on link "Documents" at bounding box center [721, 68] width 172 height 29
